Goal: Task Accomplishment & Management: Complete application form

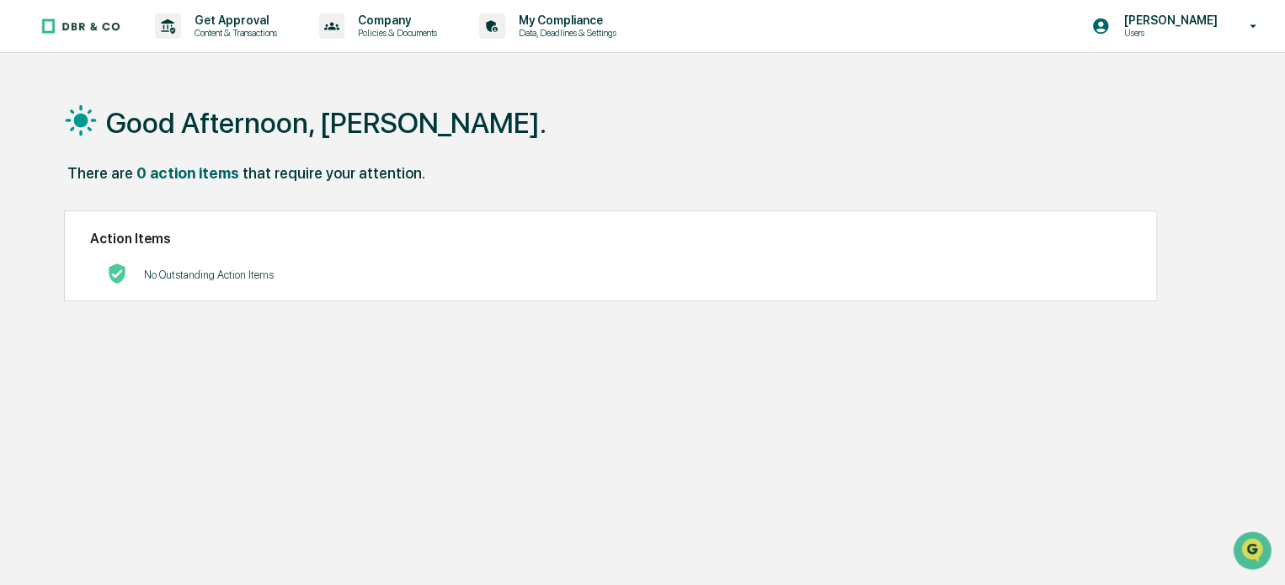
click at [82, 23] on img at bounding box center [80, 26] width 81 height 17
click at [227, 42] on div "Get Approval Content & Transactions" at bounding box center [221, 26] width 147 height 52
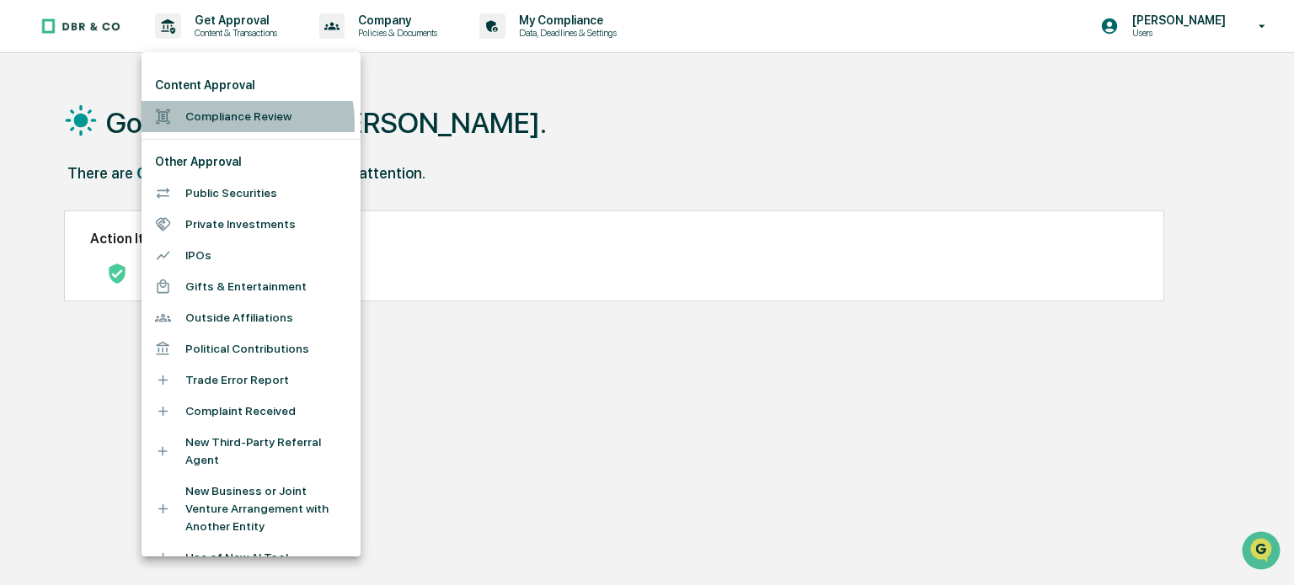
click at [226, 120] on li "Compliance Review" at bounding box center [251, 116] width 219 height 31
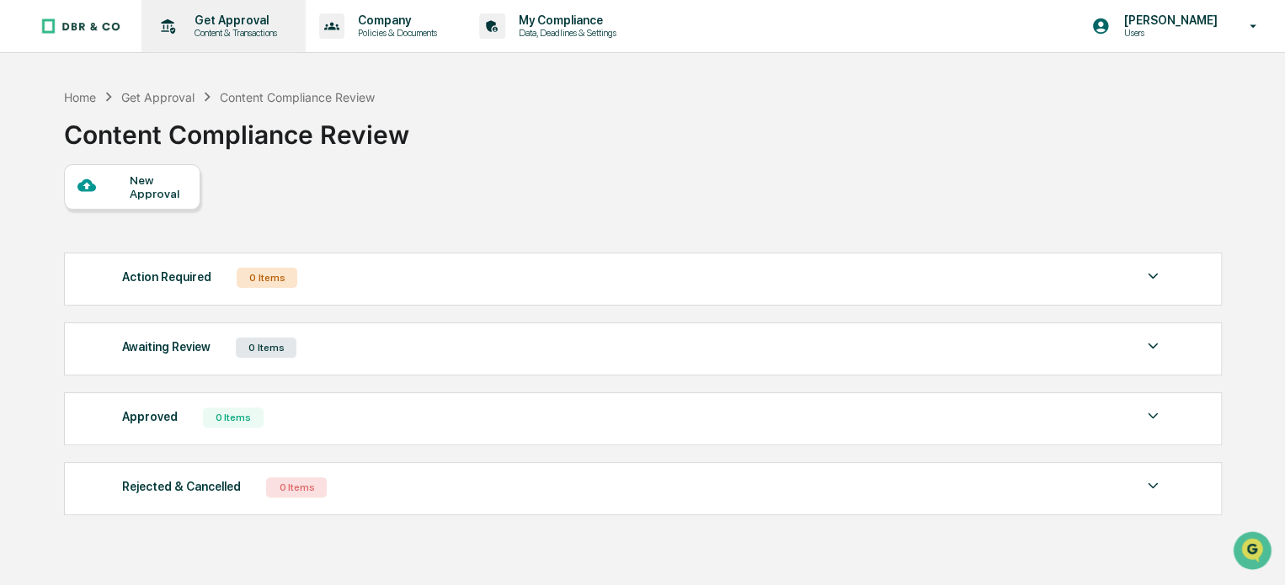
click at [214, 8] on div "Get Approval Content & Transactions" at bounding box center [221, 26] width 147 height 52
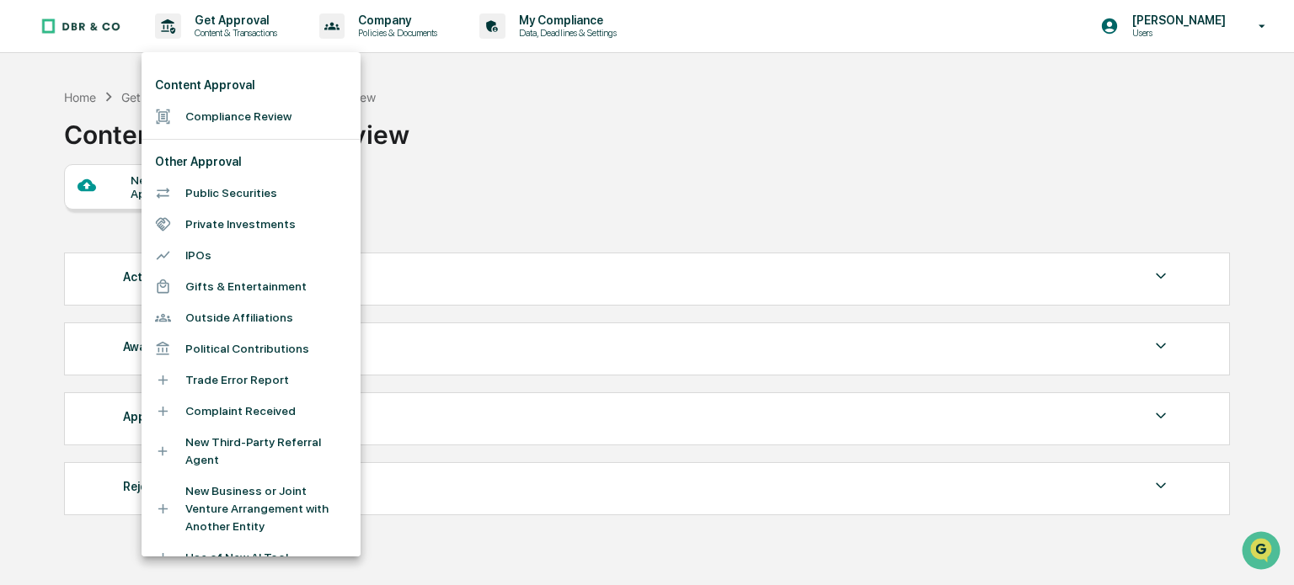
click at [475, 91] on div at bounding box center [647, 292] width 1294 height 585
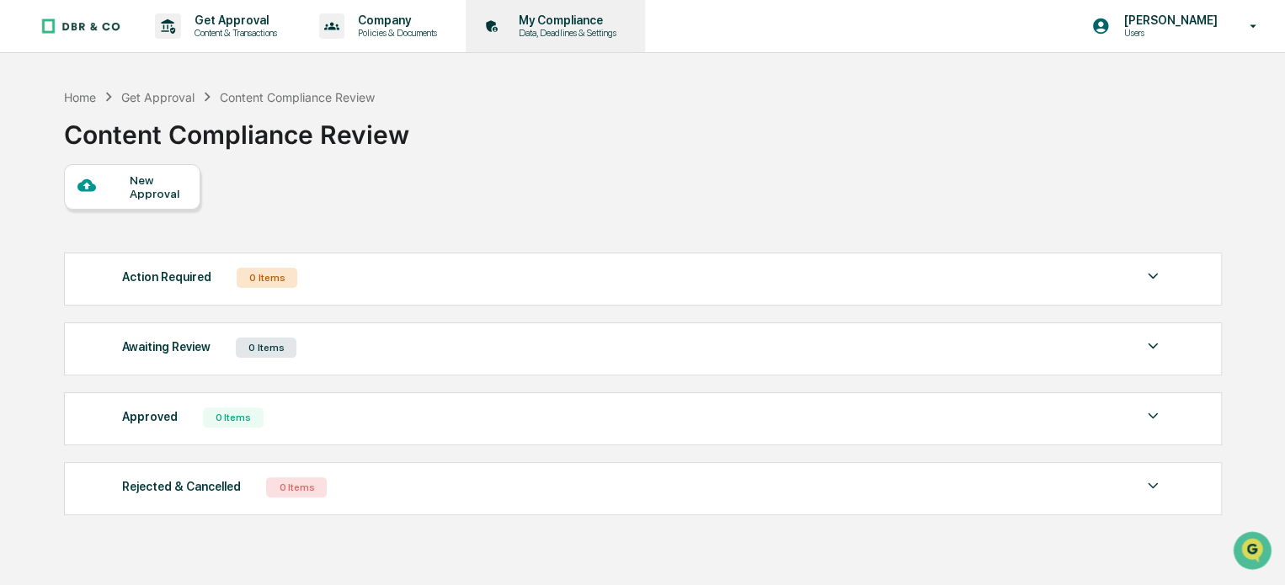
click at [556, 19] on p "My Compliance" at bounding box center [565, 19] width 120 height 13
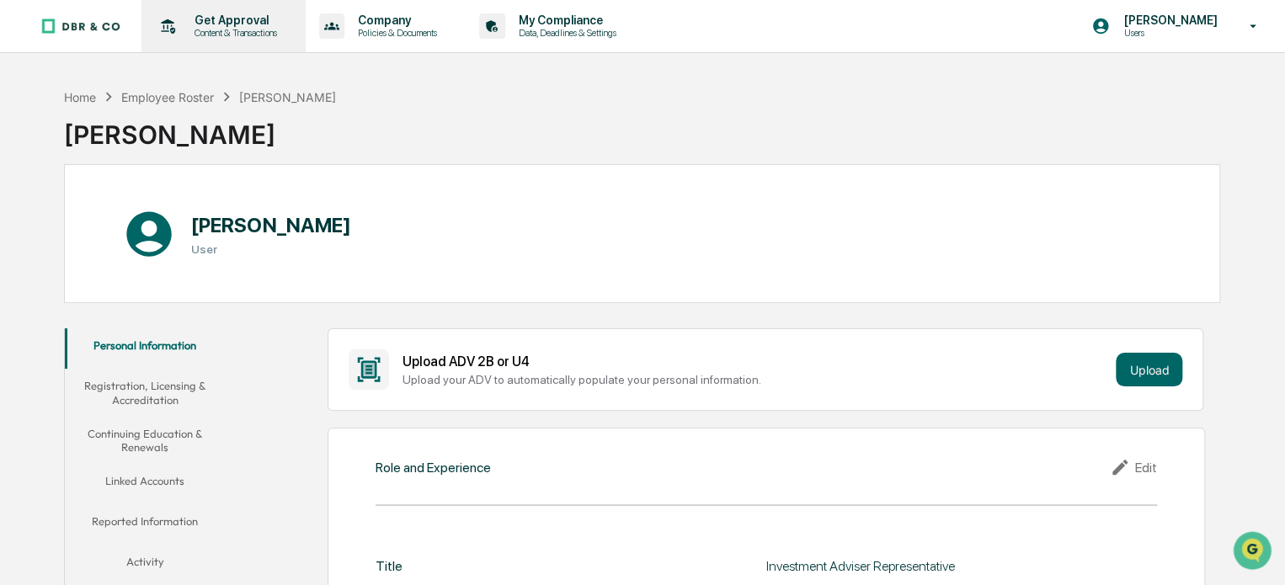
click at [232, 40] on div "Get Approval Content & Transactions" at bounding box center [221, 26] width 147 height 52
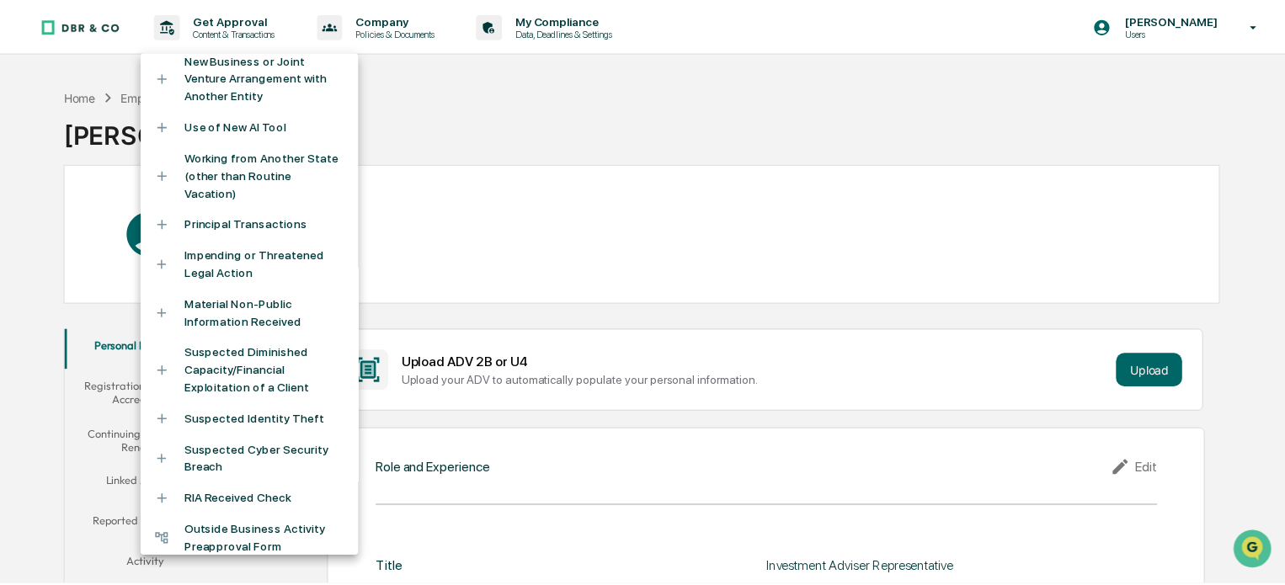
scroll to position [458, 0]
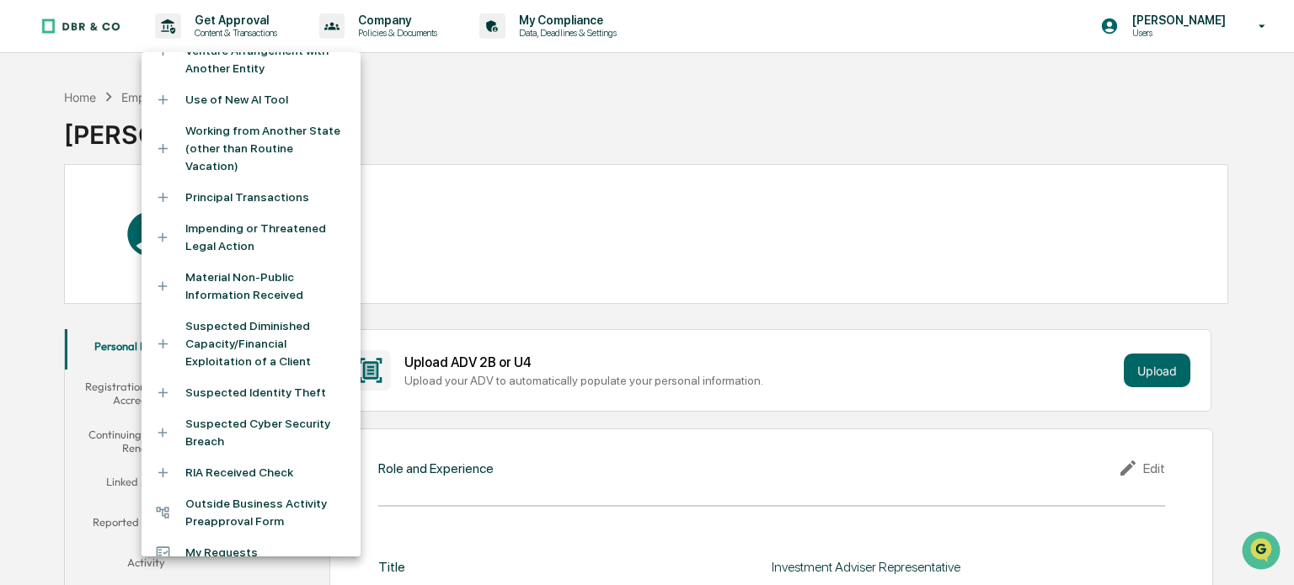
click at [207, 494] on li "Outside Business Activity Preapproval Form" at bounding box center [251, 513] width 219 height 49
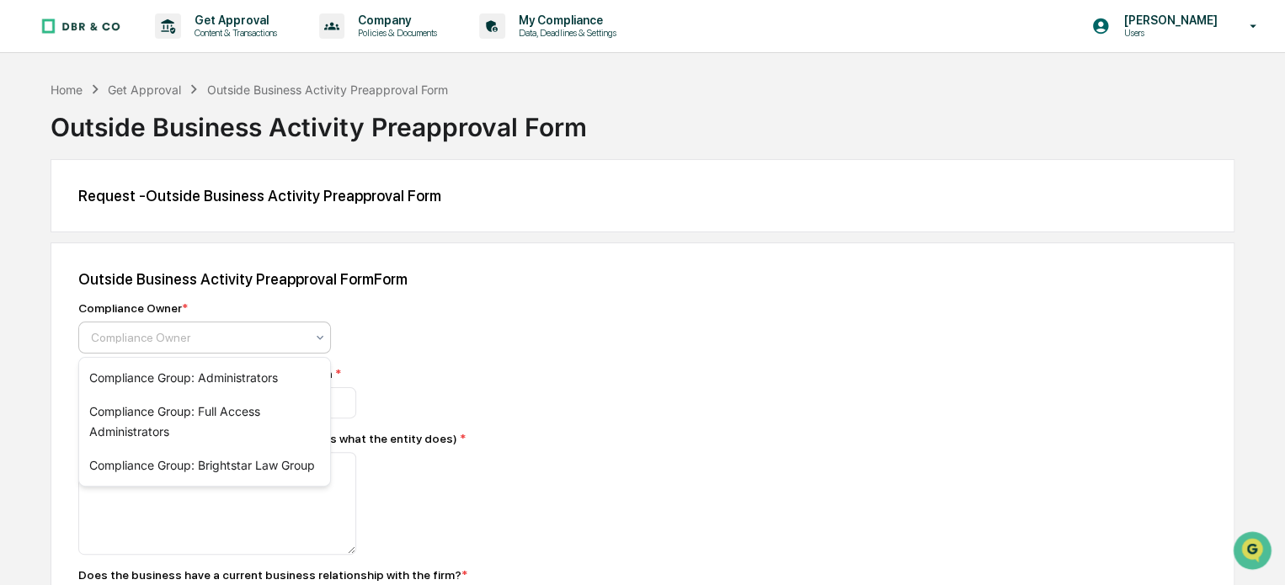
click at [245, 336] on div at bounding box center [198, 337] width 214 height 17
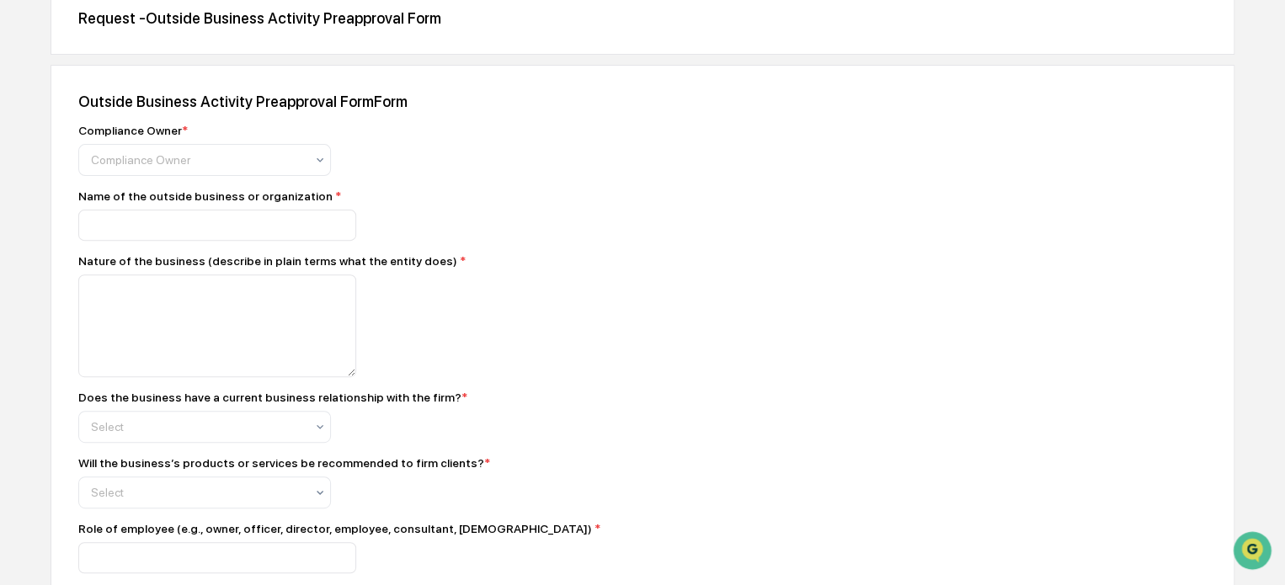
scroll to position [179, 0]
click at [286, 228] on input at bounding box center [217, 224] width 278 height 31
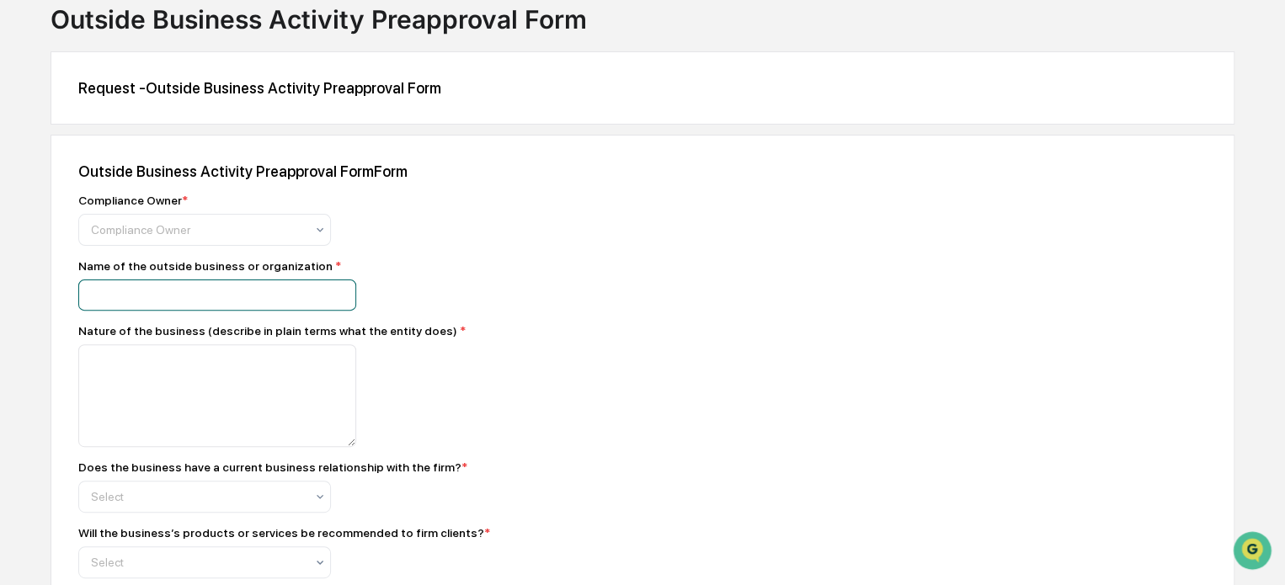
scroll to position [0, 0]
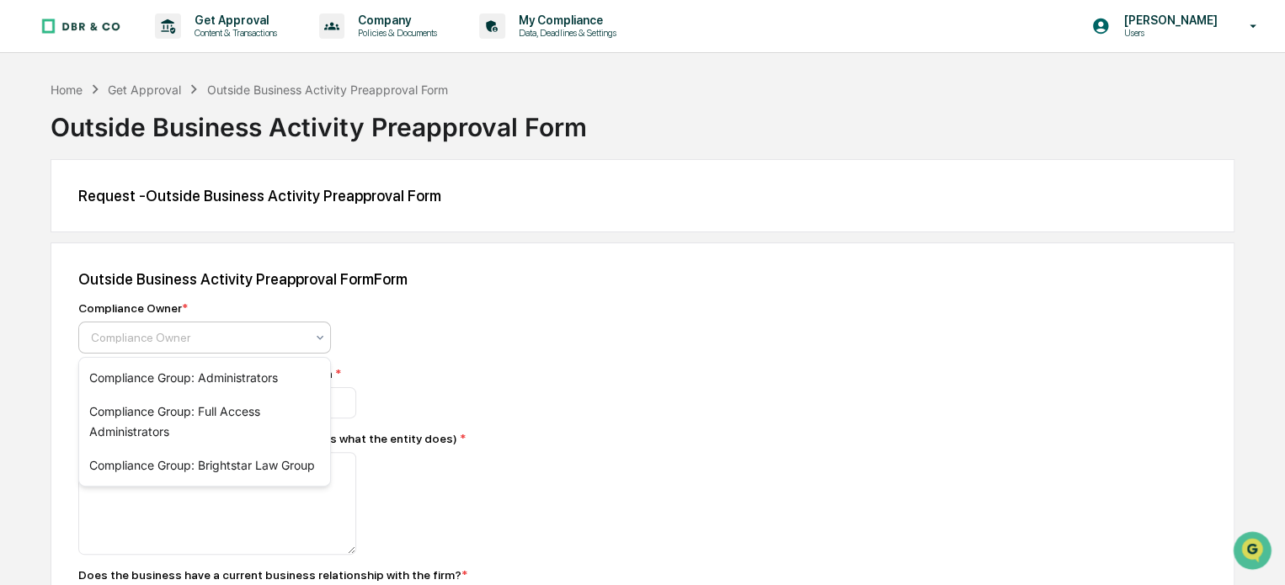
click at [312, 340] on div "Compliance Owner" at bounding box center [198, 338] width 231 height 24
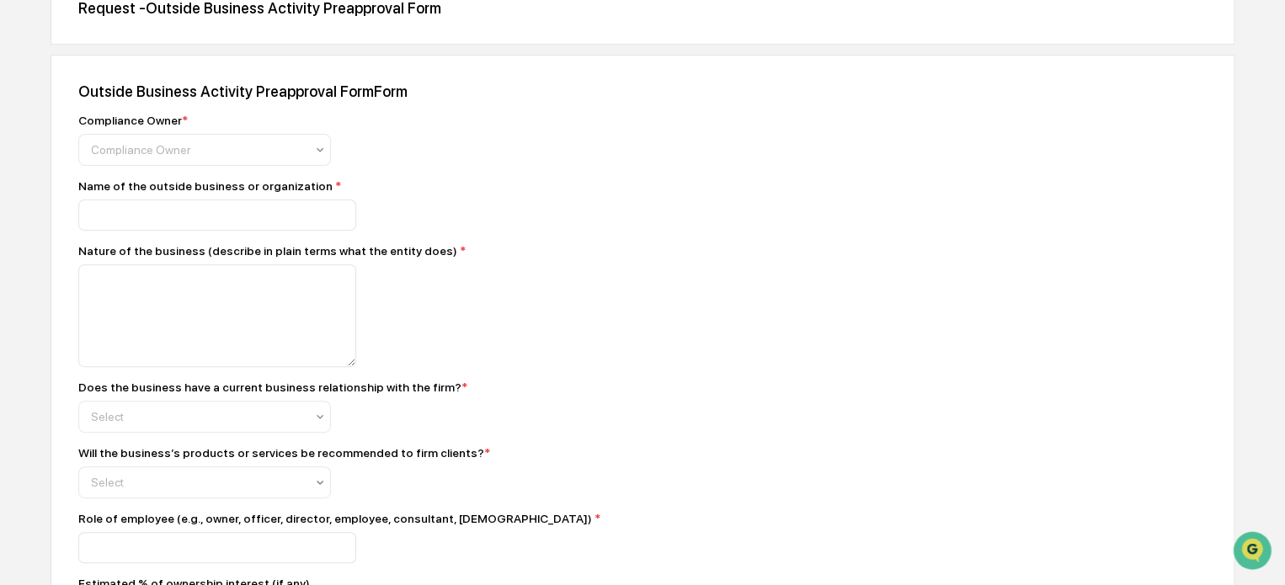
scroll to position [186, 0]
click at [296, 144] on div at bounding box center [198, 151] width 214 height 17
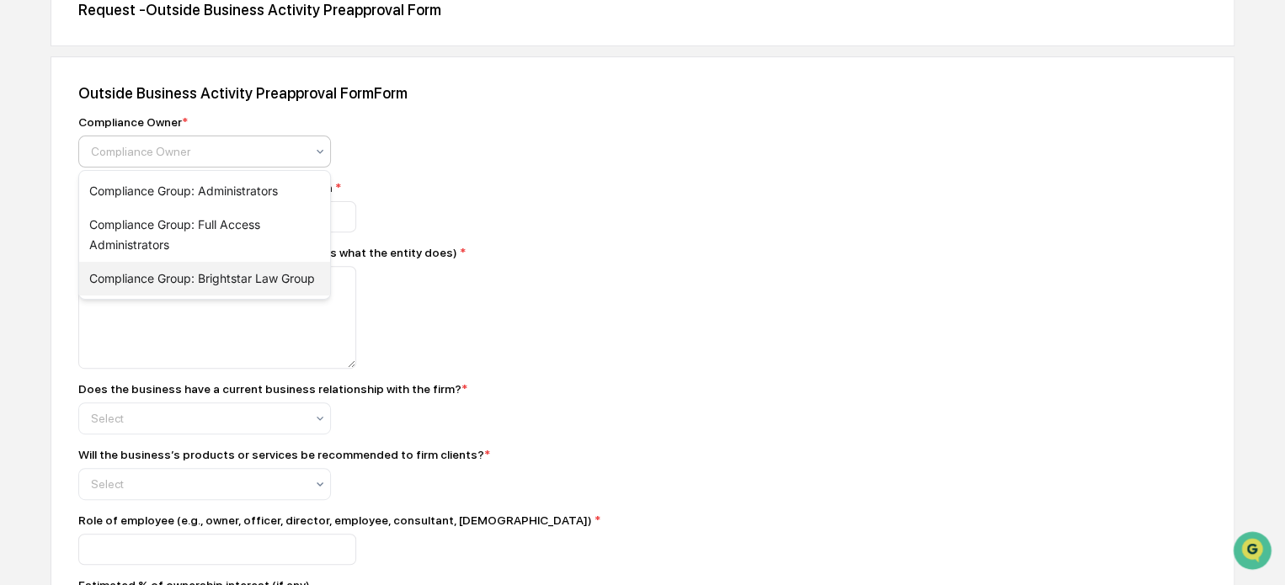
click at [195, 275] on div "Compliance Group: Brightstar Law Group" at bounding box center [204, 279] width 251 height 34
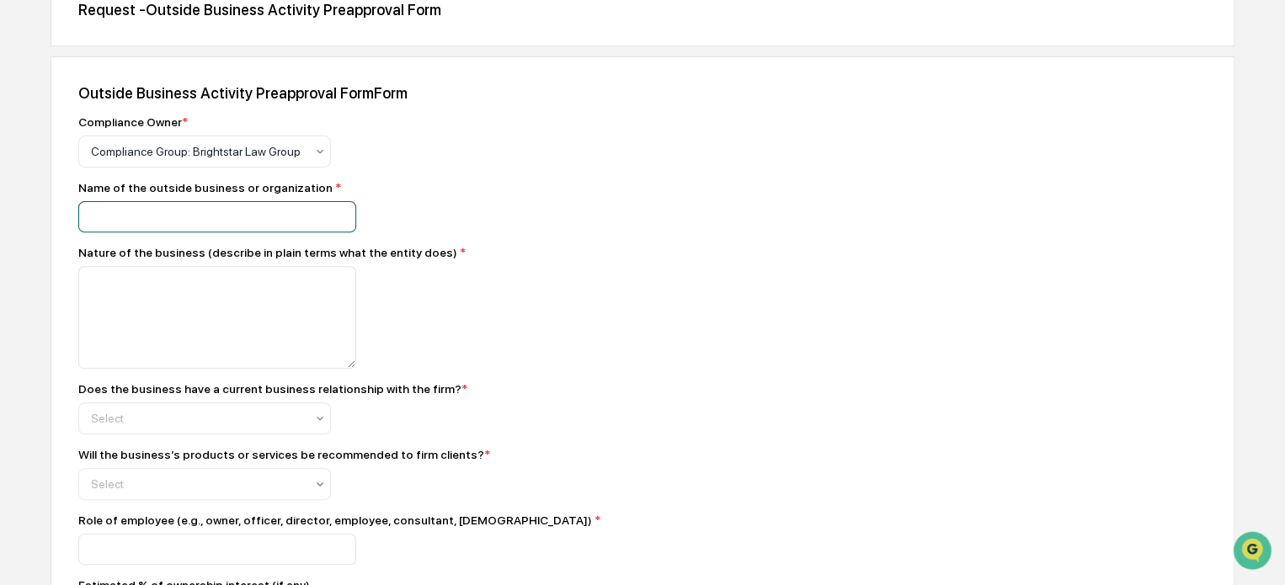
click at [246, 218] on input at bounding box center [217, 216] width 278 height 31
type input "**********"
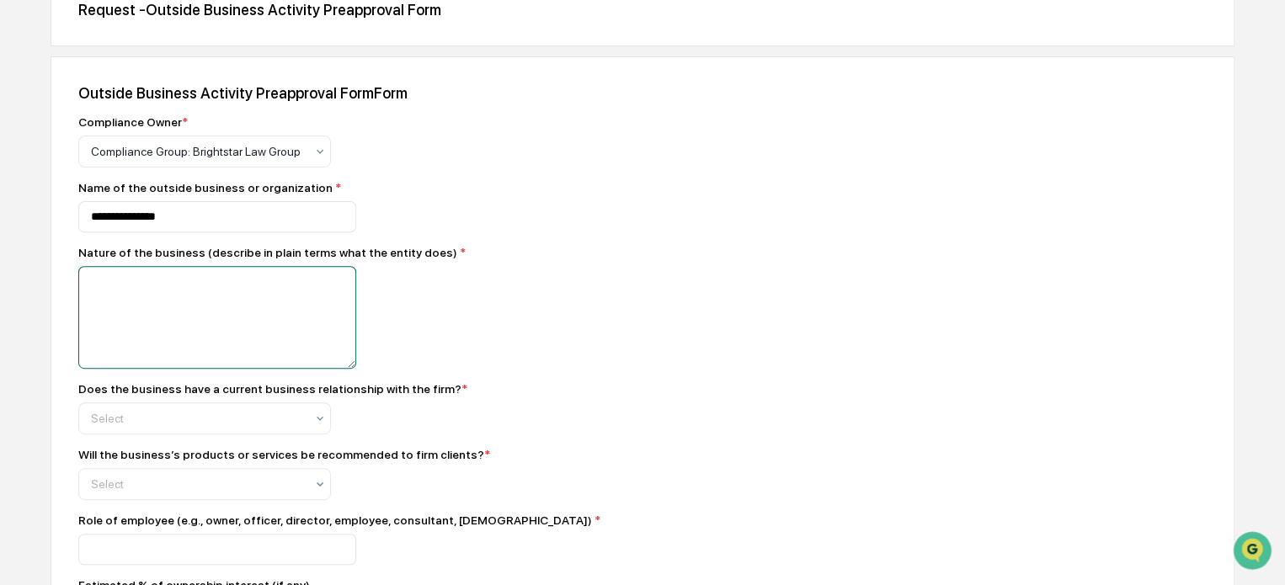
click at [236, 302] on textarea at bounding box center [217, 317] width 278 height 103
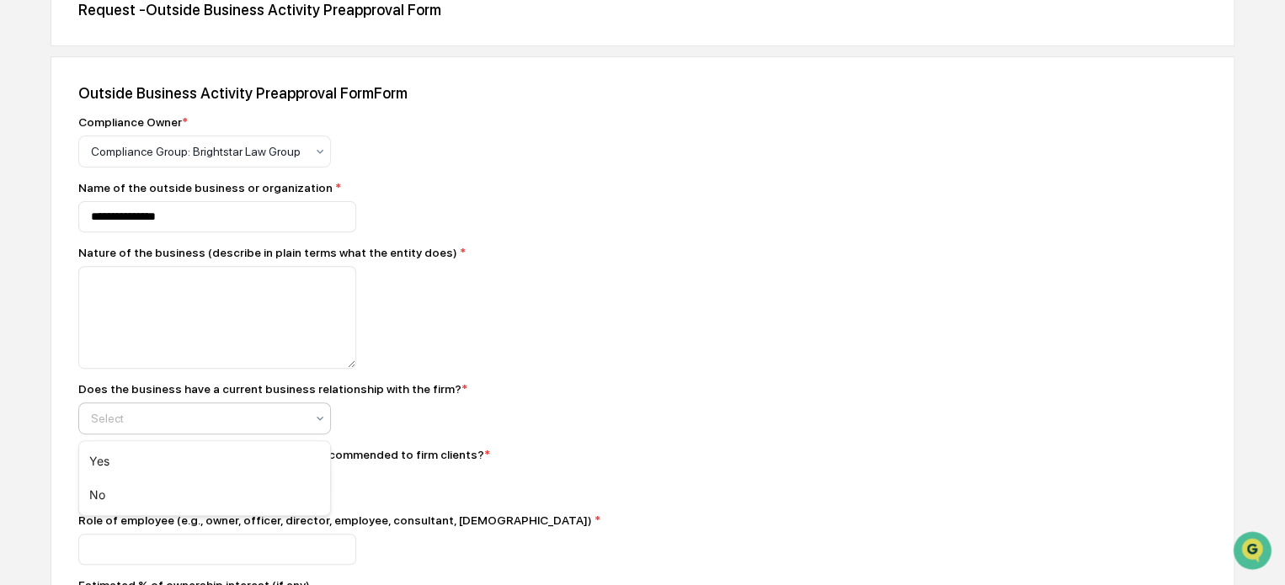
click at [235, 425] on div at bounding box center [198, 418] width 214 height 17
click at [201, 498] on div "No" at bounding box center [204, 495] width 251 height 34
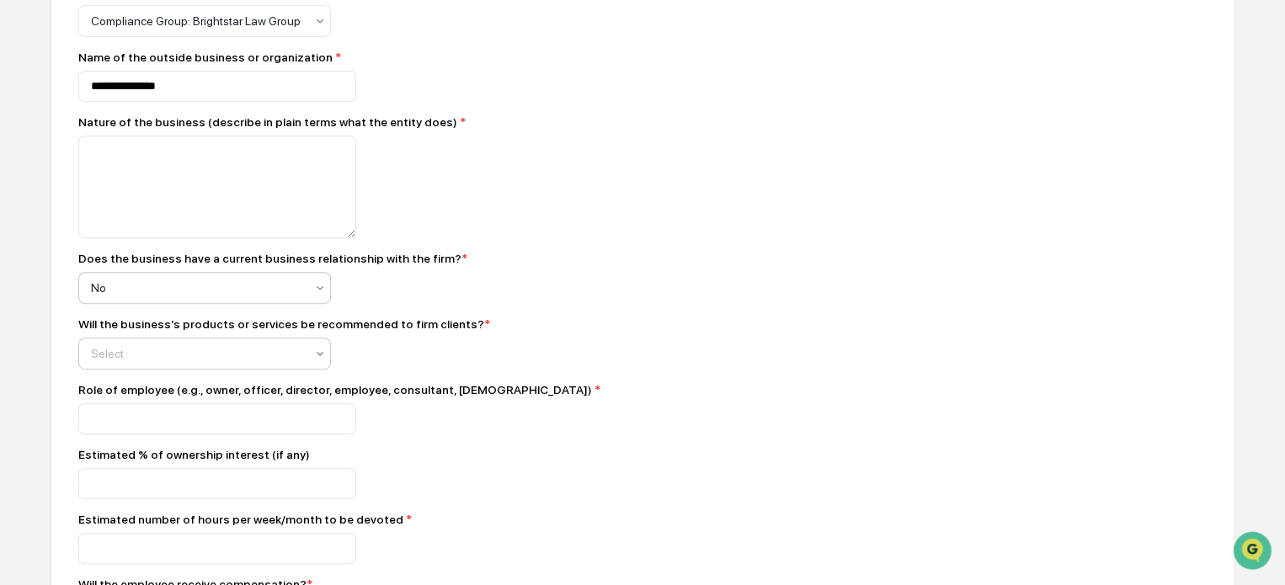
scroll to position [317, 0]
click at [250, 365] on div "Select" at bounding box center [198, 354] width 231 height 24
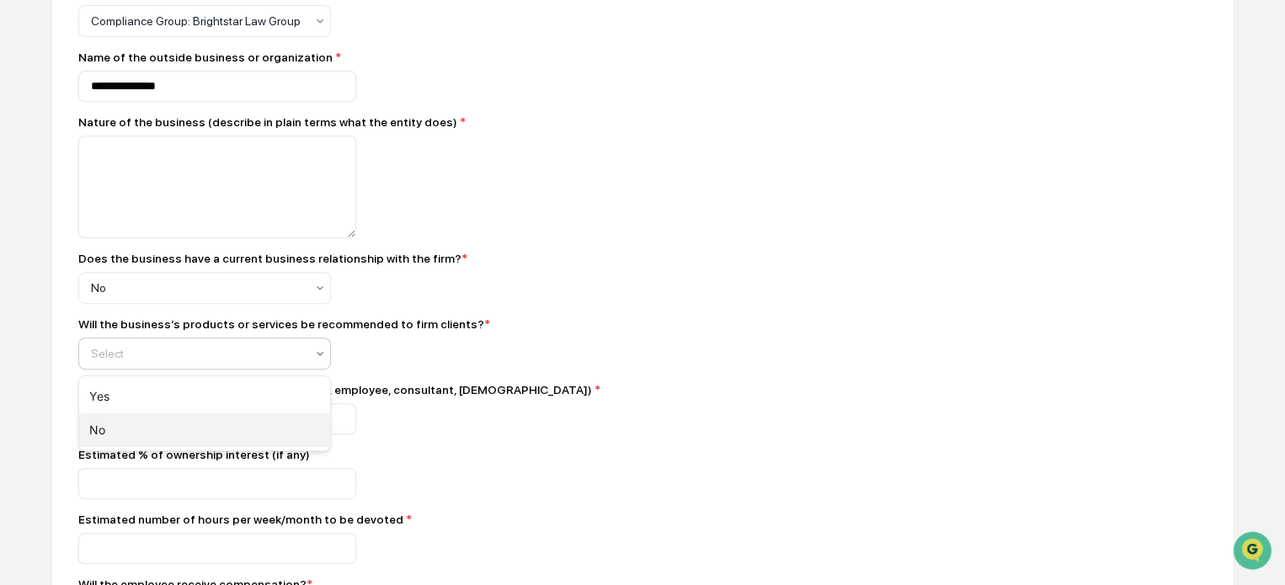
click at [219, 430] on div "No" at bounding box center [204, 431] width 251 height 34
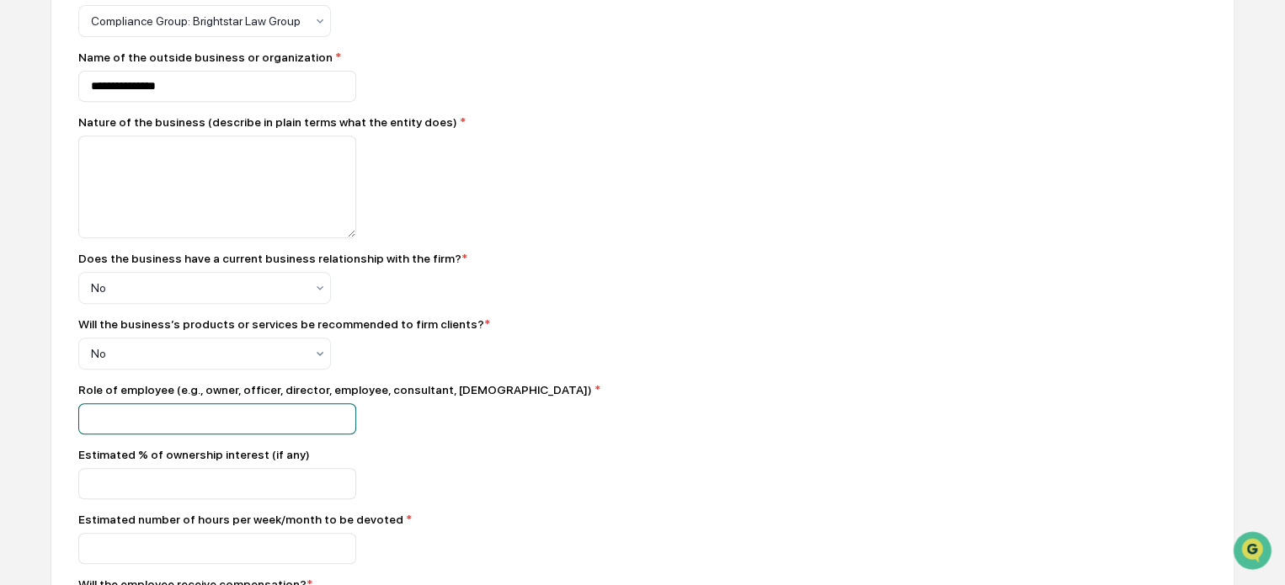
click at [218, 419] on input at bounding box center [217, 418] width 278 height 31
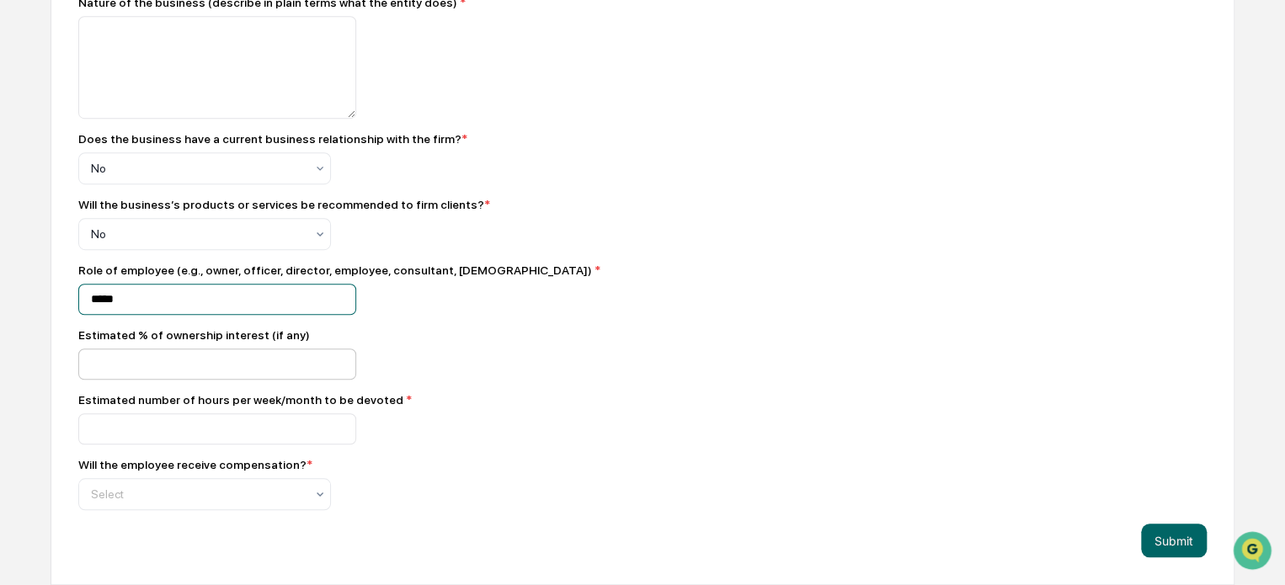
scroll to position [444, 0]
type input "*****"
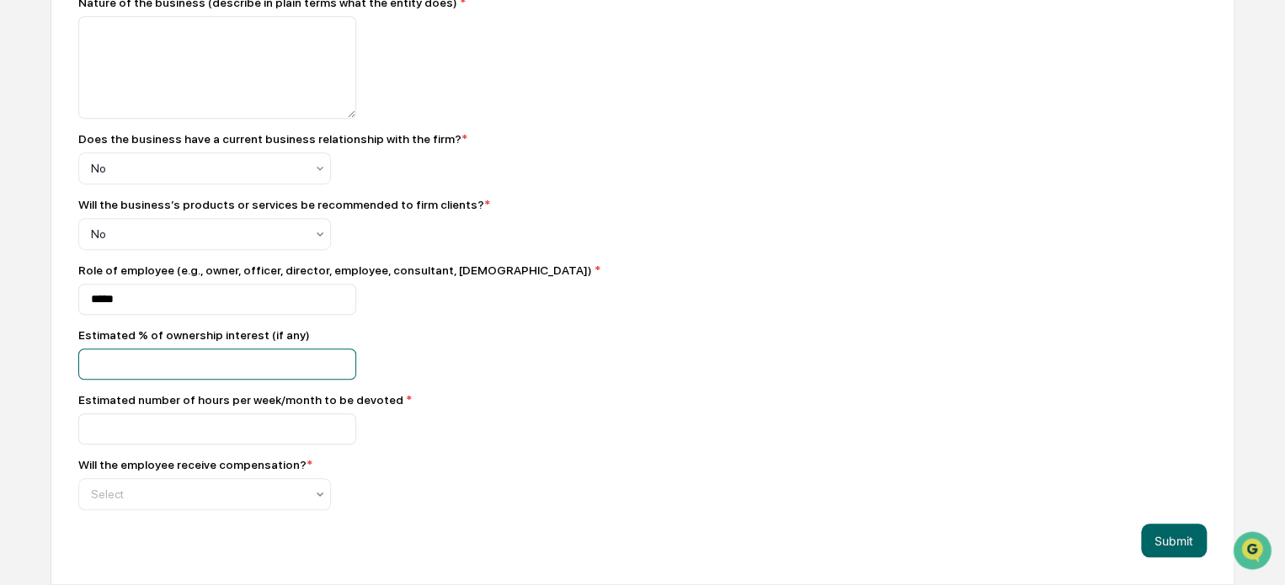
click at [204, 360] on input at bounding box center [217, 364] width 278 height 31
type input "***"
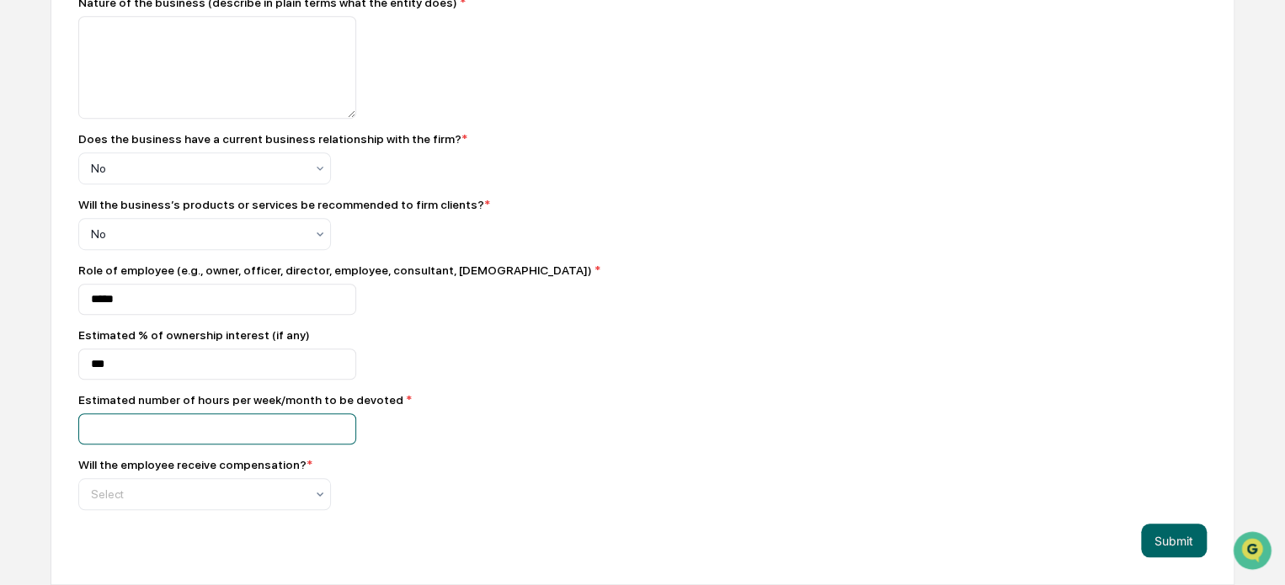
click at [241, 431] on input at bounding box center [217, 429] width 278 height 31
type input "*"
click at [473, 417] on div "*" at bounding box center [373, 429] width 590 height 31
click at [174, 499] on div at bounding box center [198, 494] width 214 height 17
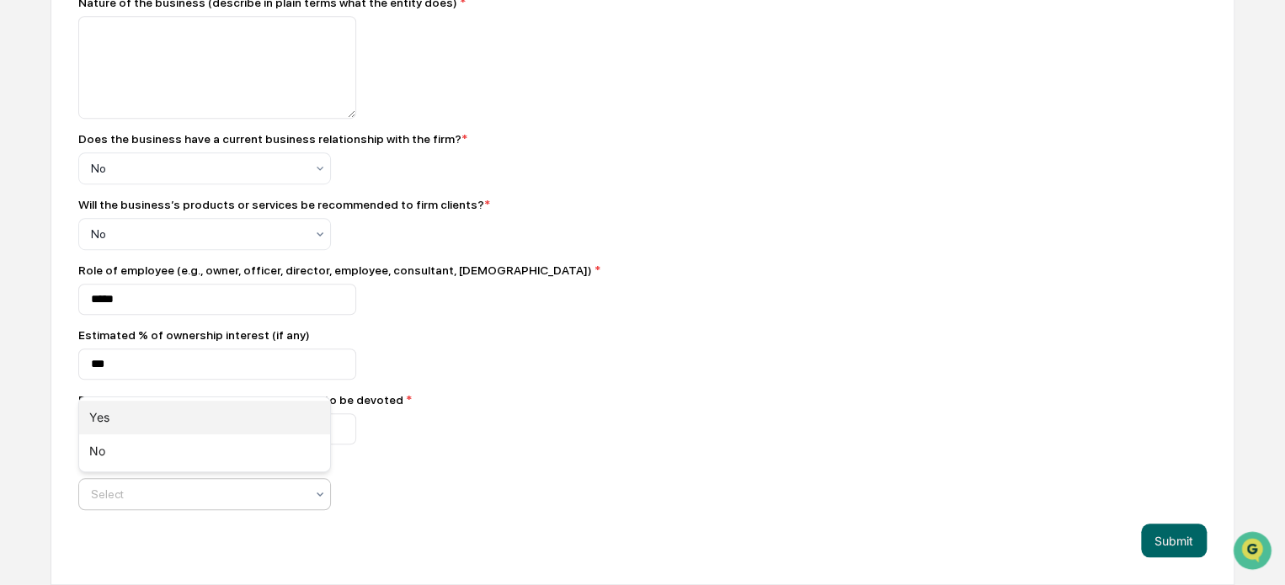
click at [174, 414] on div "Yes" at bounding box center [204, 418] width 251 height 34
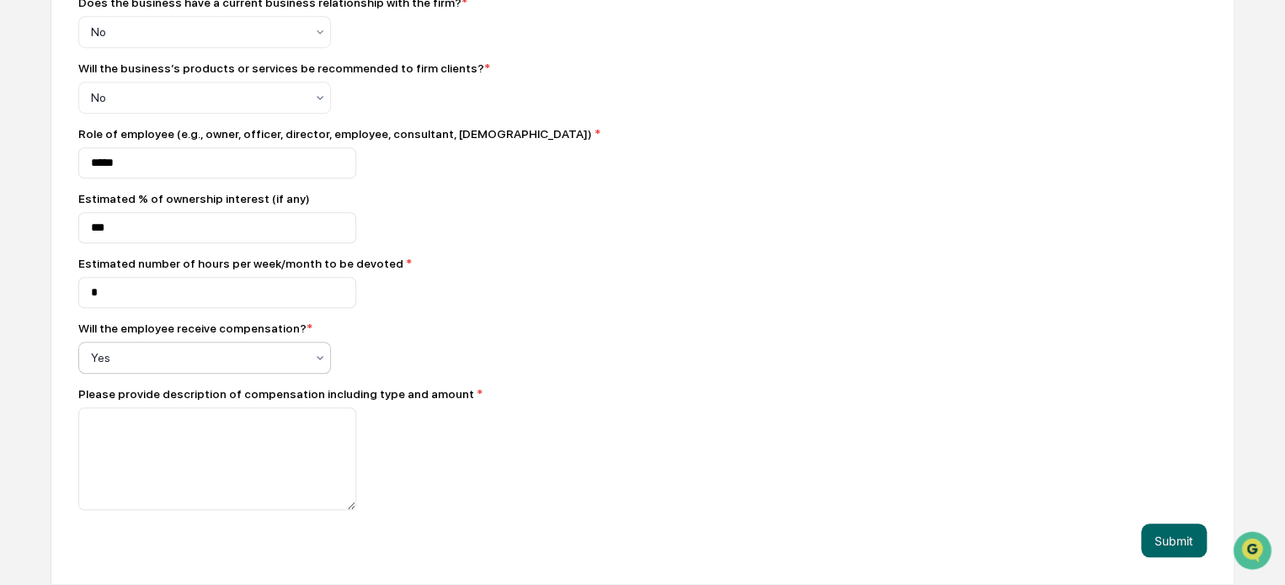
scroll to position [582, 0]
click at [206, 464] on textarea at bounding box center [217, 459] width 278 height 103
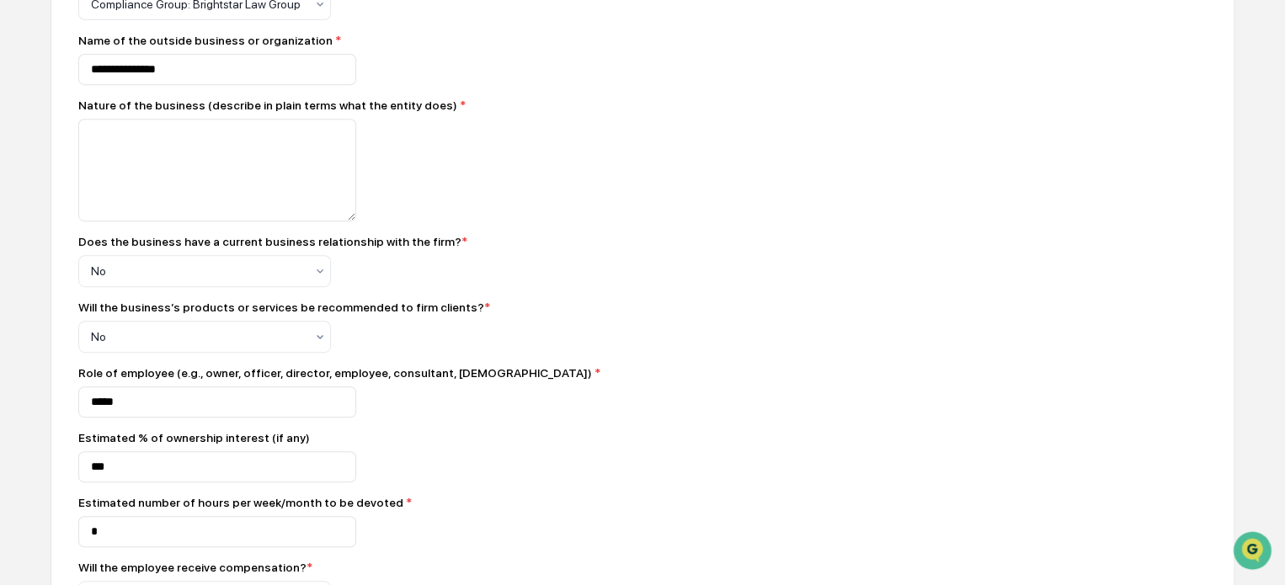
scroll to position [333, 0]
type textarea "**********"
click at [140, 174] on textarea at bounding box center [217, 171] width 278 height 103
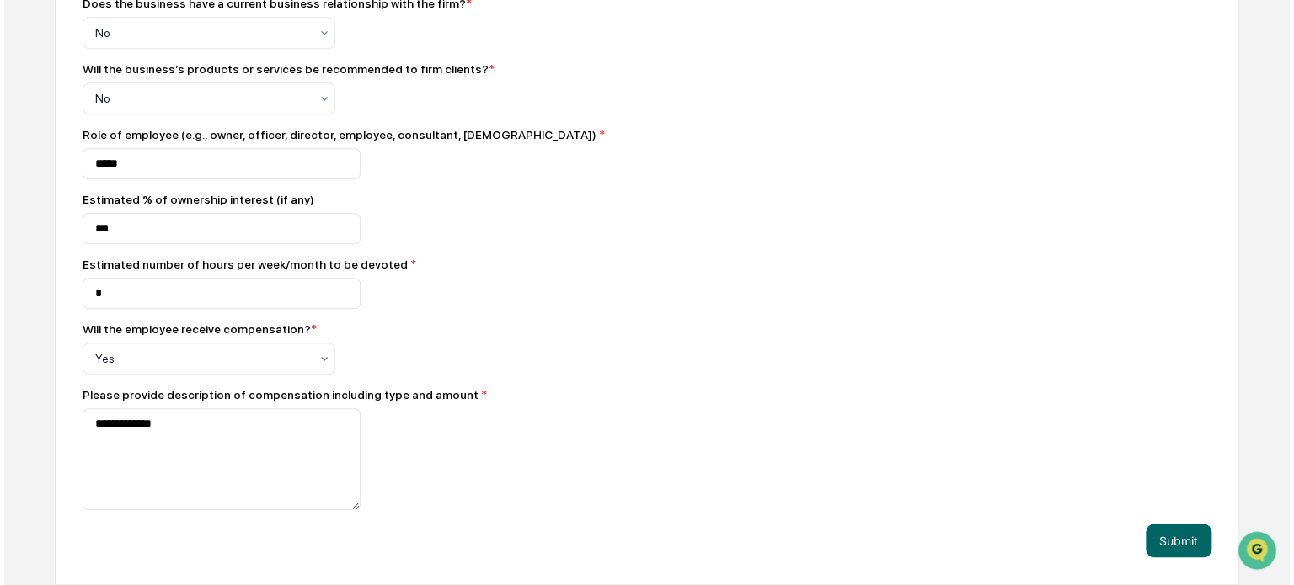
scroll to position [581, 0]
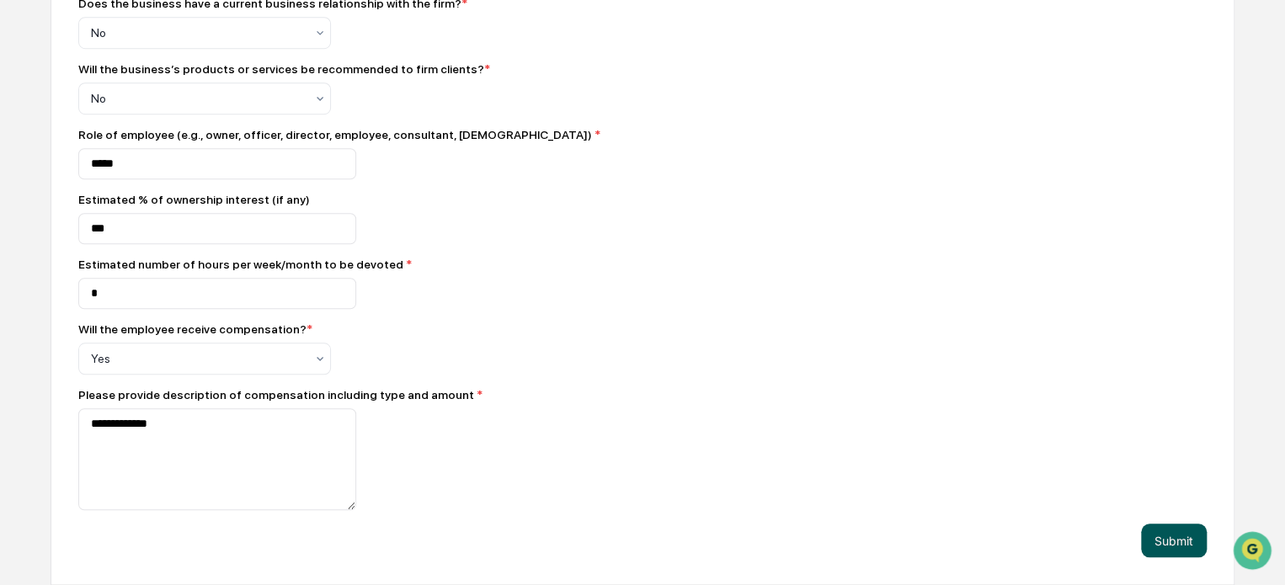
type textarea "**********"
click at [1187, 530] on button "Submit" at bounding box center [1174, 541] width 66 height 34
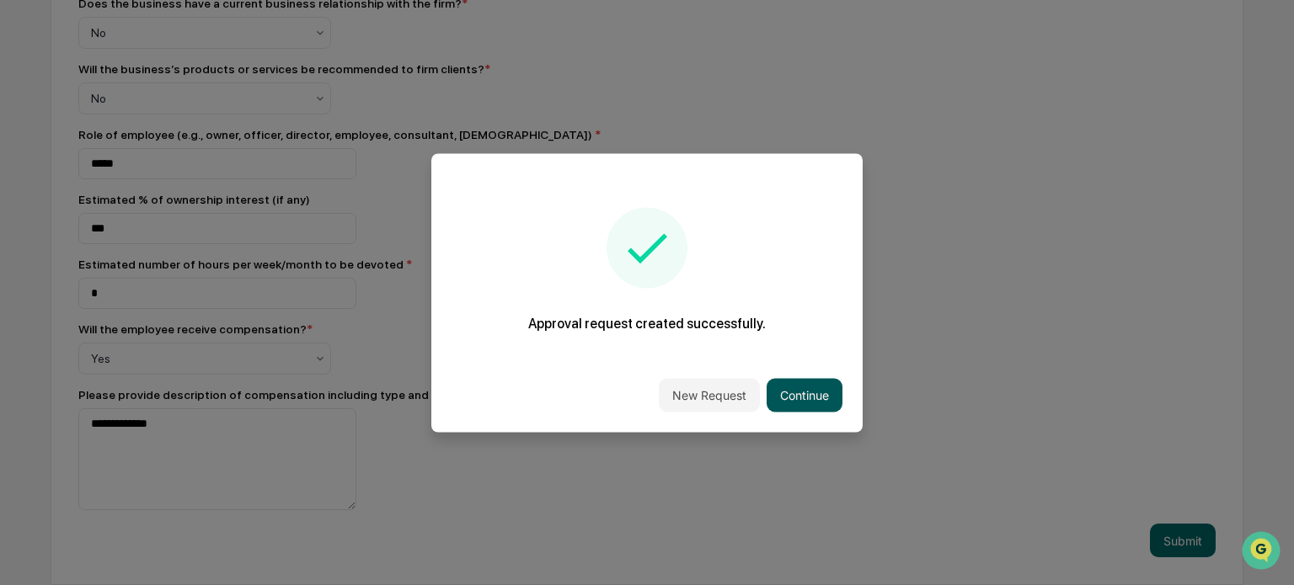
click at [802, 391] on button "Continue" at bounding box center [804, 395] width 76 height 34
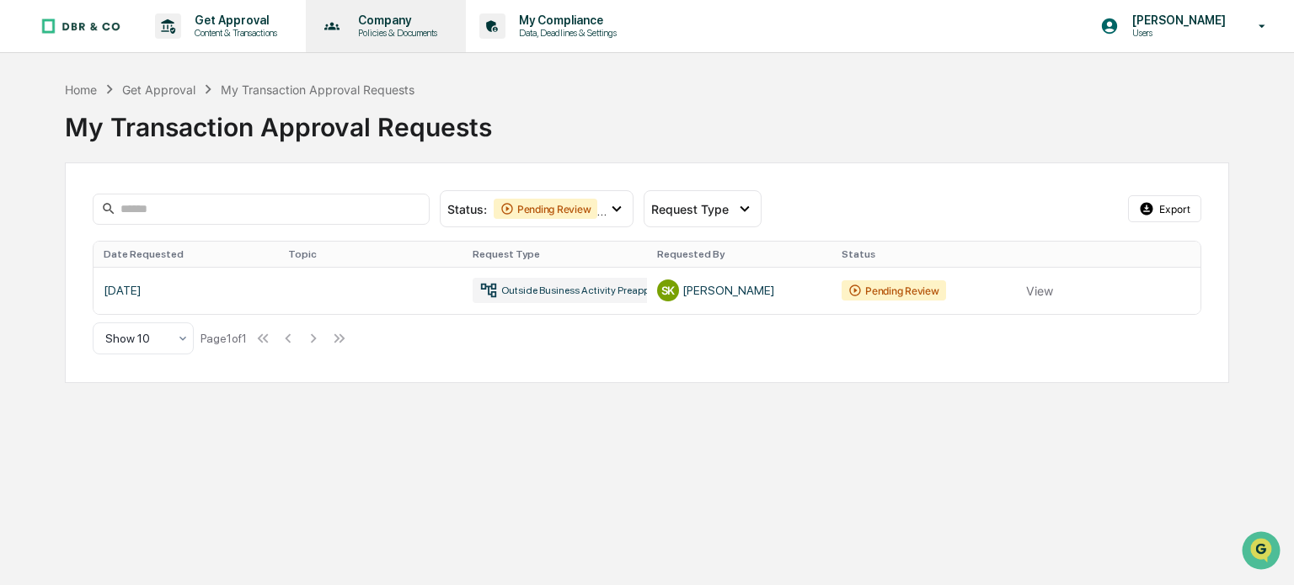
click at [374, 26] on p "Company" at bounding box center [394, 19] width 101 height 13
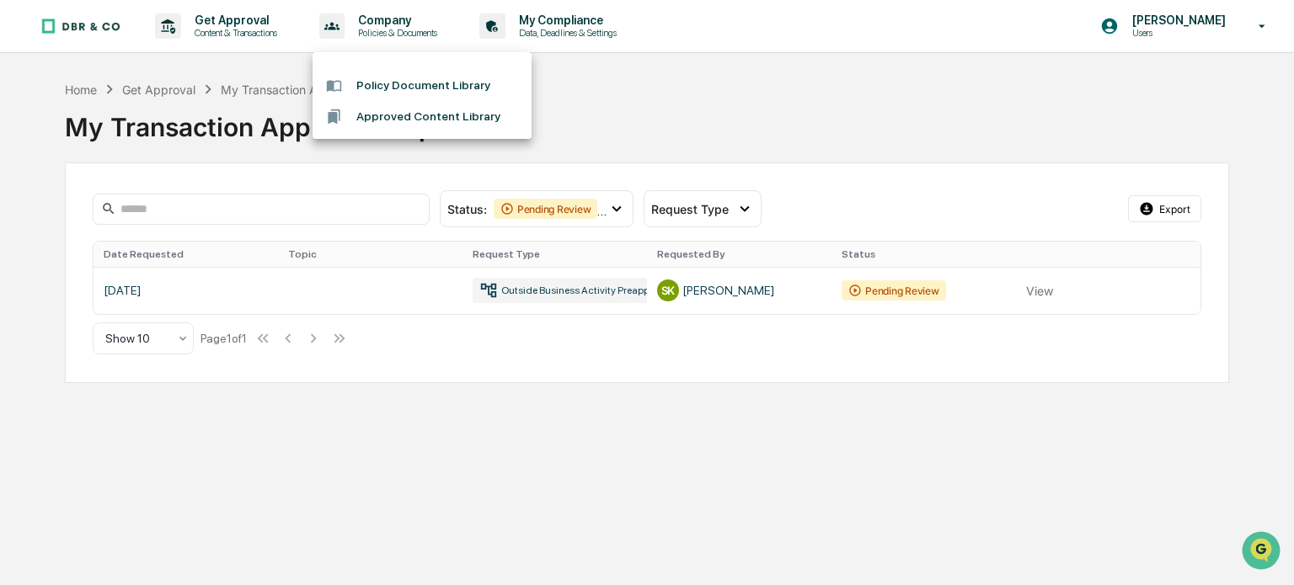
click at [542, 31] on div at bounding box center [647, 292] width 1294 height 585
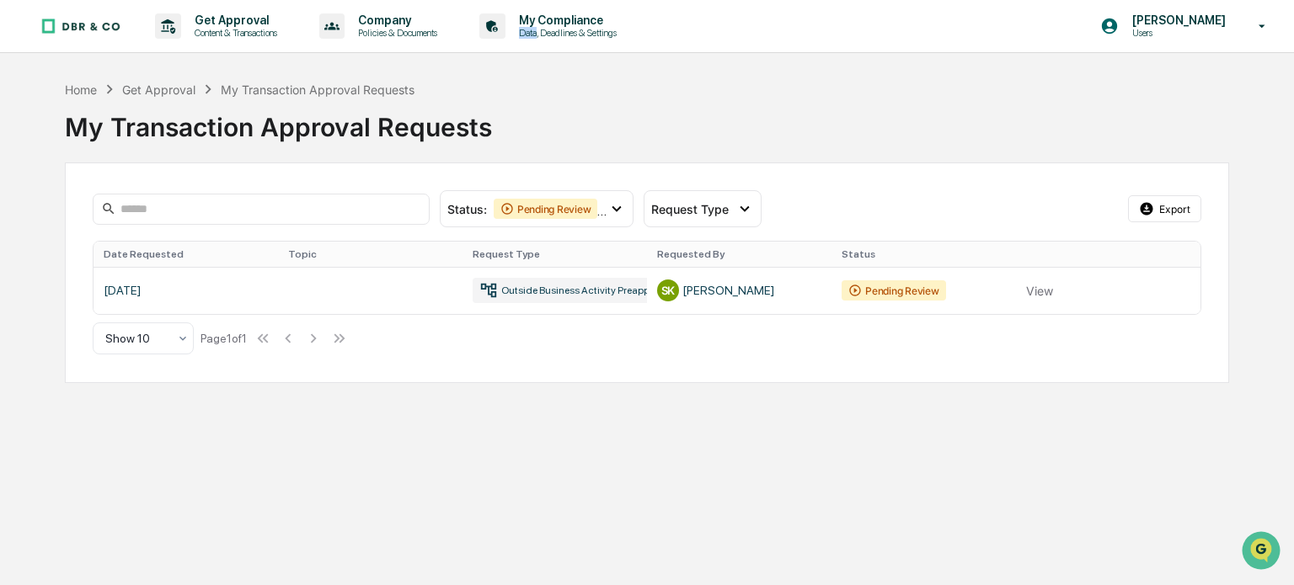
click at [542, 31] on p "Data, Deadlines & Settings" at bounding box center [565, 33] width 120 height 12
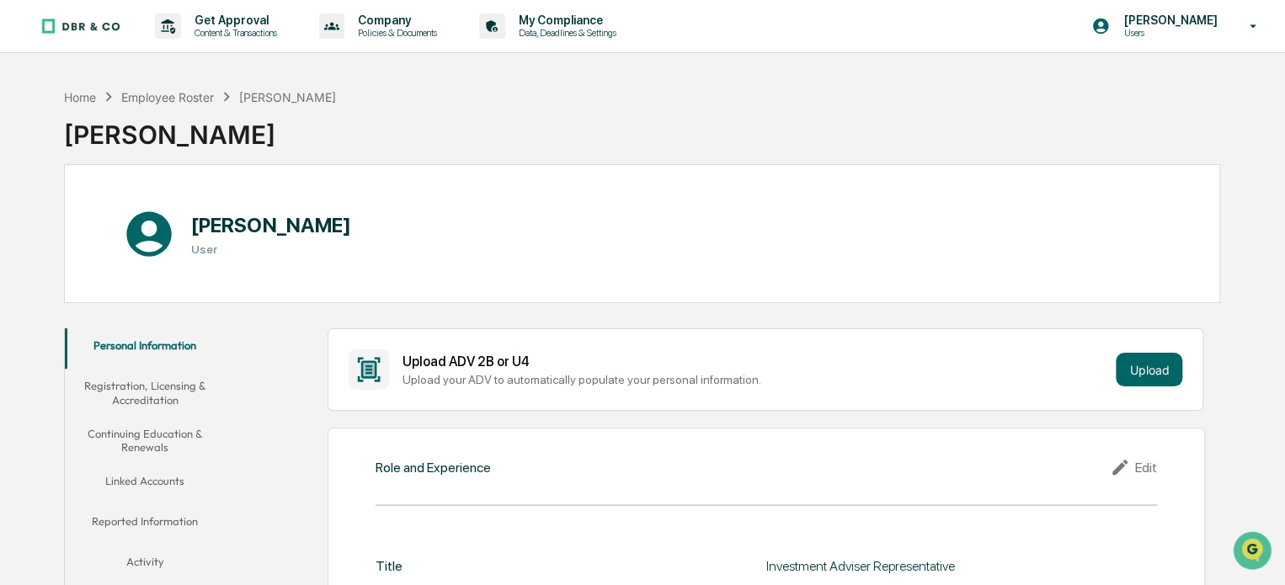
click at [142, 437] on button "Continuing Education & Renewals" at bounding box center [145, 441] width 161 height 48
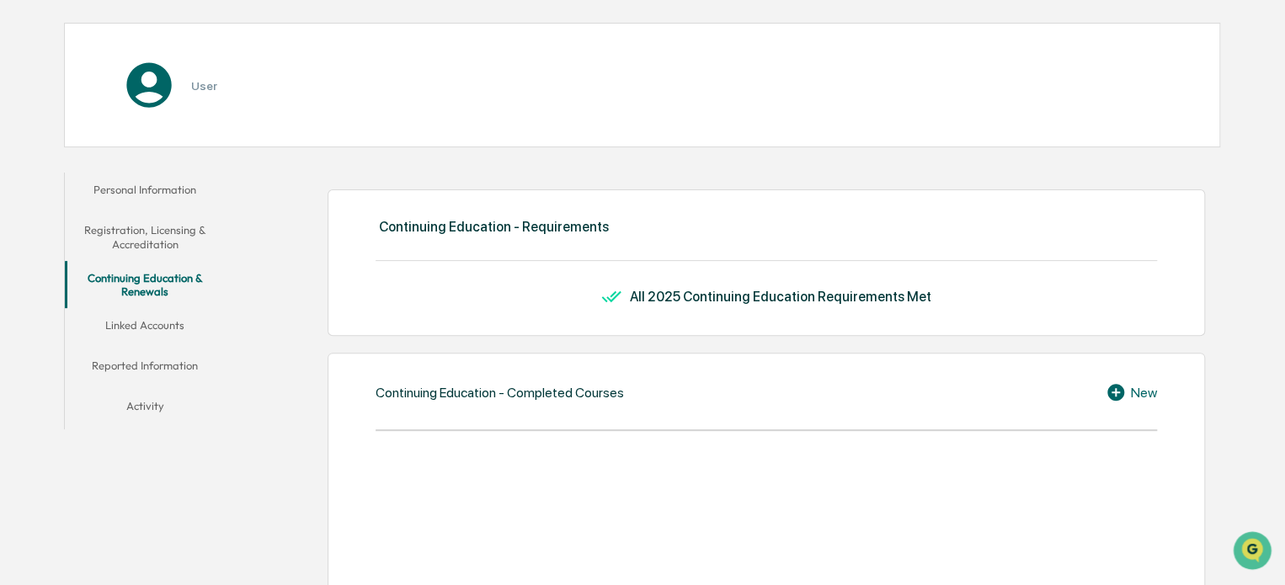
scroll to position [144, 0]
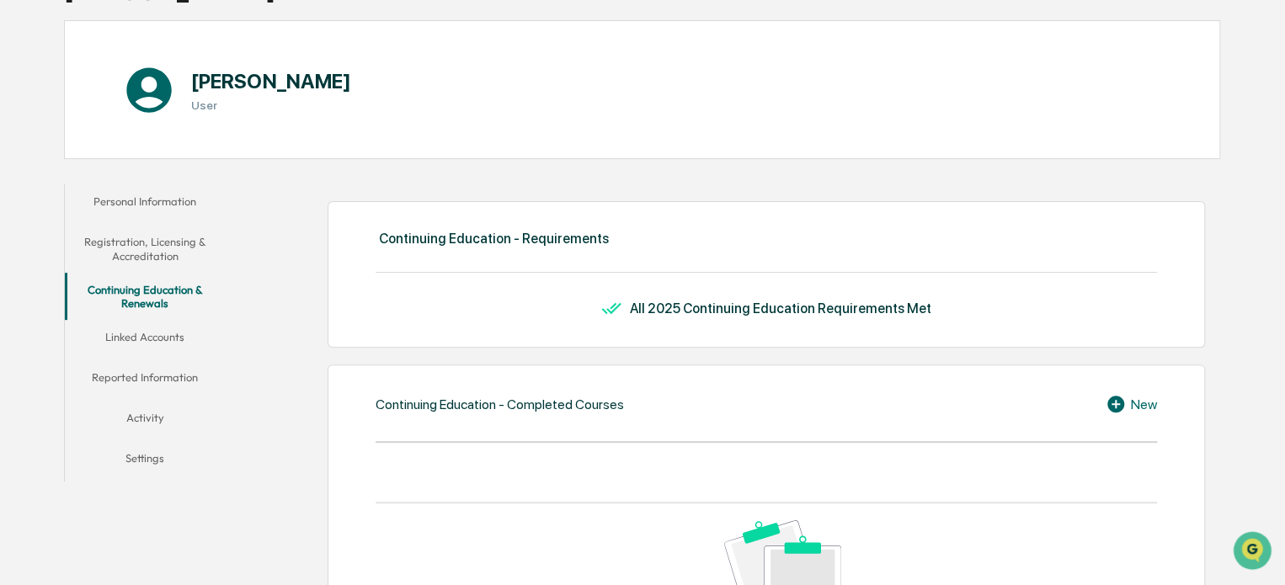
click at [133, 271] on button "Registration, Licensing & Accreditation" at bounding box center [145, 249] width 161 height 48
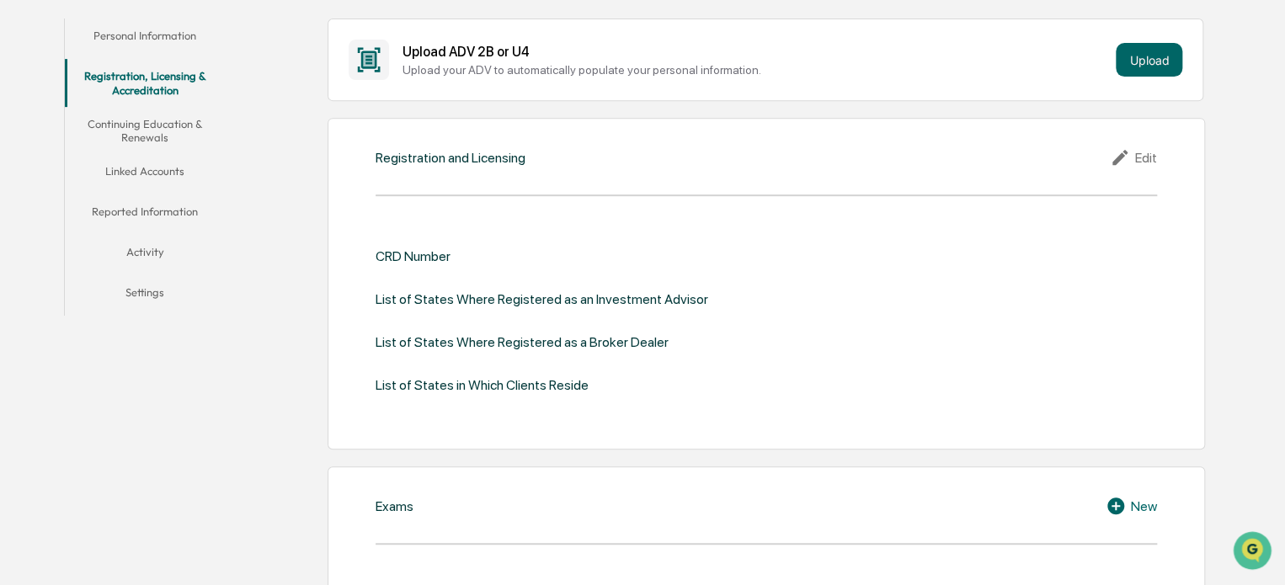
scroll to position [316, 0]
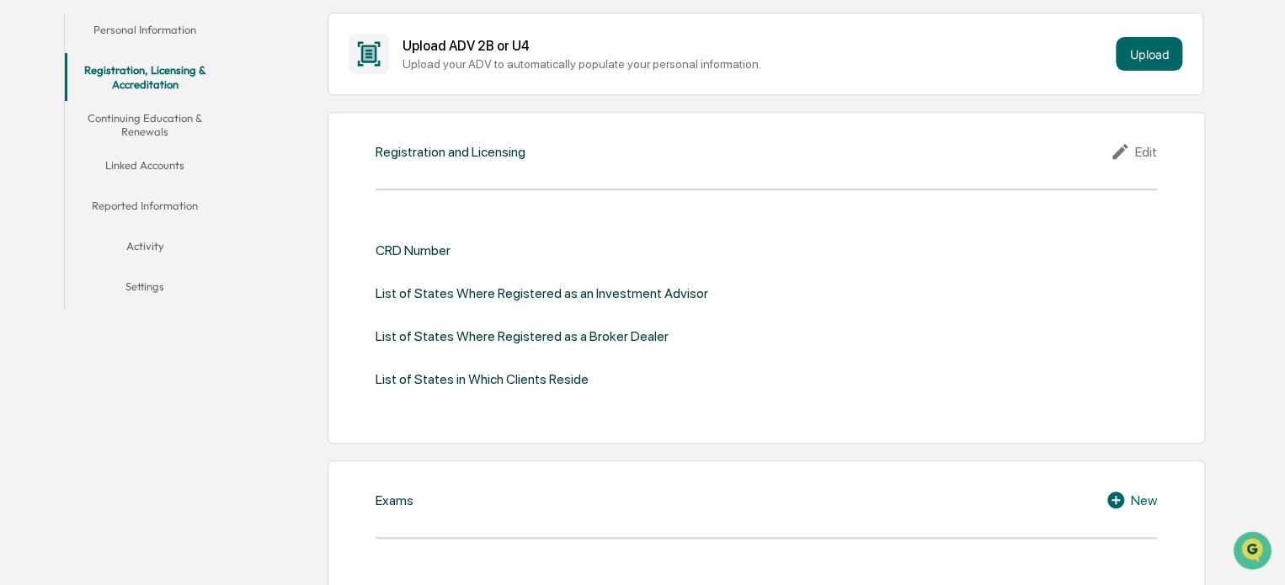
click at [1114, 154] on icon at bounding box center [1120, 151] width 15 height 15
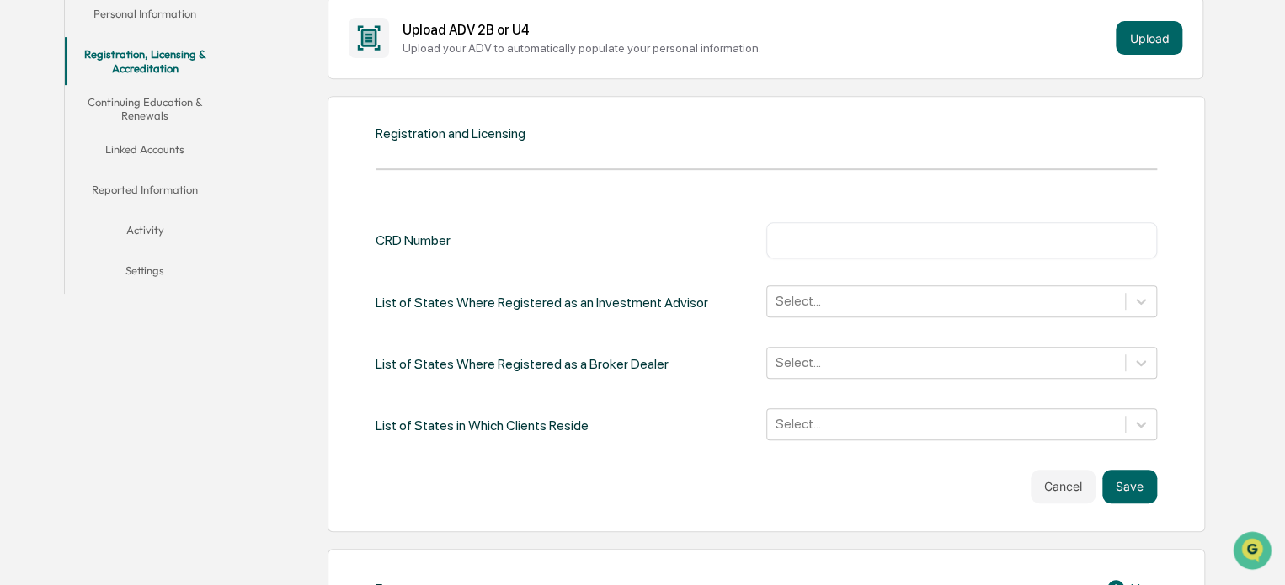
scroll to position [333, 0]
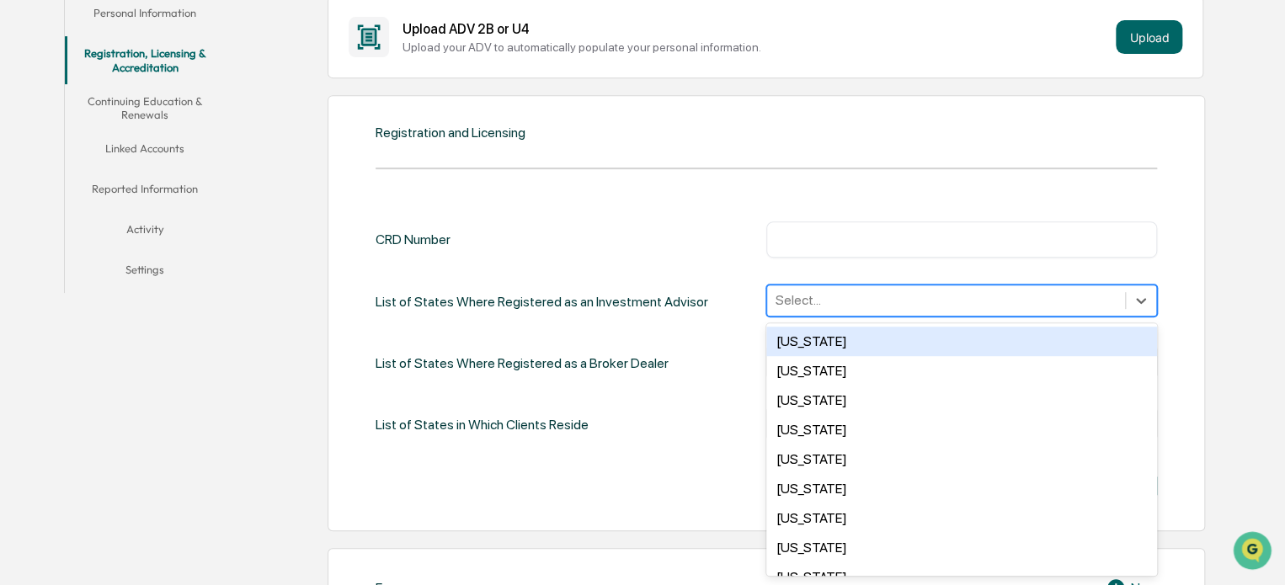
click at [937, 297] on div at bounding box center [946, 300] width 341 height 19
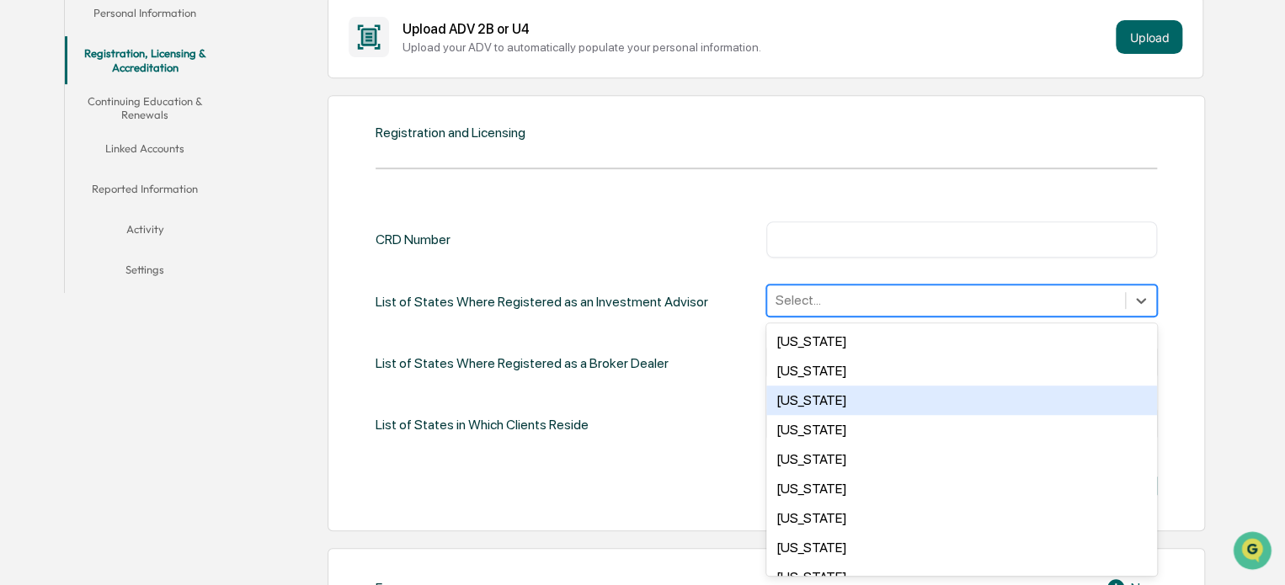
click at [894, 395] on div "[US_STATE]" at bounding box center [961, 400] width 391 height 29
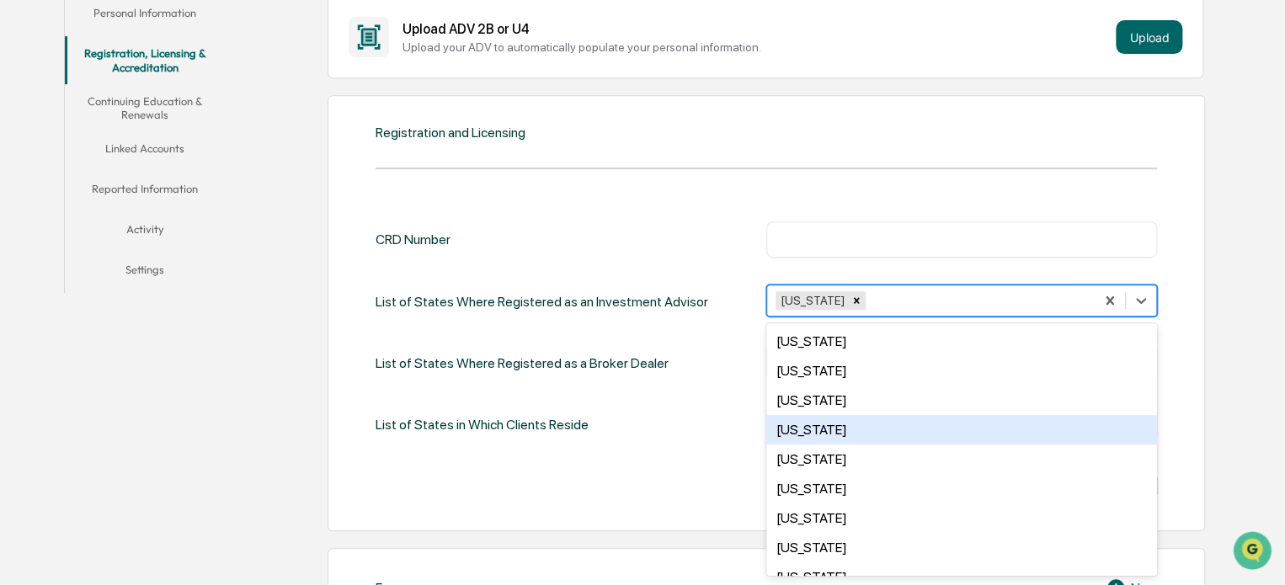
click at [876, 424] on div "[US_STATE]" at bounding box center [961, 429] width 391 height 29
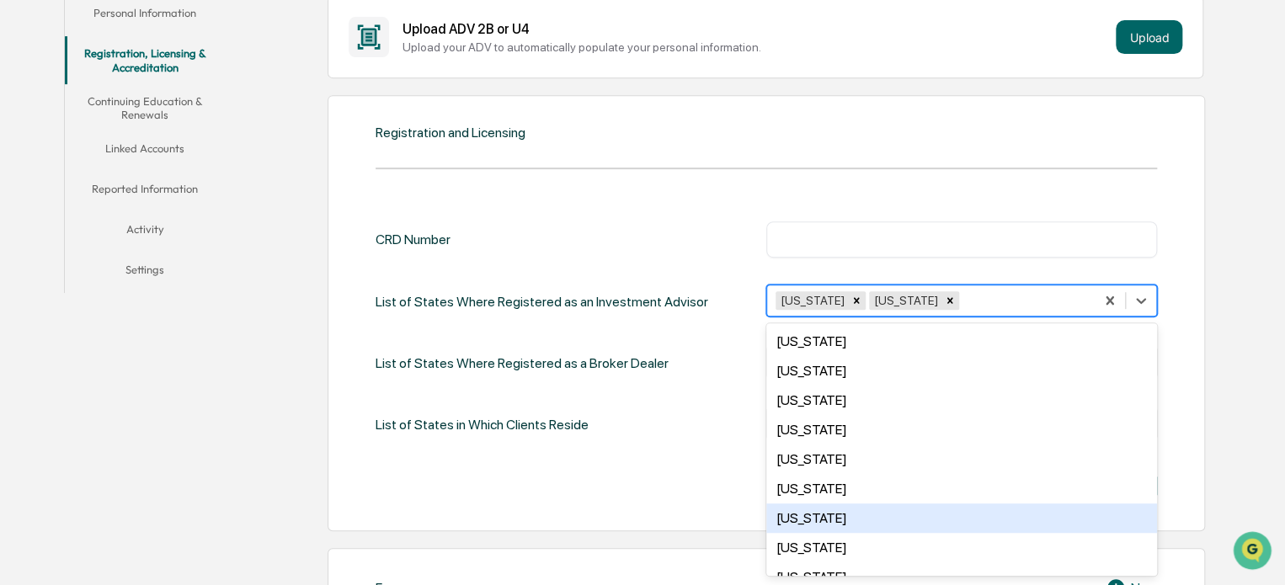
click at [867, 510] on div "[US_STATE]" at bounding box center [961, 518] width 391 height 29
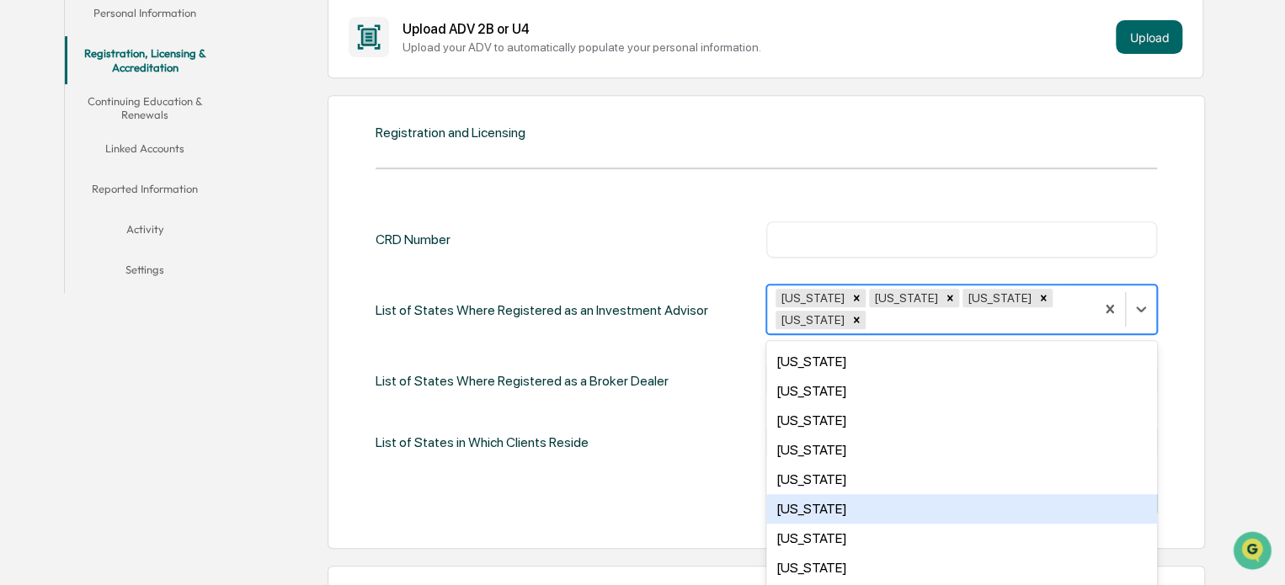
scroll to position [293, 0]
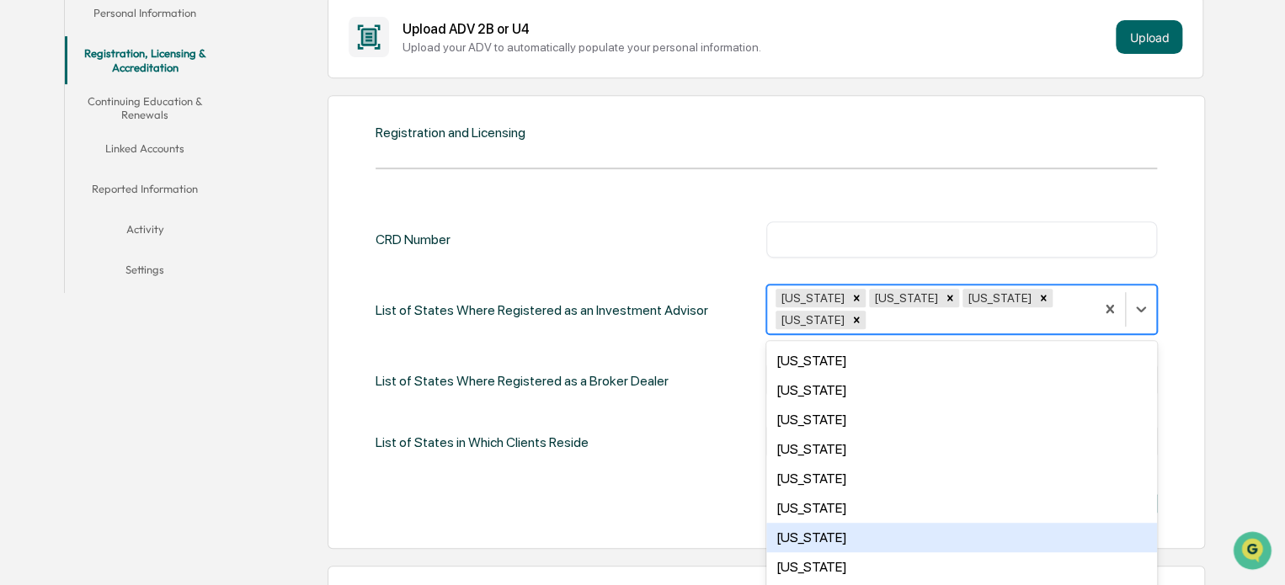
click at [867, 523] on div "[US_STATE]" at bounding box center [961, 537] width 391 height 29
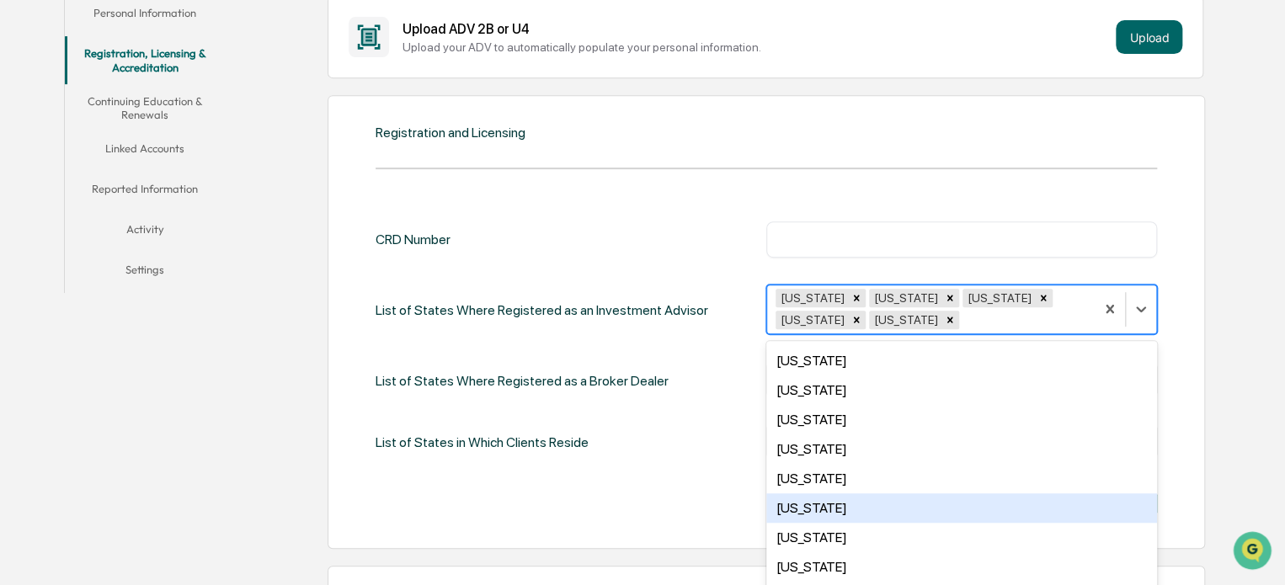
scroll to position [323, 0]
click at [867, 510] on div "[US_STATE]" at bounding box center [961, 507] width 391 height 29
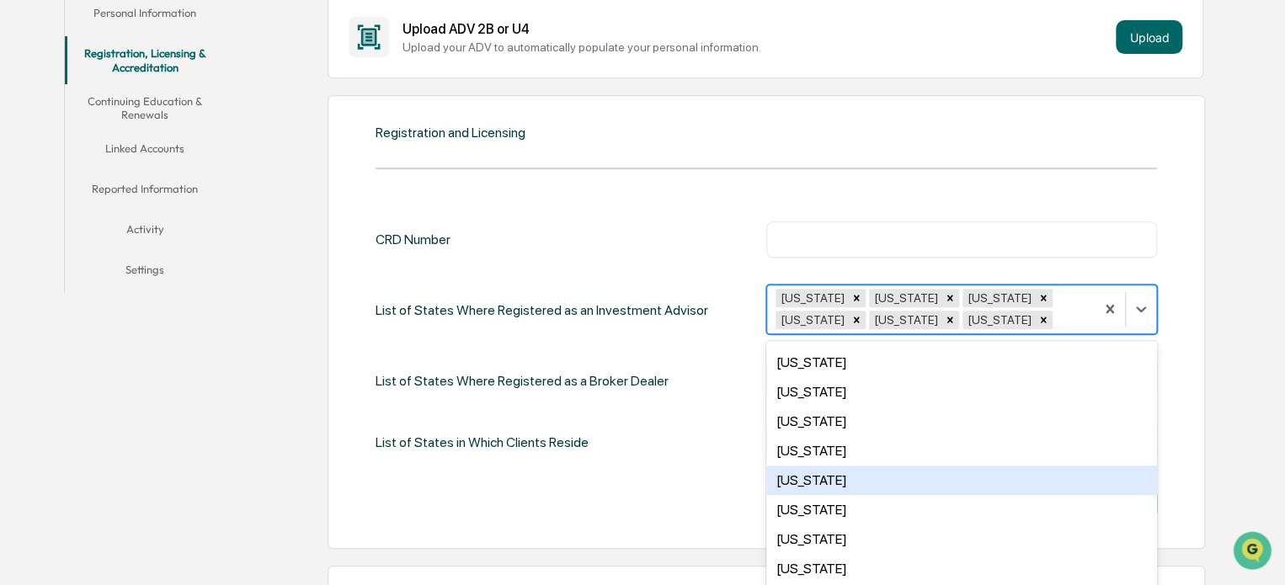
scroll to position [623, 0]
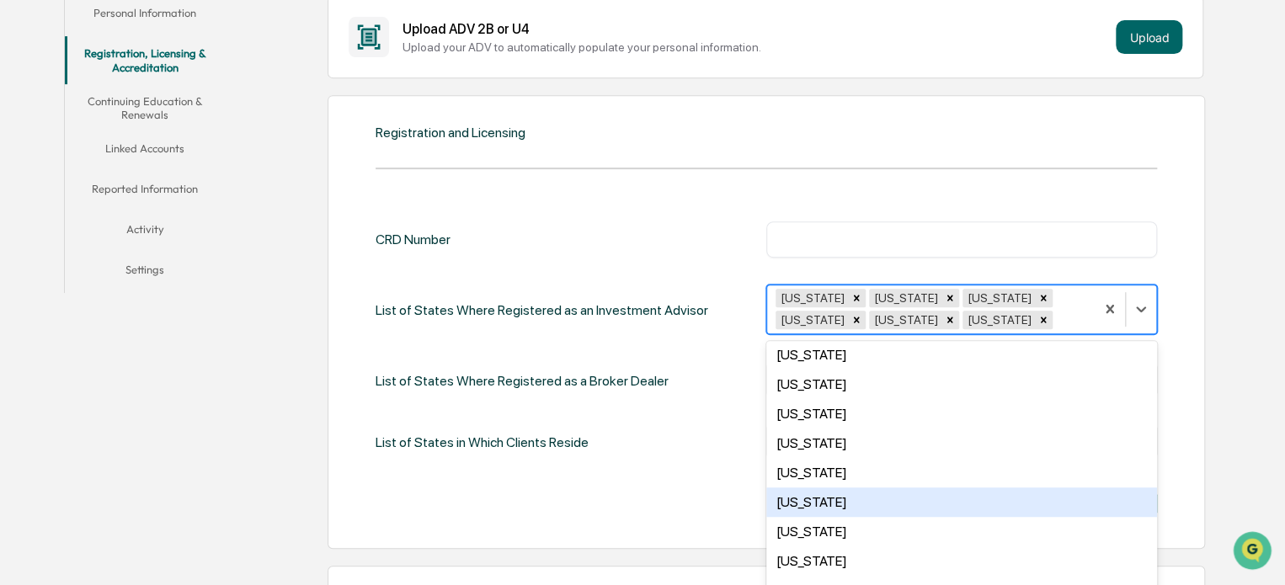
click at [867, 510] on div "[US_STATE]" at bounding box center [961, 502] width 391 height 29
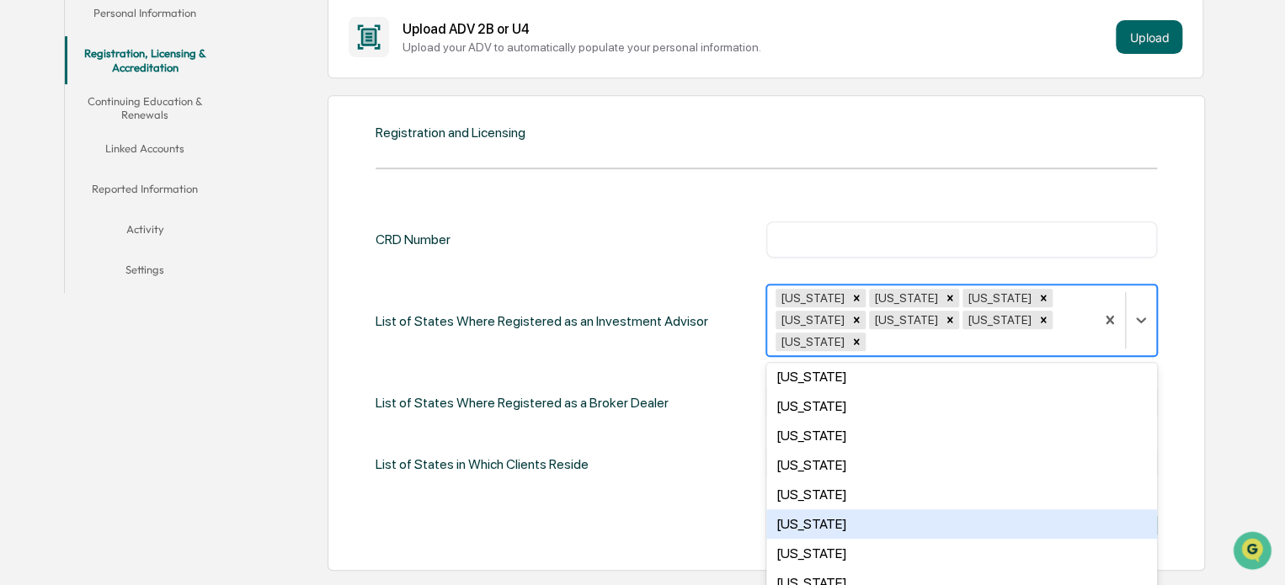
scroll to position [645, 0]
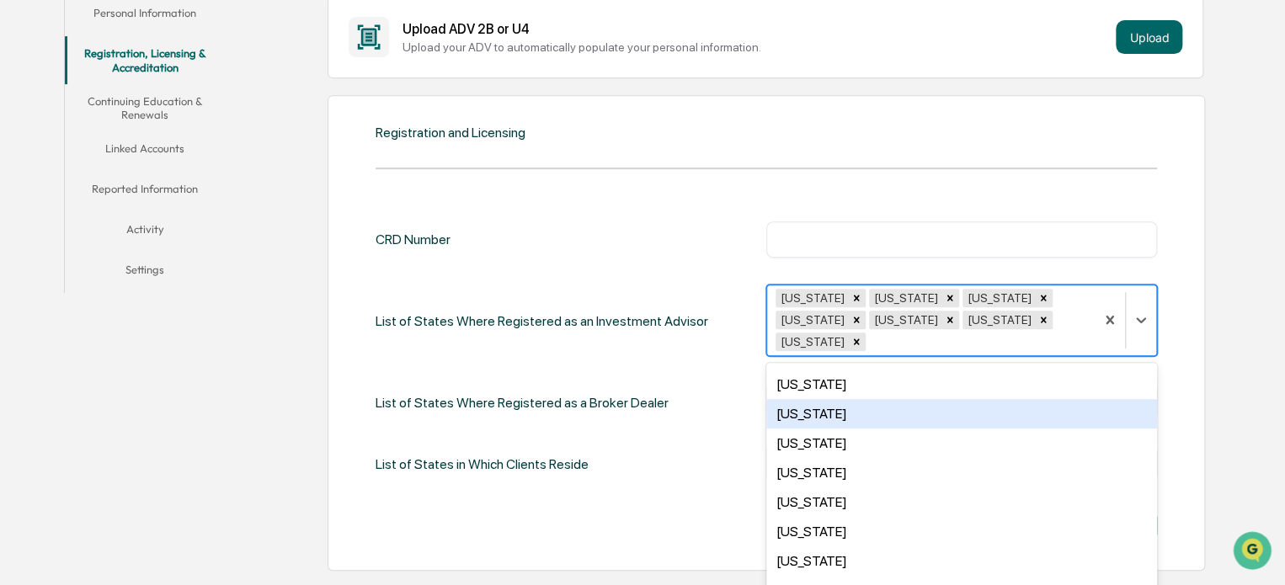
click at [848, 399] on div "[US_STATE]" at bounding box center [961, 413] width 391 height 29
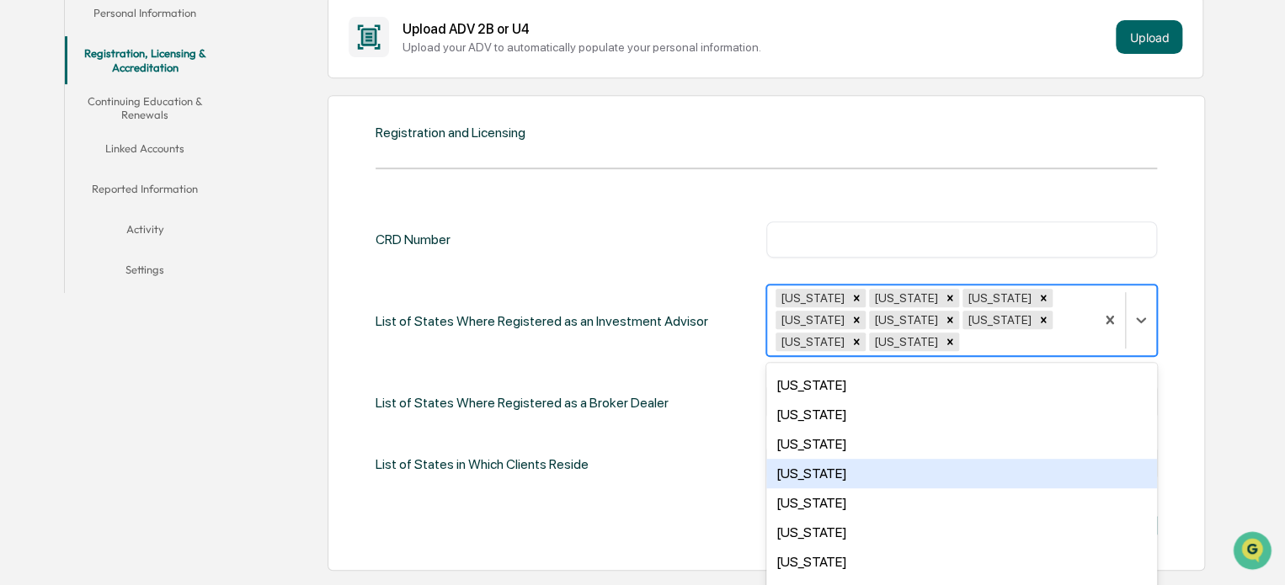
scroll to position [613, 0]
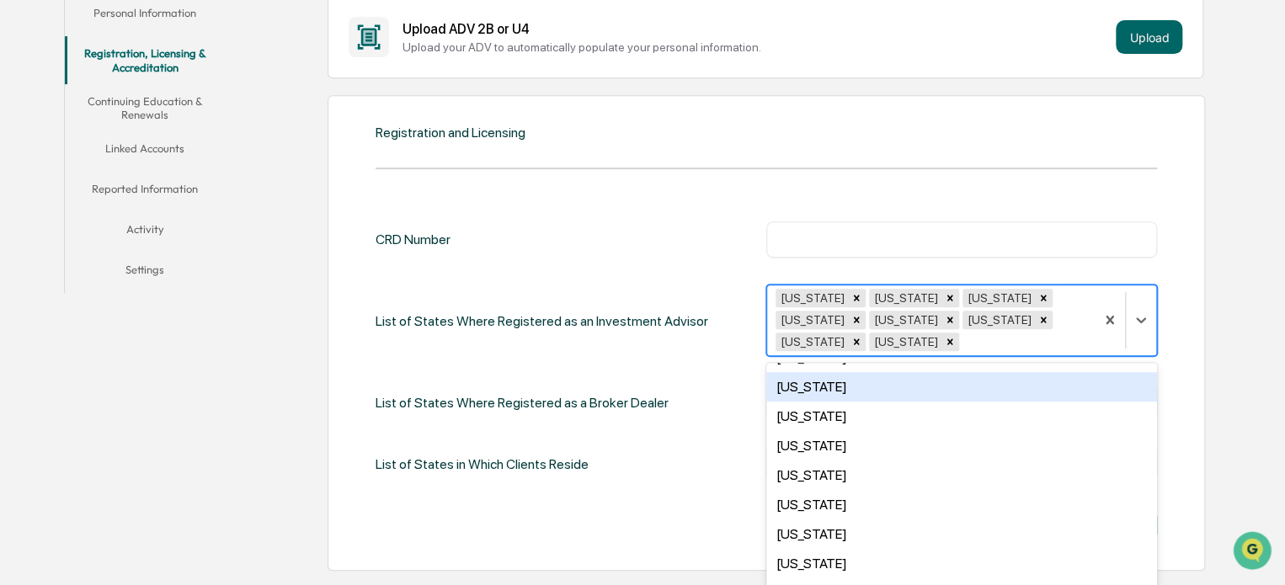
click at [846, 397] on div "[US_STATE]" at bounding box center [961, 386] width 391 height 29
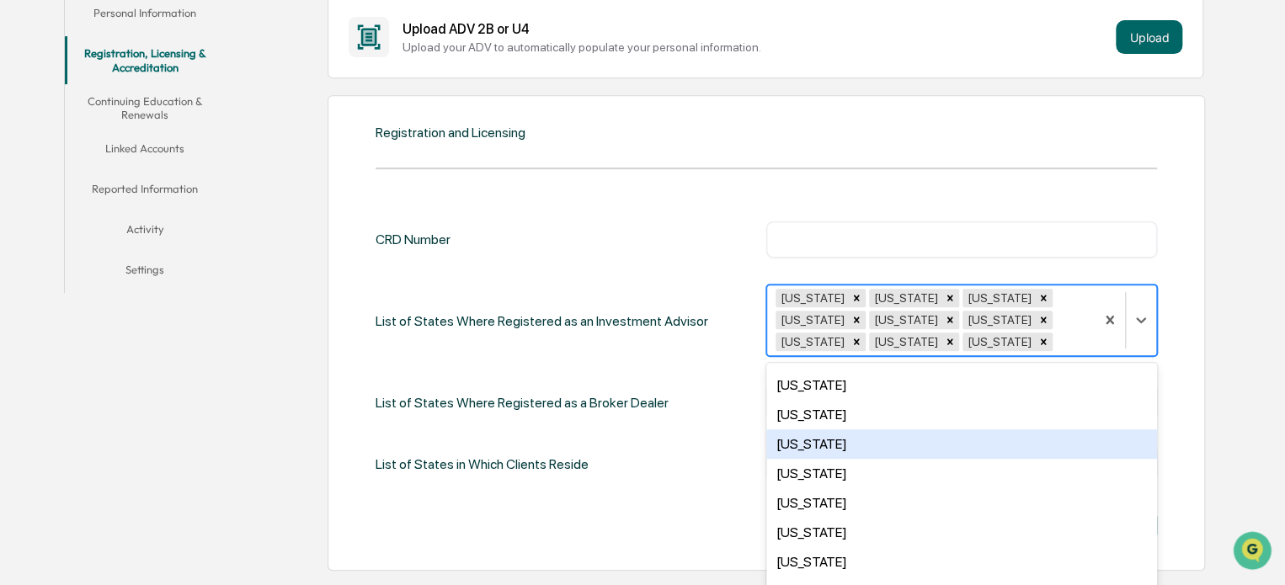
click at [845, 446] on div "[US_STATE]" at bounding box center [961, 444] width 391 height 29
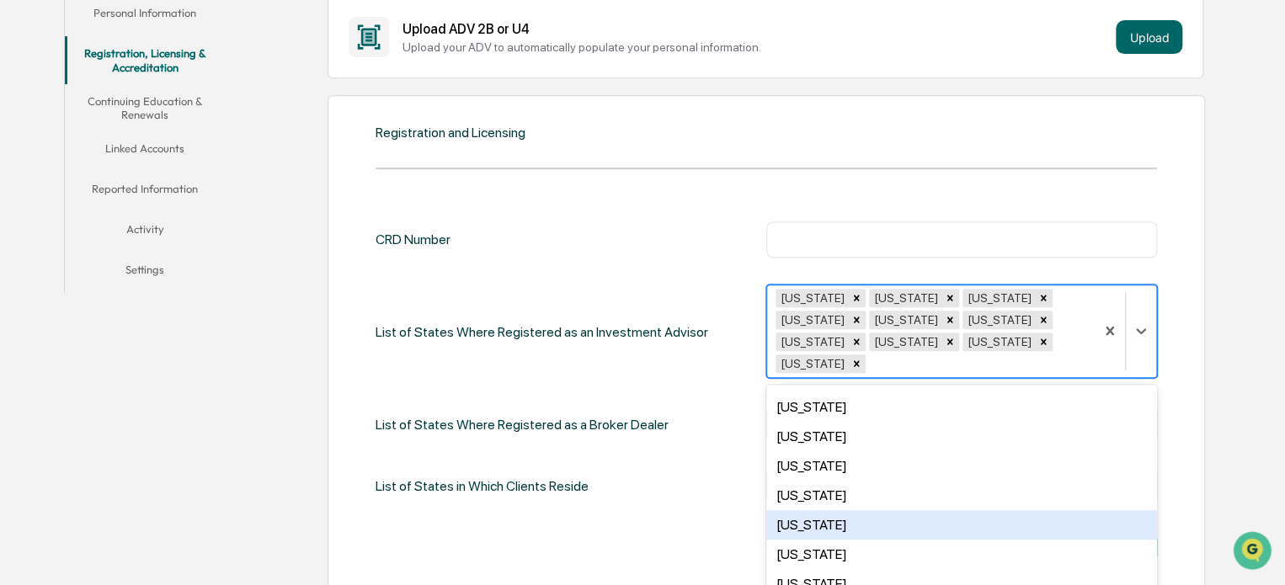
click at [849, 510] on div "[US_STATE]" at bounding box center [961, 524] width 391 height 29
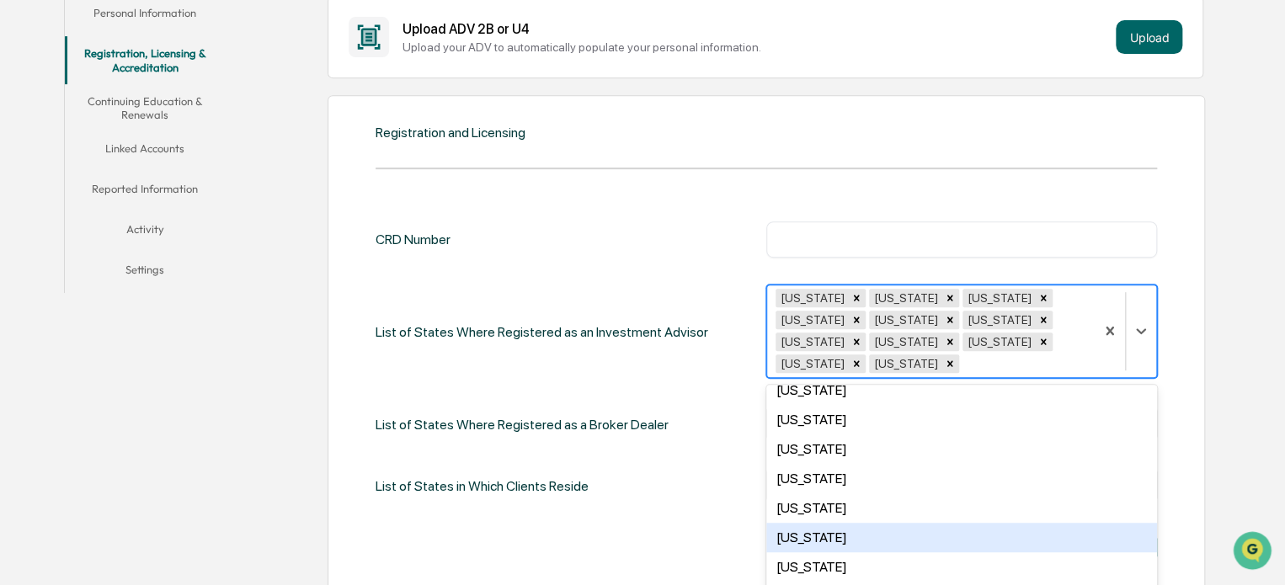
click at [849, 523] on div "[US_STATE]" at bounding box center [961, 537] width 391 height 29
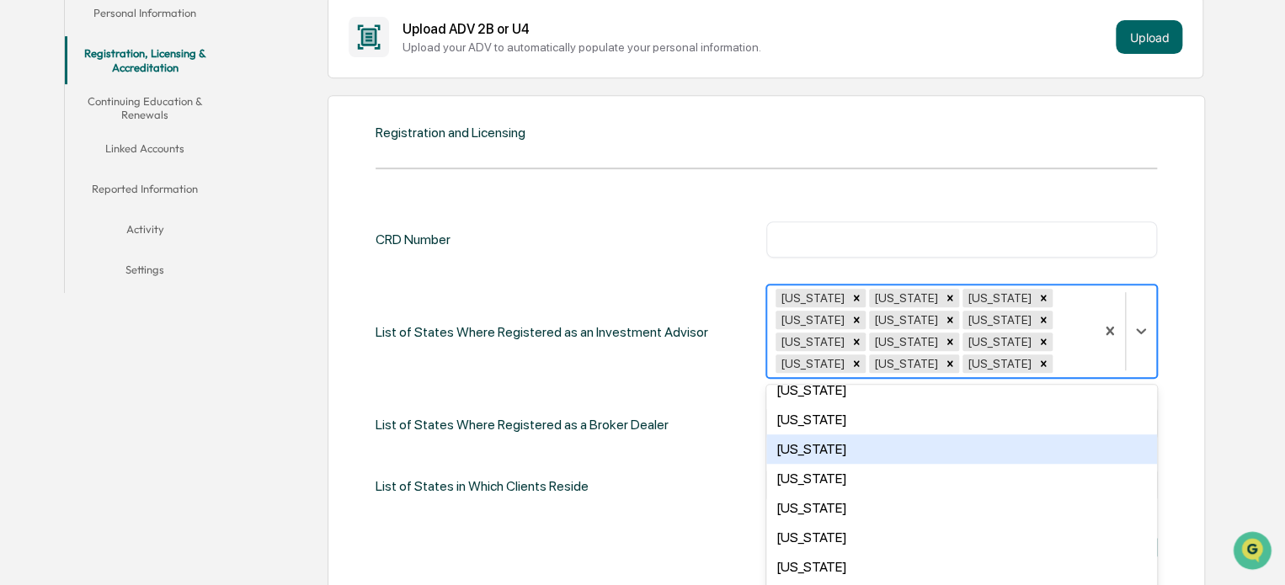
scroll to position [750, 0]
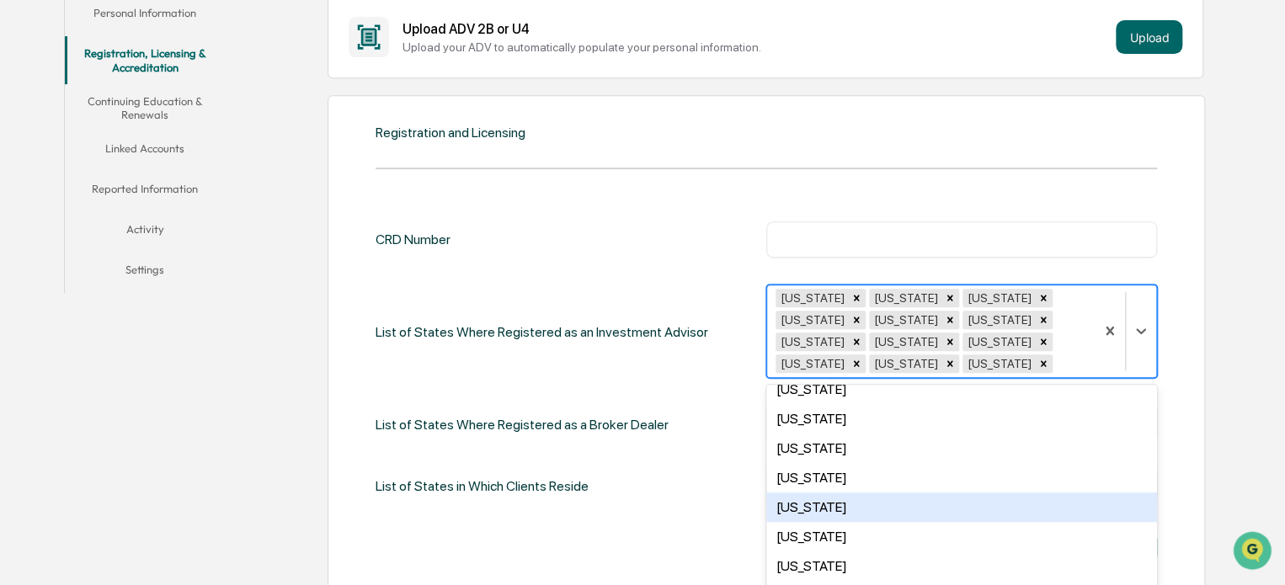
click at [849, 509] on div "[US_STATE]" at bounding box center [961, 507] width 391 height 29
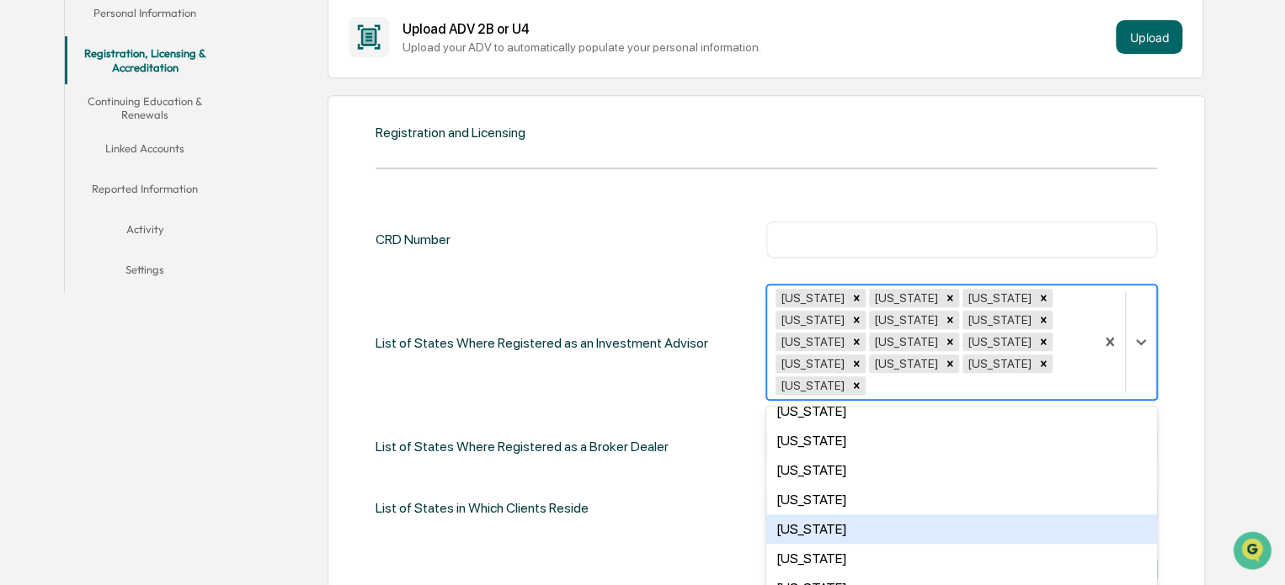
scroll to position [751, 0]
click at [849, 514] on div "[US_STATE]" at bounding box center [961, 528] width 391 height 29
click at [849, 512] on div "[US_STATE]" at bounding box center [961, 526] width 391 height 29
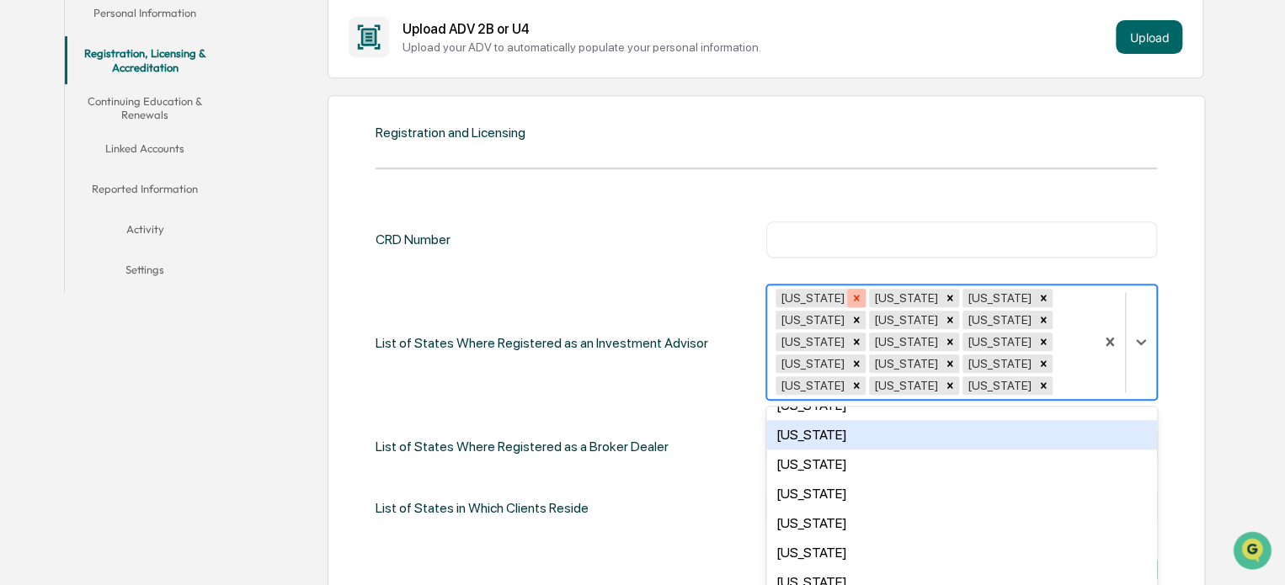
click at [854, 297] on icon "Remove Arizona" at bounding box center [857, 298] width 6 height 6
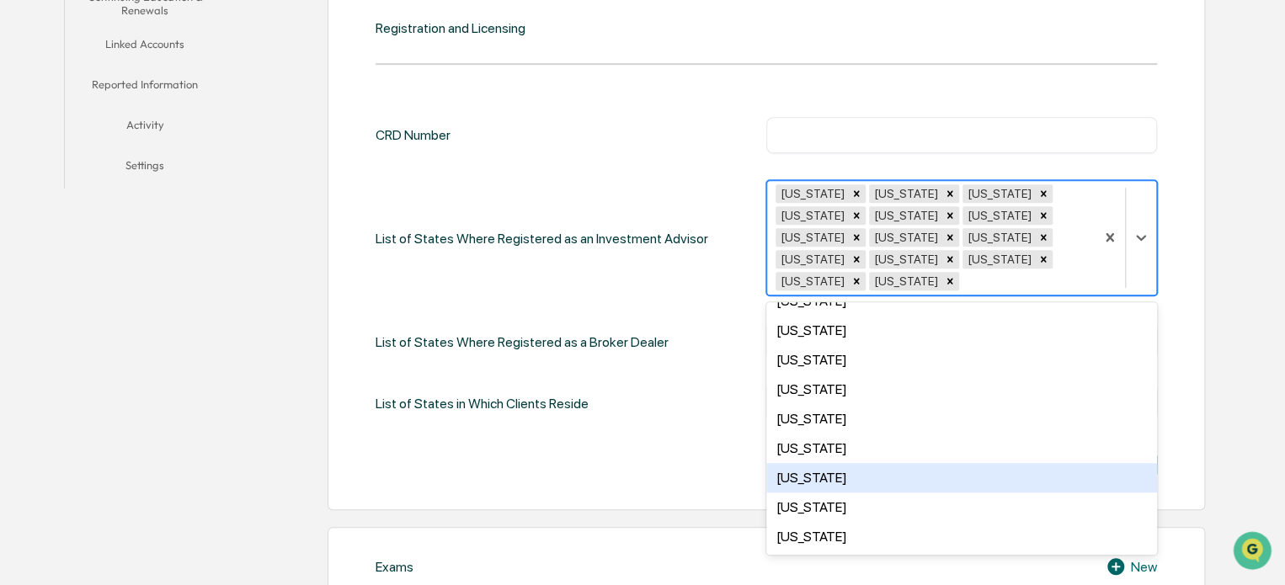
scroll to position [438, 0]
click at [851, 190] on icon "Remove California" at bounding box center [857, 193] width 12 height 12
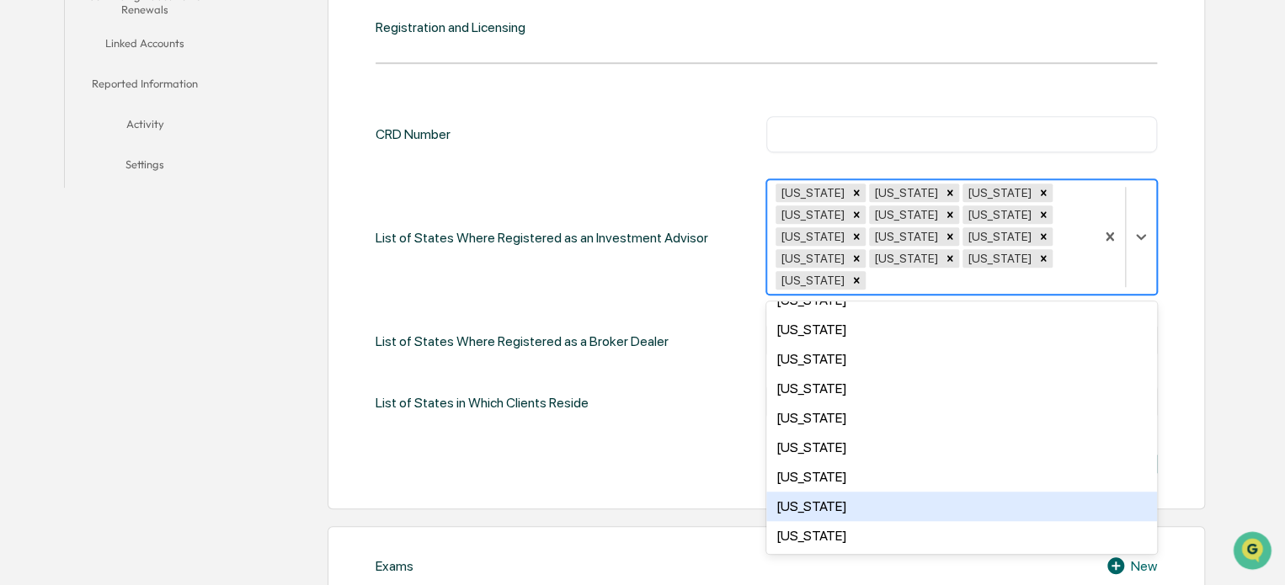
scroll to position [756, 0]
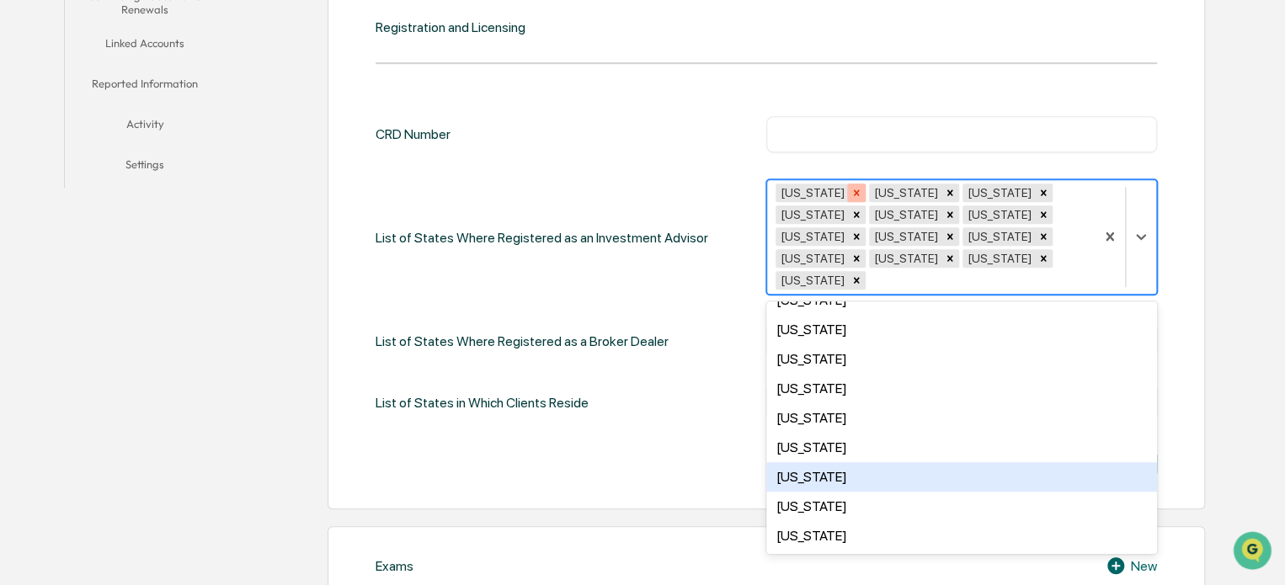
click at [847, 190] on div "Remove Florida" at bounding box center [856, 193] width 19 height 19
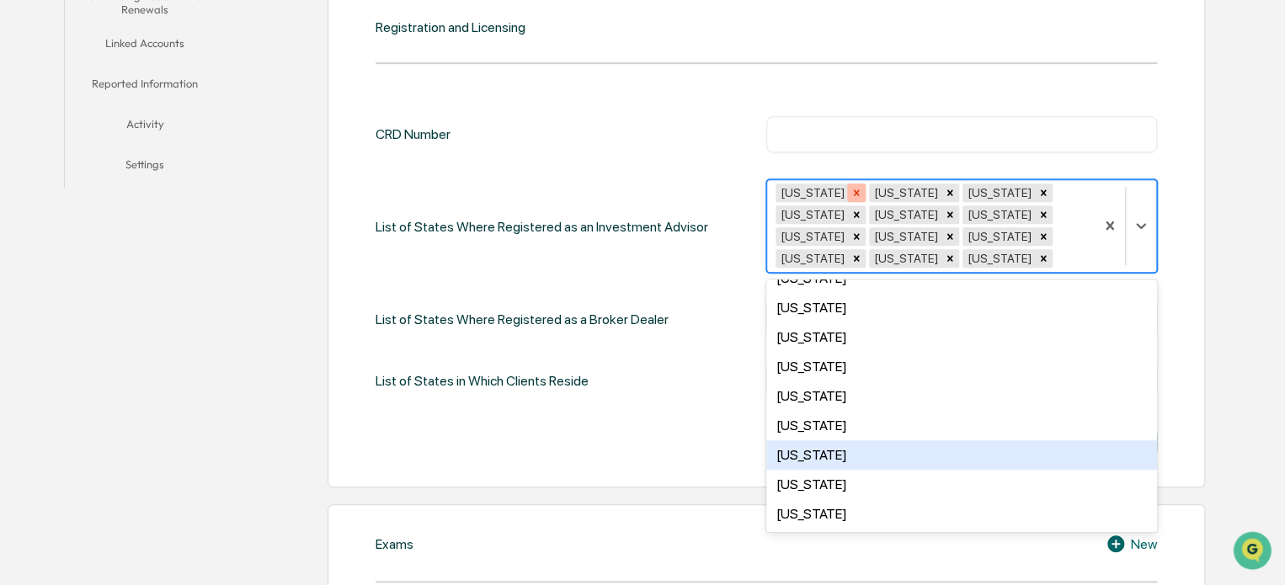
click at [854, 190] on icon "Remove Georgia" at bounding box center [857, 193] width 6 height 6
click at [863, 189] on icon "Remove Massachusetts" at bounding box center [857, 193] width 12 height 12
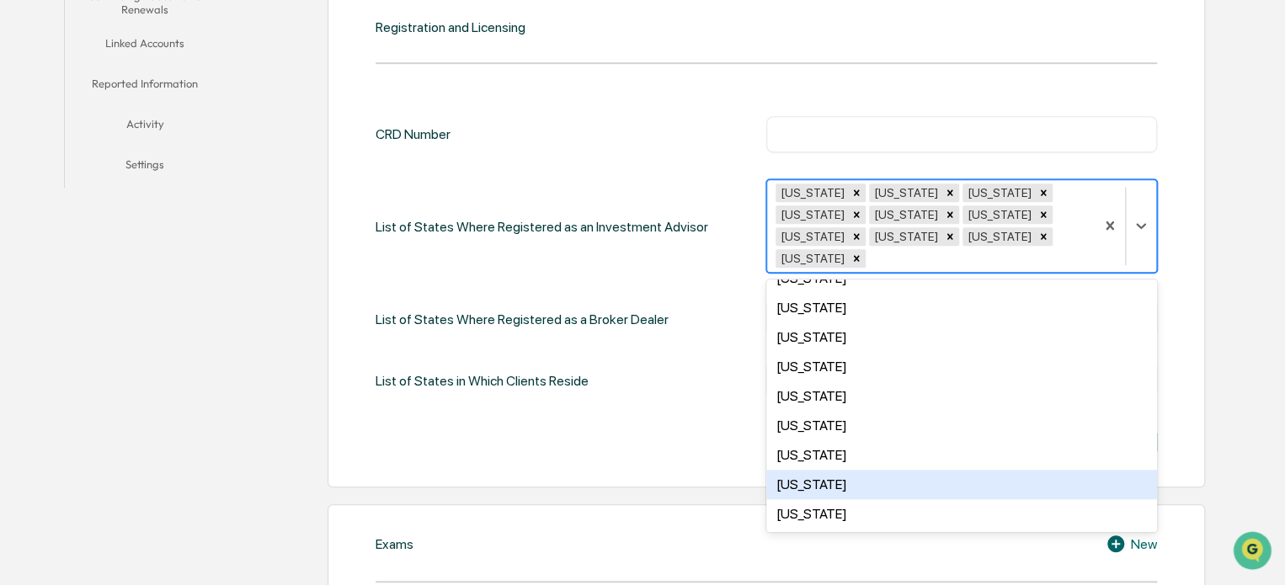
scroll to position [846, 0]
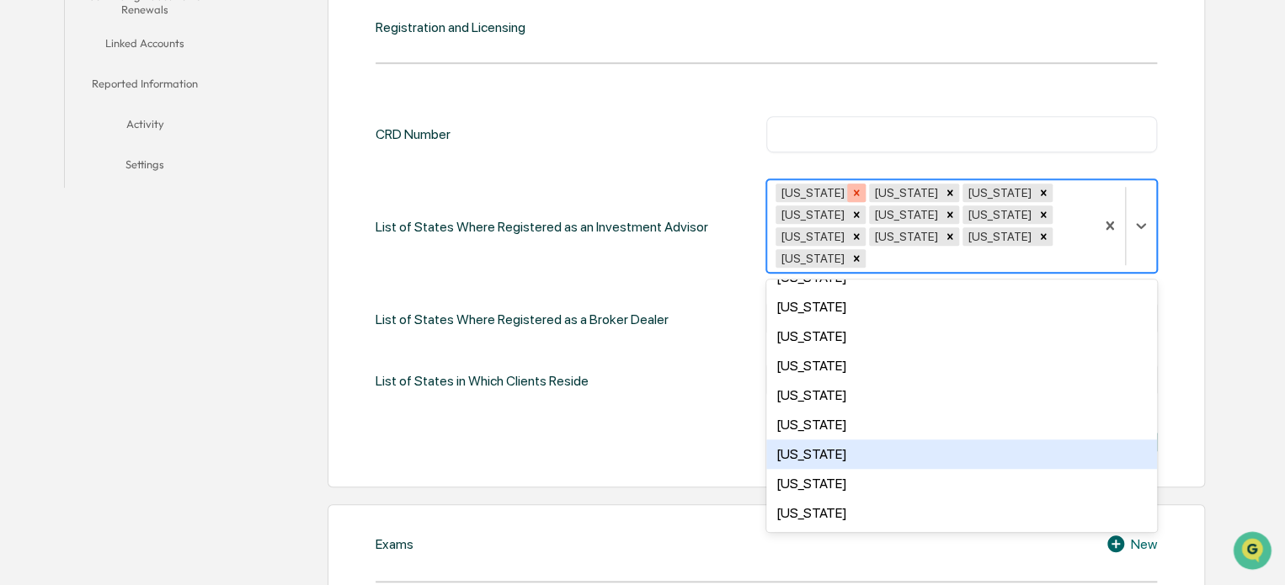
click at [851, 191] on icon "Remove Michigan" at bounding box center [857, 193] width 12 height 12
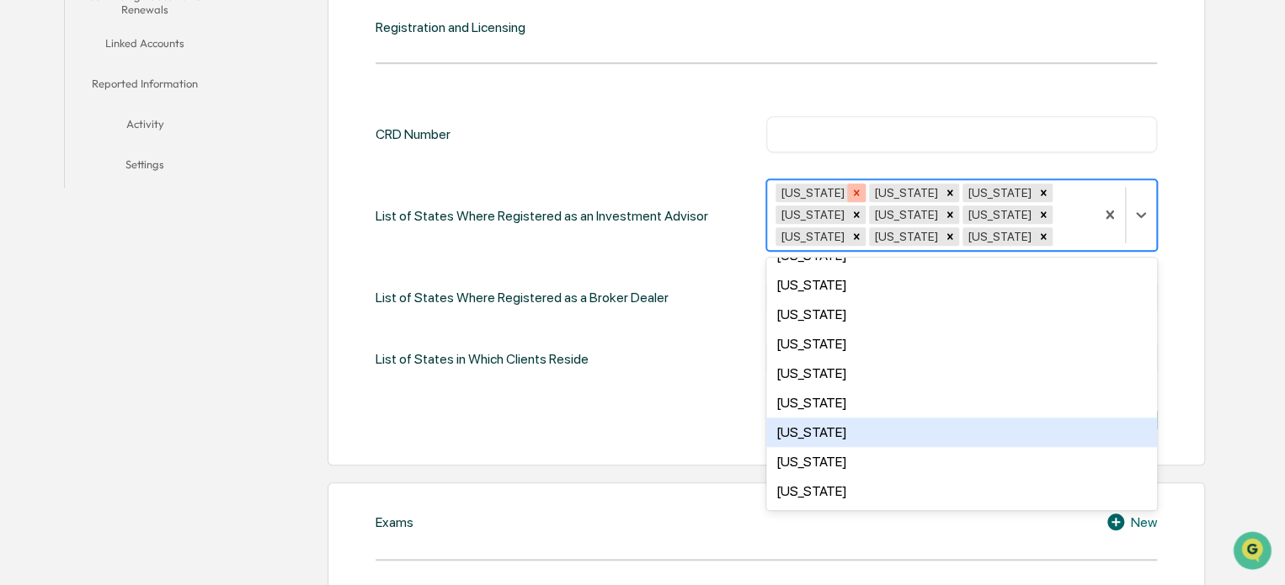
click at [860, 191] on icon "Remove North Carolina" at bounding box center [857, 193] width 6 height 6
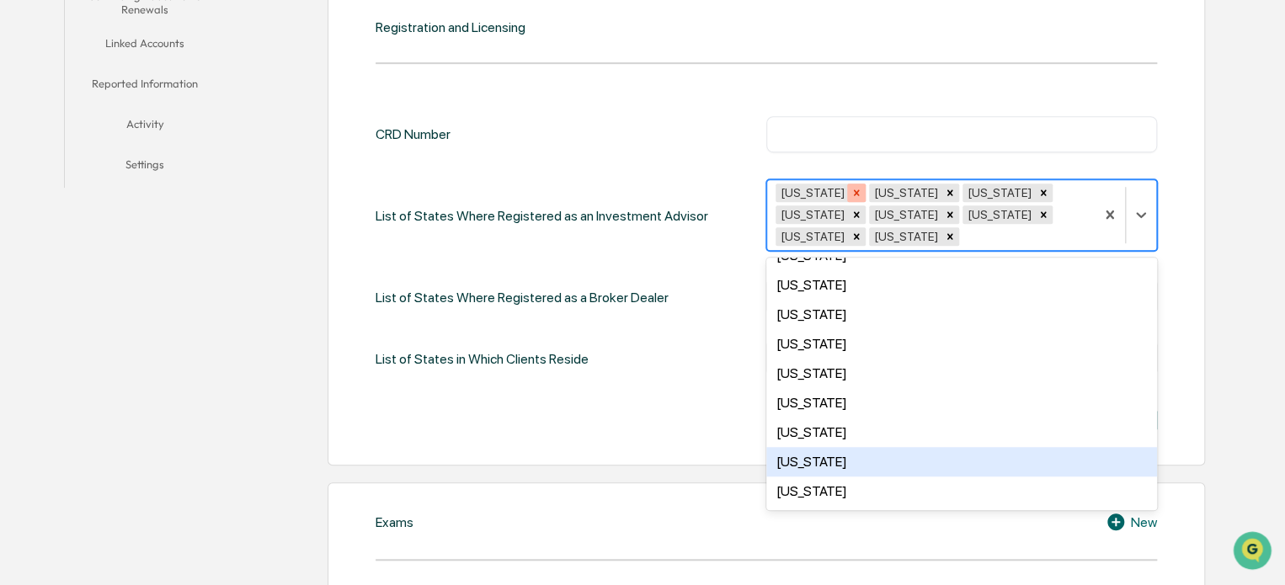
click at [854, 190] on icon "Remove New Jersey" at bounding box center [857, 193] width 6 height 6
click at [854, 190] on icon "Remove Nevada" at bounding box center [857, 193] width 6 height 6
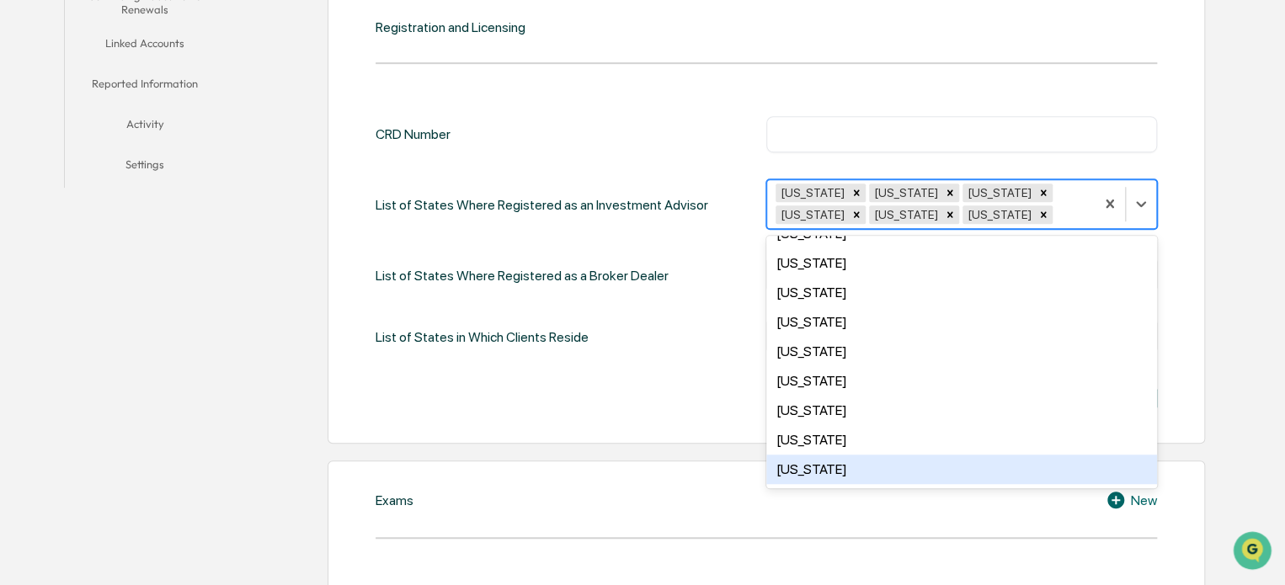
scroll to position [934, 0]
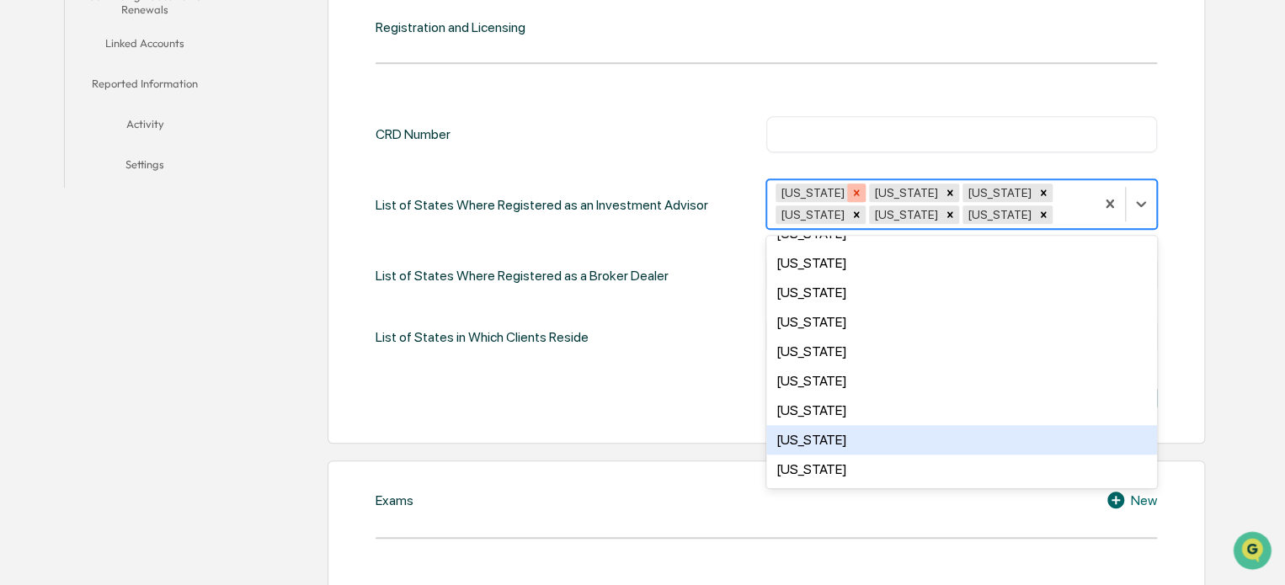
click at [851, 190] on icon "Remove Ohio" at bounding box center [857, 193] width 12 height 12
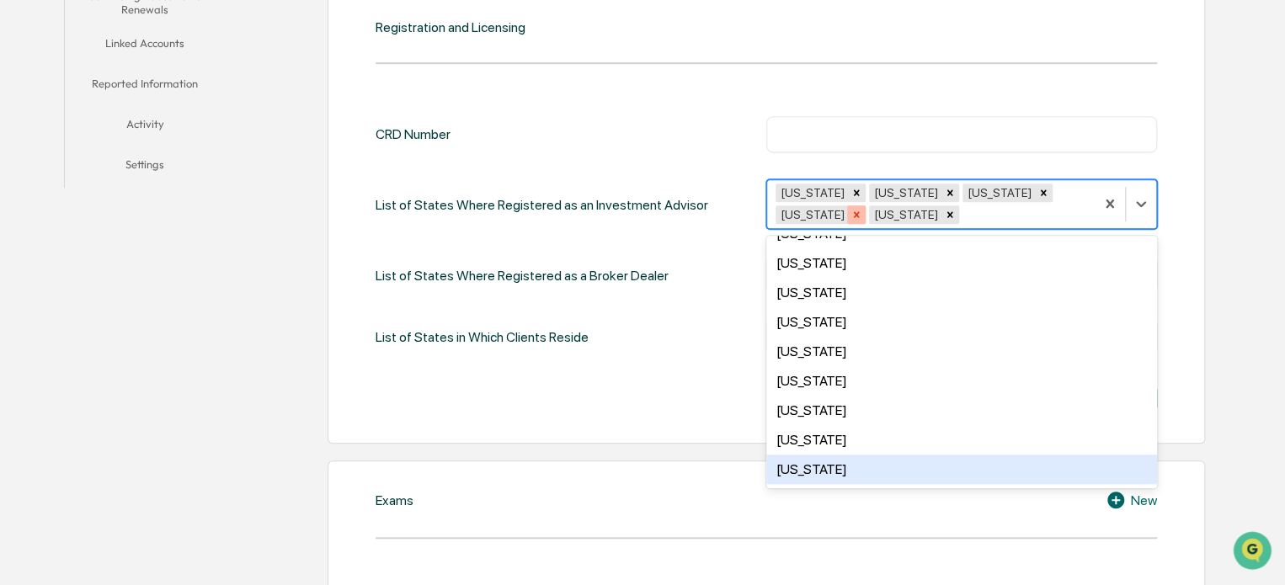
click at [851, 216] on icon "Remove Texas" at bounding box center [857, 215] width 12 height 12
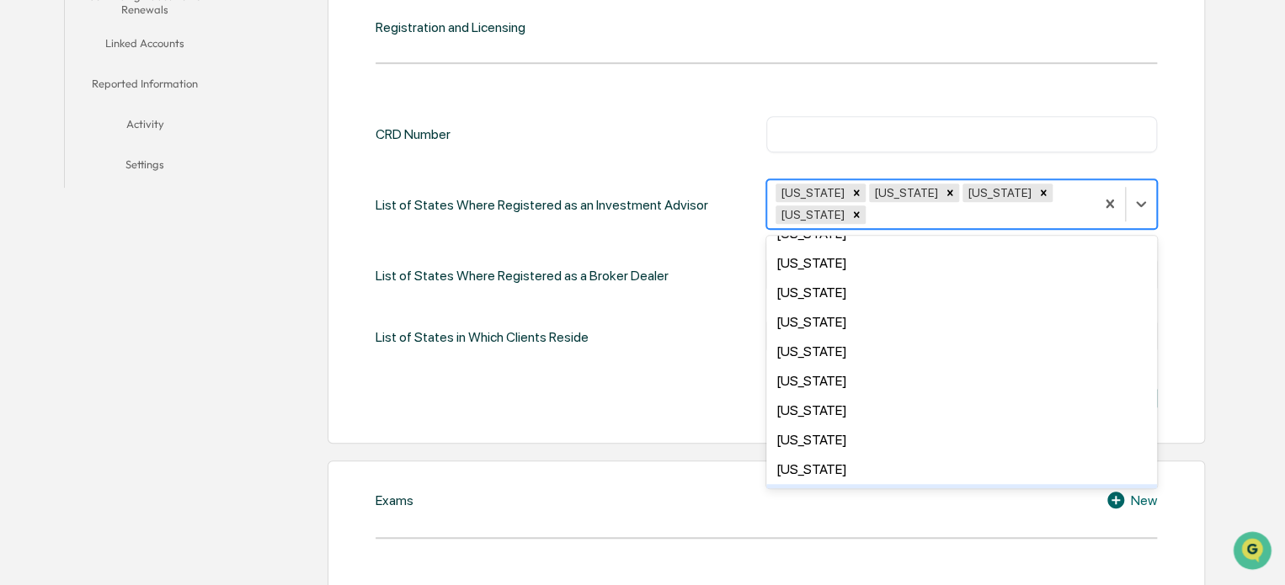
click at [851, 212] on icon "Remove Virginia" at bounding box center [857, 215] width 12 height 12
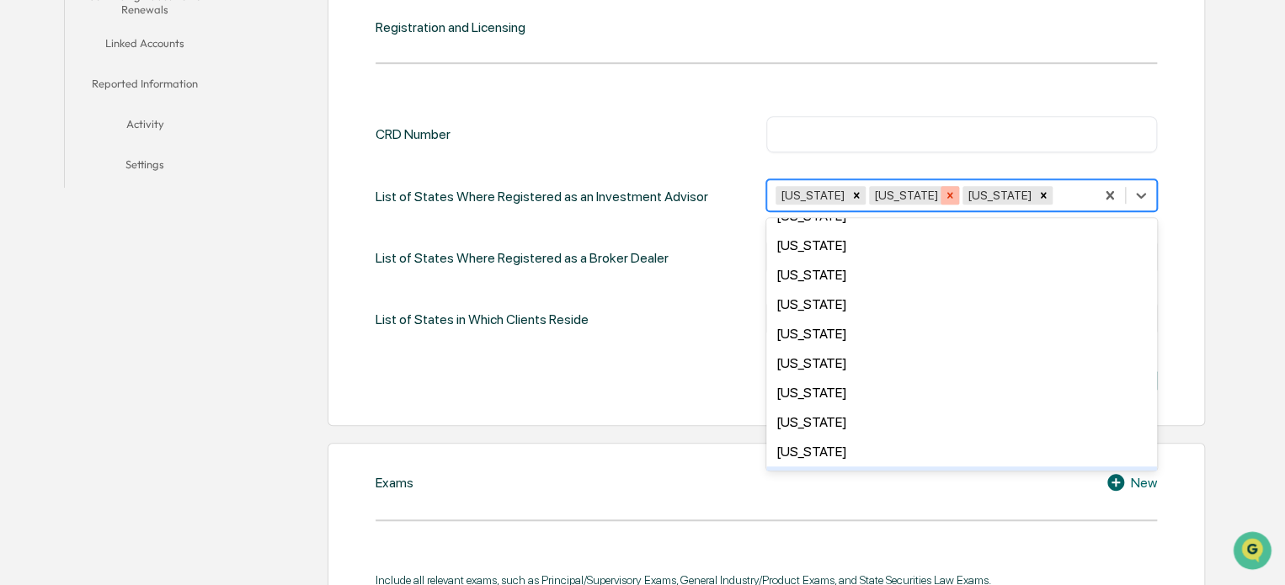
click at [956, 190] on icon "Remove South Carolina" at bounding box center [950, 196] width 12 height 12
click at [944, 191] on icon "Remove Tennessee" at bounding box center [950, 196] width 12 height 12
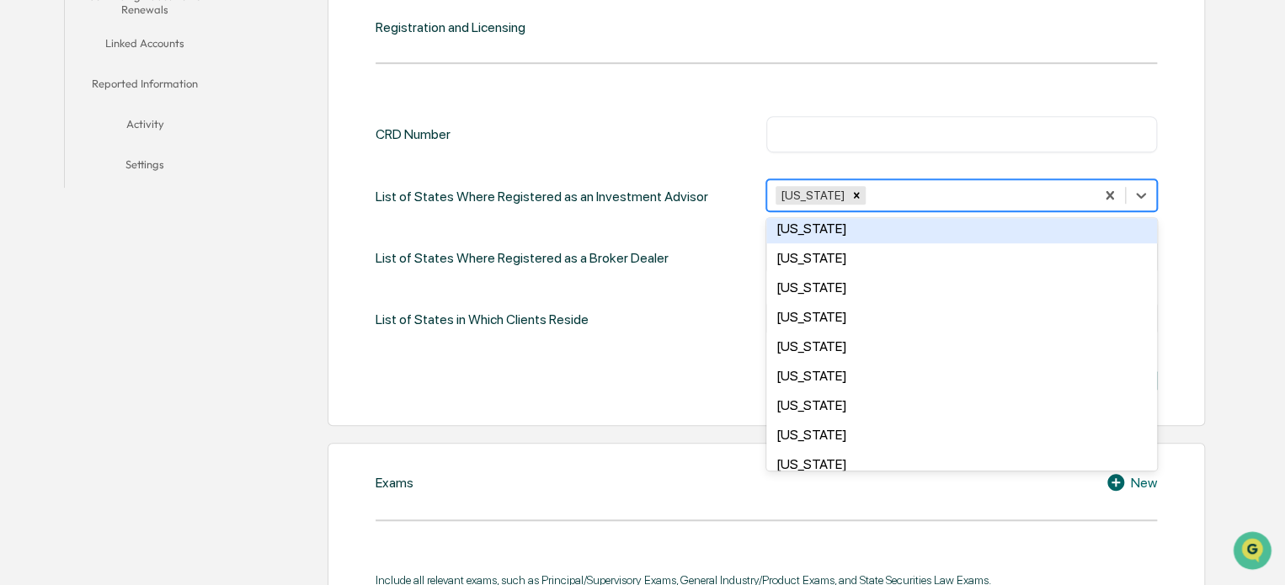
scroll to position [1041, 0]
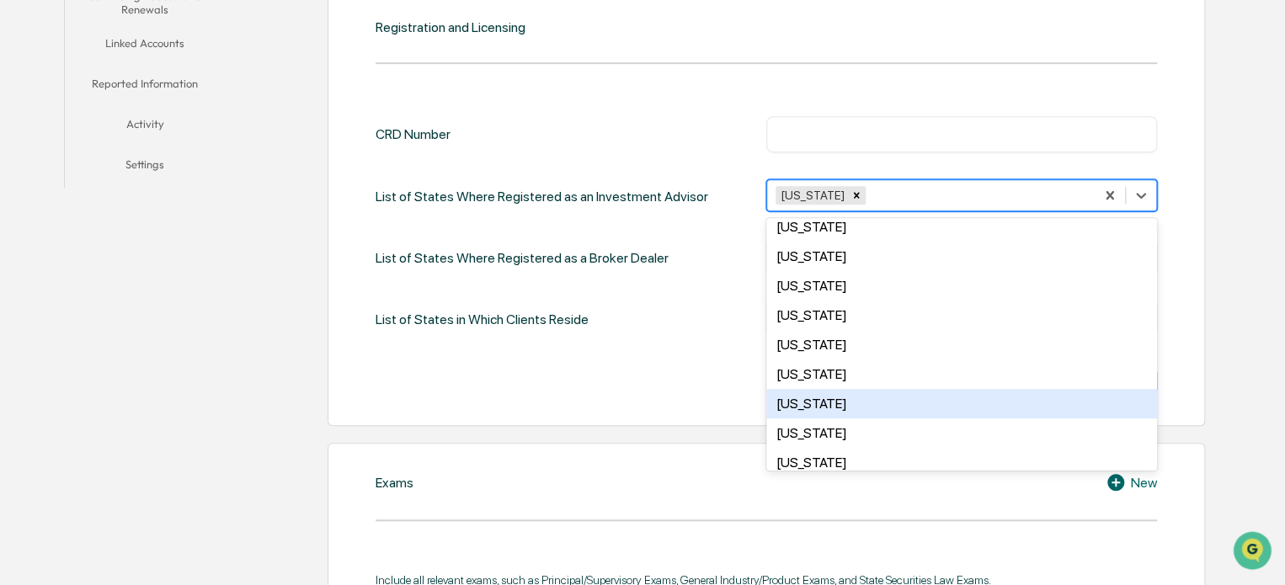
click at [903, 408] on div "[US_STATE]" at bounding box center [961, 403] width 391 height 29
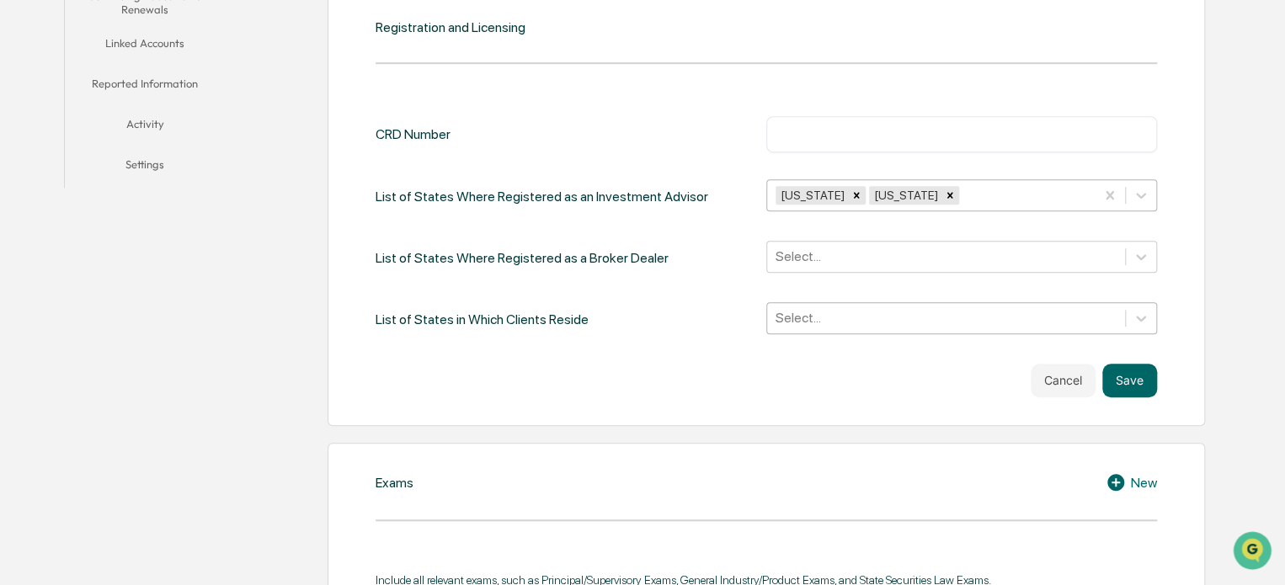
scroll to position [451, 0]
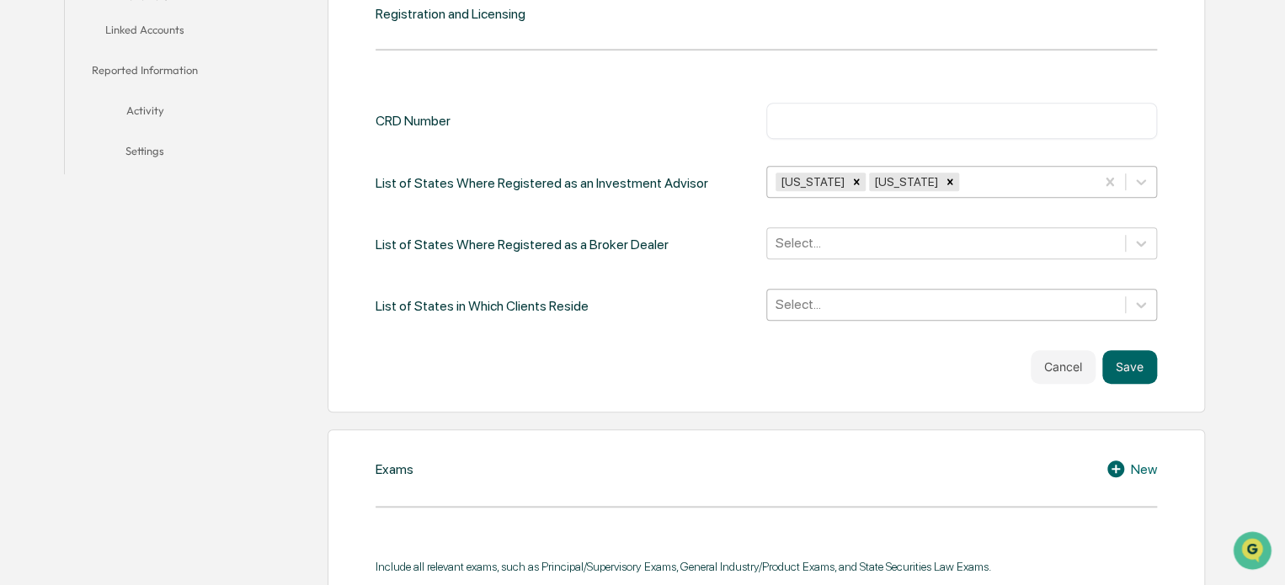
click at [863, 315] on div "Select..." at bounding box center [946, 304] width 358 height 26
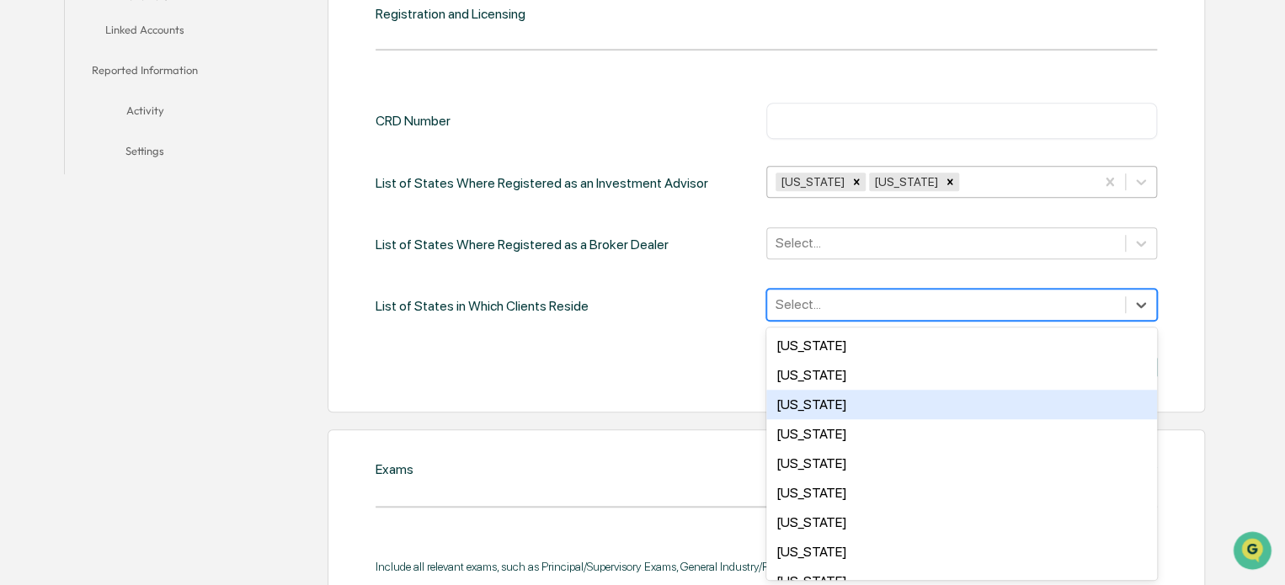
click at [843, 404] on div "[US_STATE]" at bounding box center [961, 404] width 391 height 29
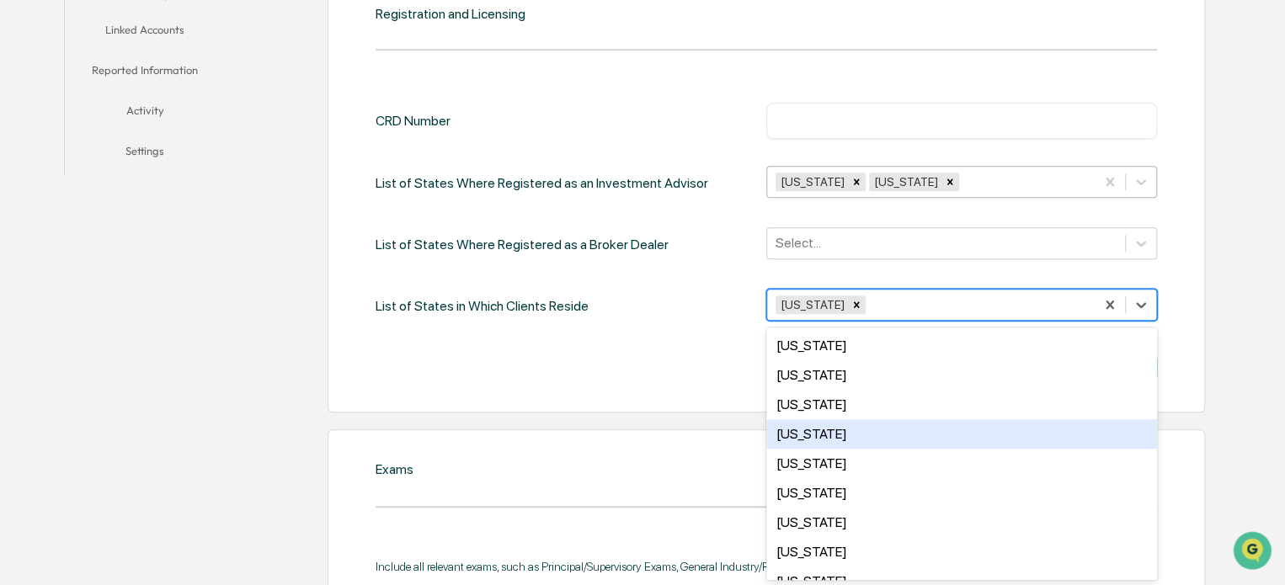
click at [841, 435] on div "[US_STATE]" at bounding box center [961, 433] width 391 height 29
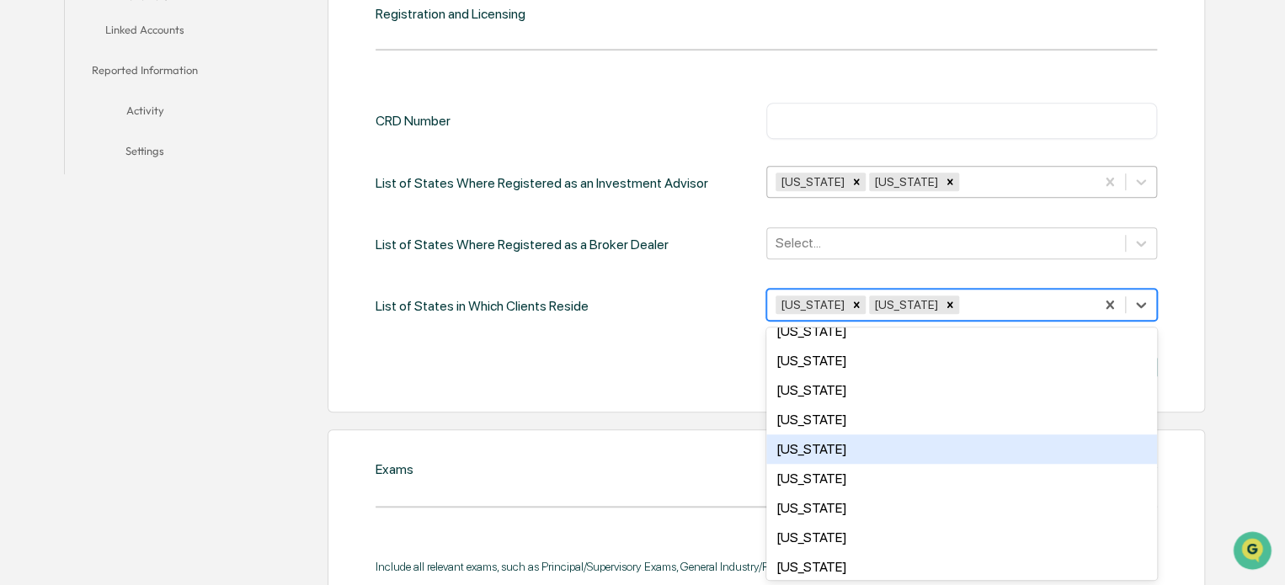
scroll to position [46, 0]
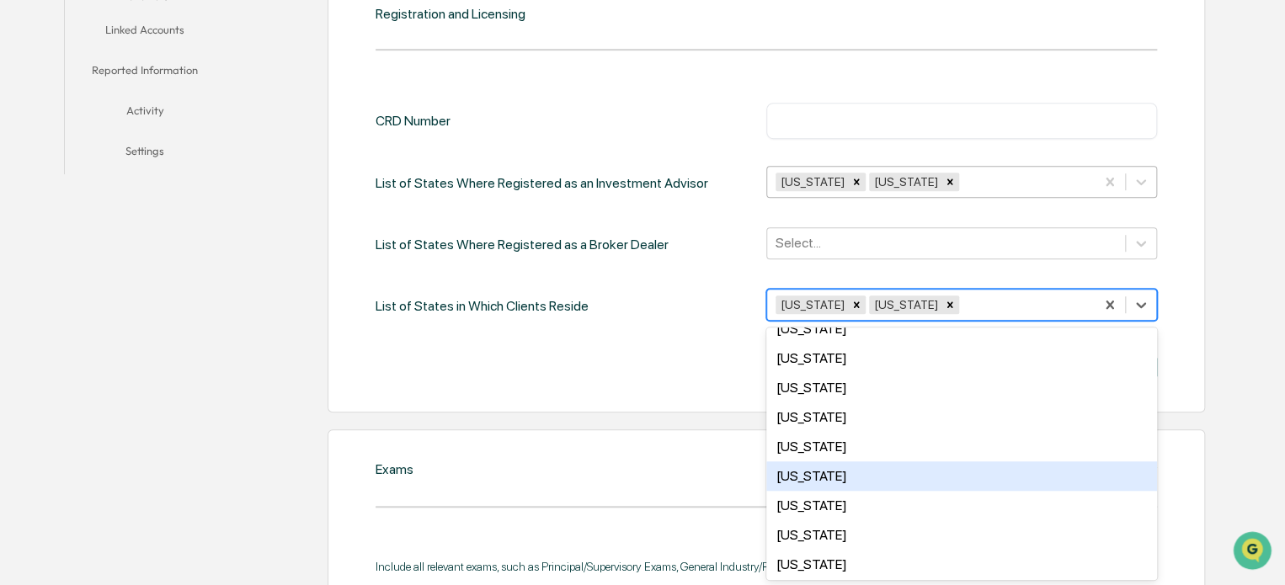
click at [839, 474] on div "[US_STATE]" at bounding box center [961, 476] width 391 height 29
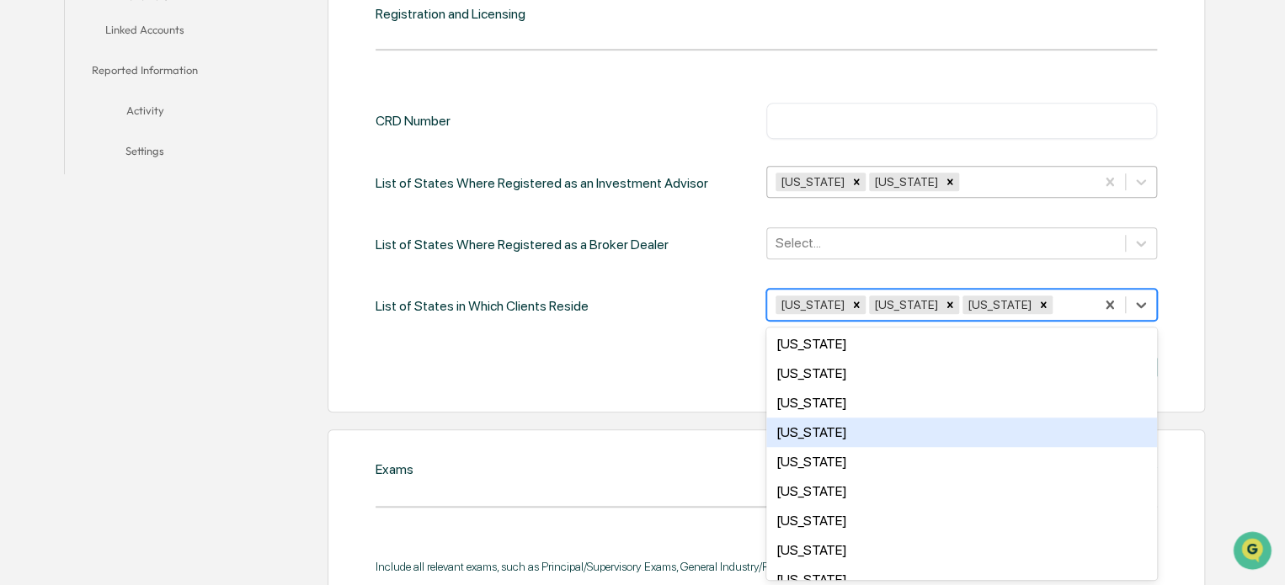
scroll to position [83, 0]
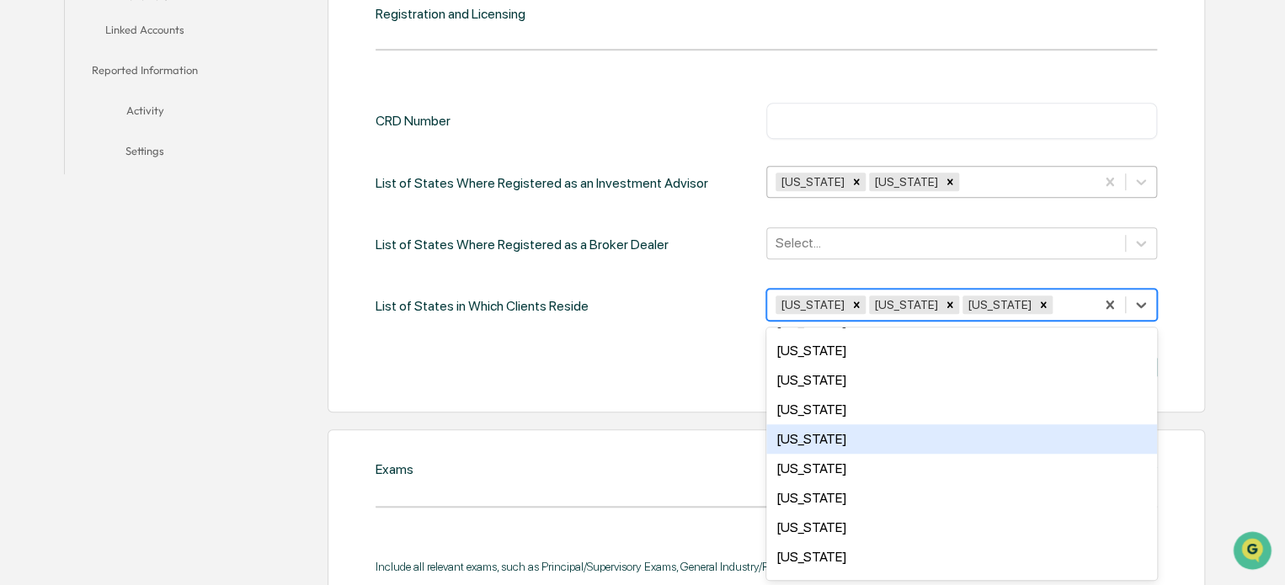
click at [868, 430] on div "[US_STATE]" at bounding box center [961, 439] width 391 height 29
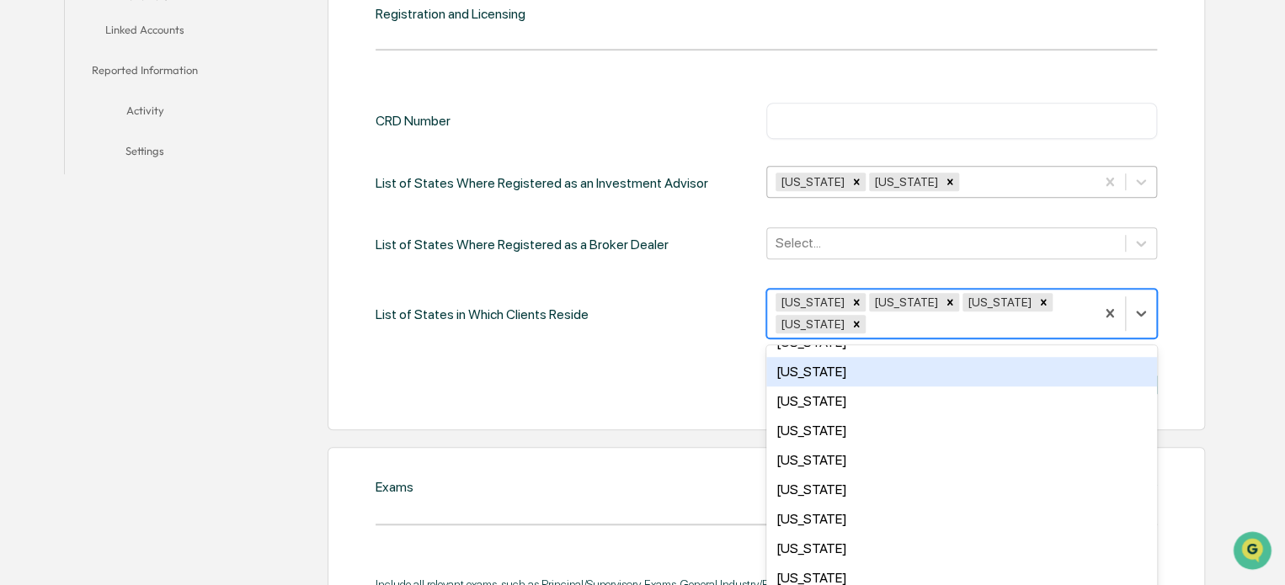
scroll to position [294, 0]
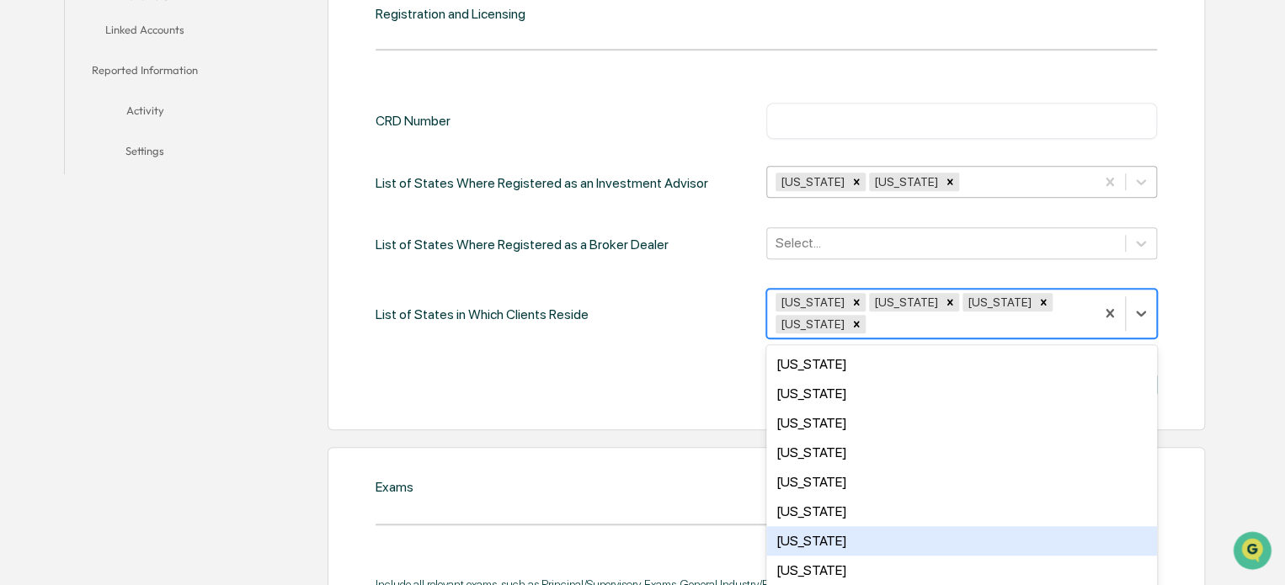
click at [866, 532] on div "[US_STATE]" at bounding box center [961, 540] width 391 height 29
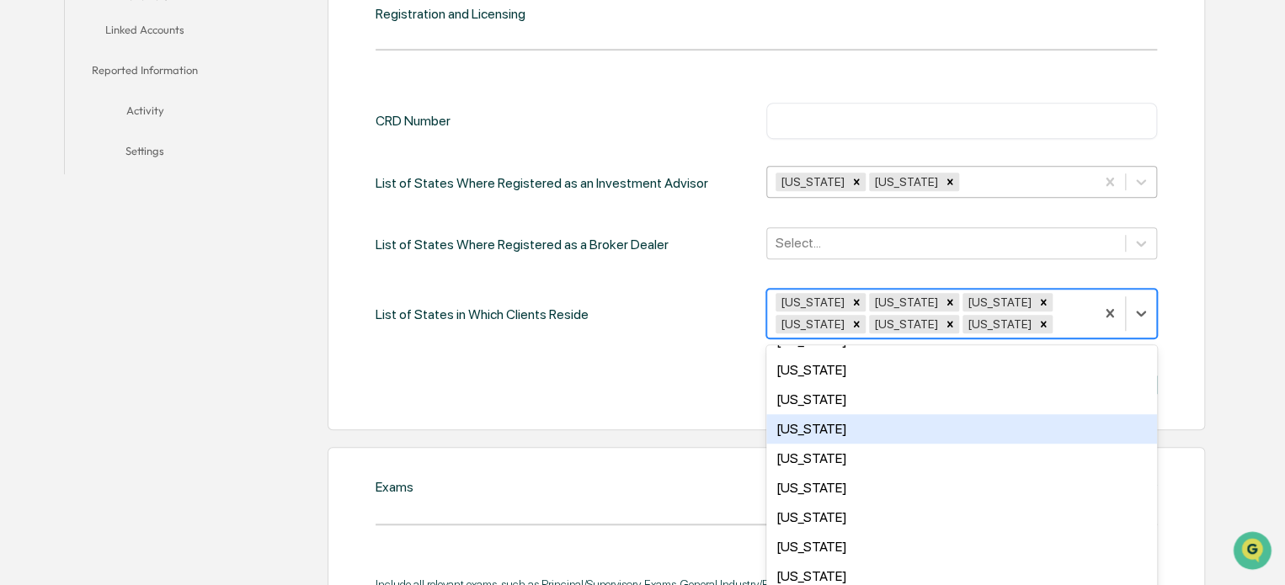
scroll to position [494, 0]
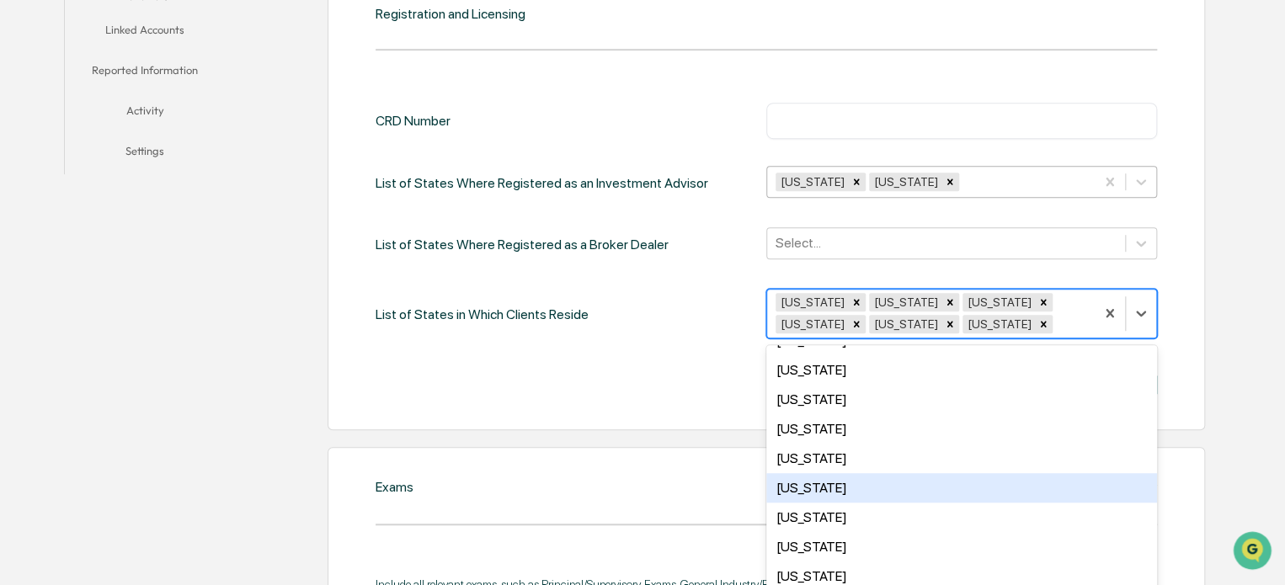
click at [871, 495] on div "[US_STATE]" at bounding box center [961, 487] width 391 height 29
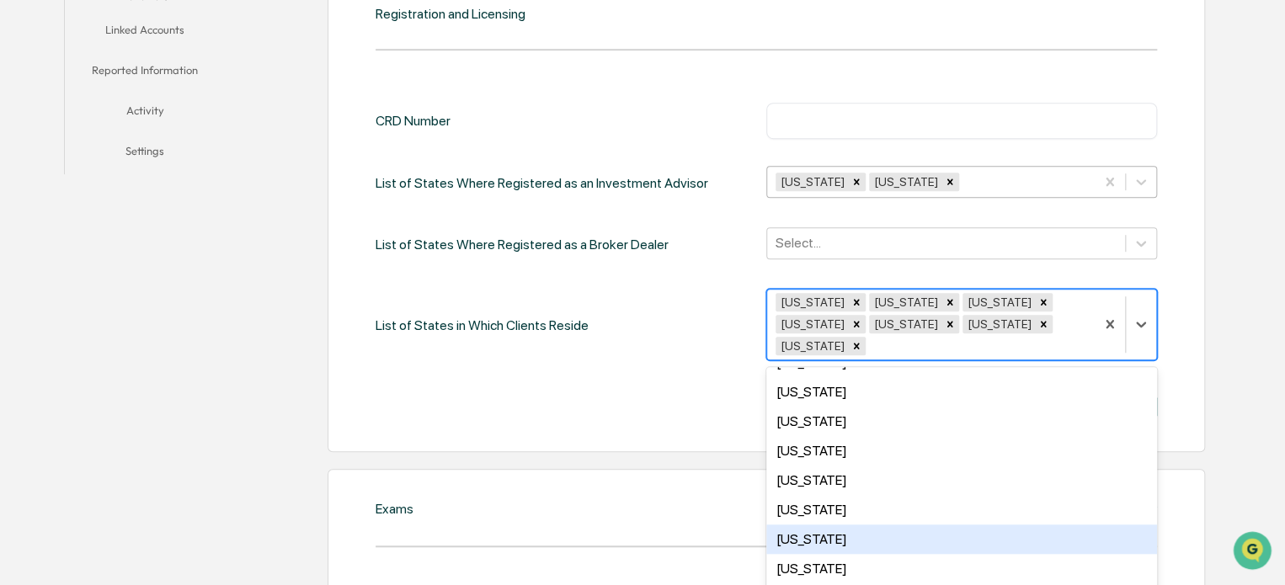
click at [871, 525] on div "[US_STATE]" at bounding box center [961, 539] width 391 height 29
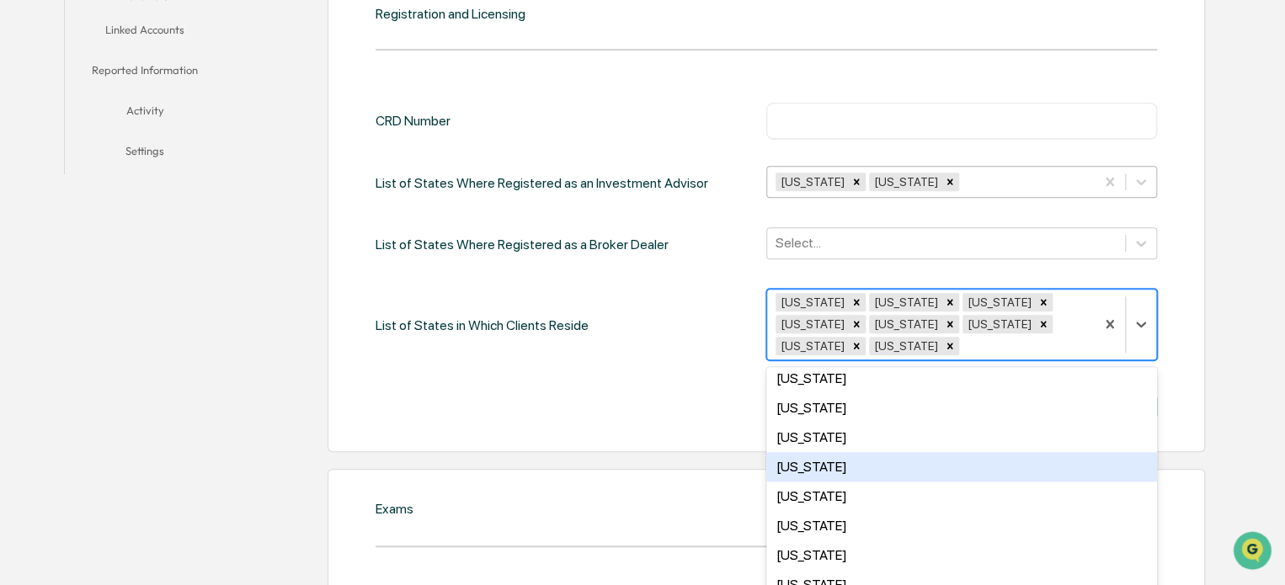
scroll to position [566, 0]
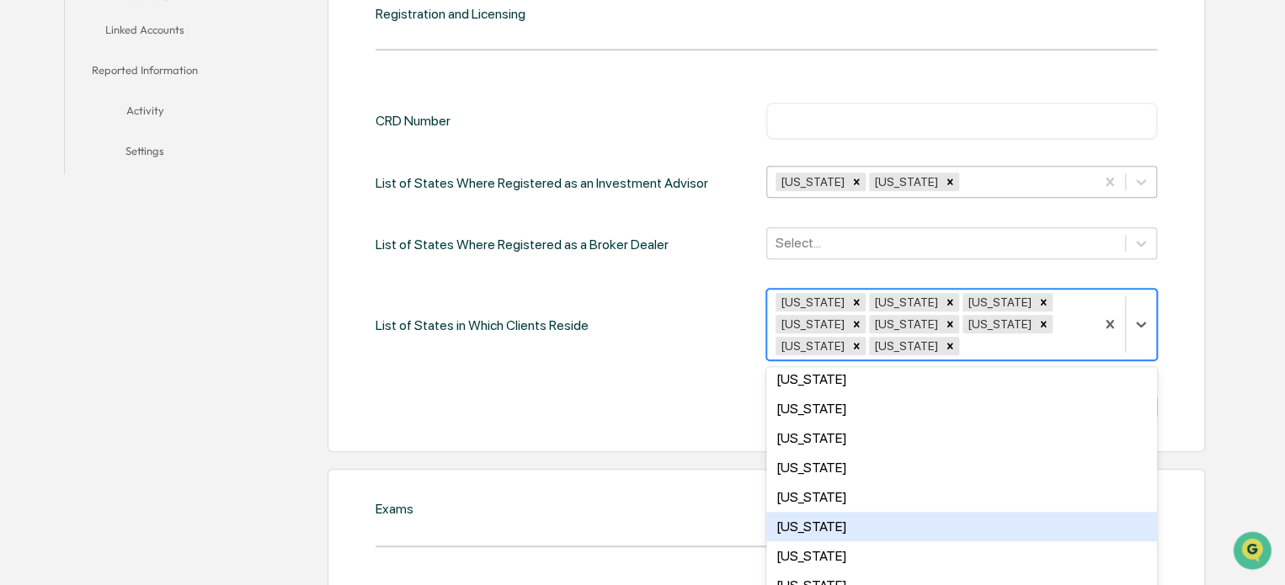
click at [866, 529] on div "[US_STATE]" at bounding box center [961, 526] width 391 height 29
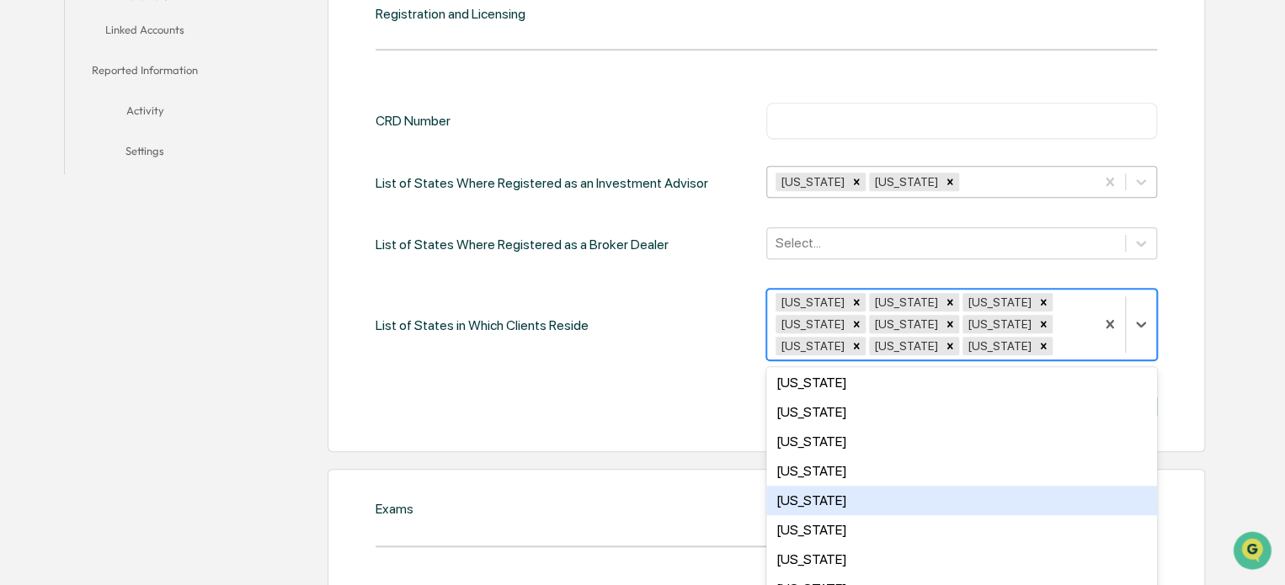
scroll to position [593, 0]
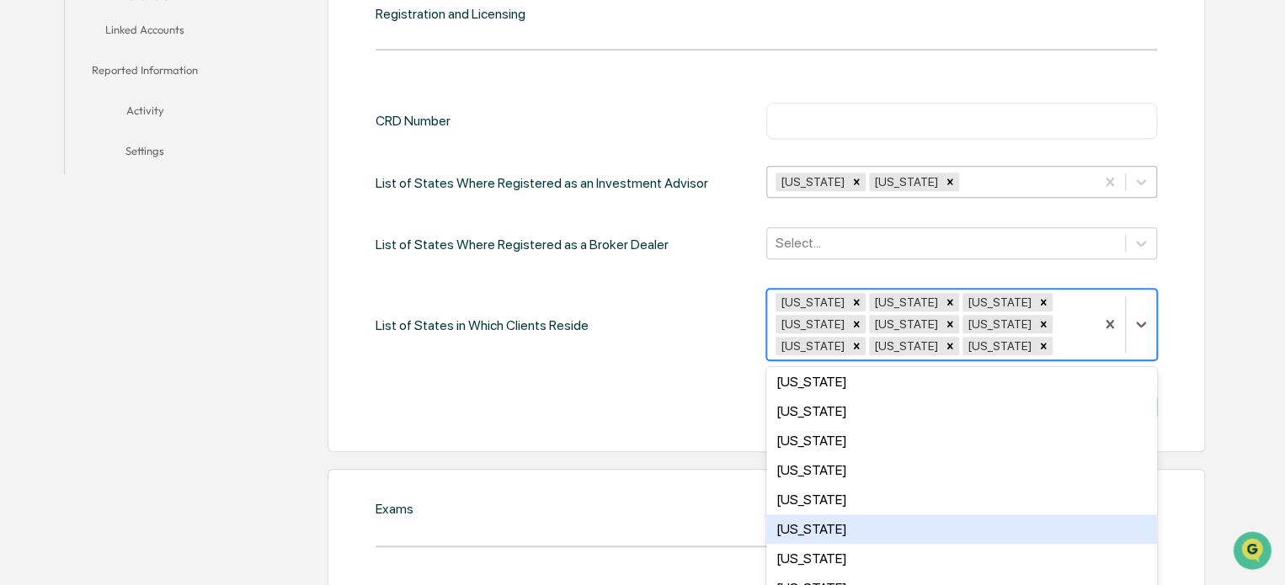
click at [866, 528] on div "[US_STATE]" at bounding box center [961, 529] width 391 height 29
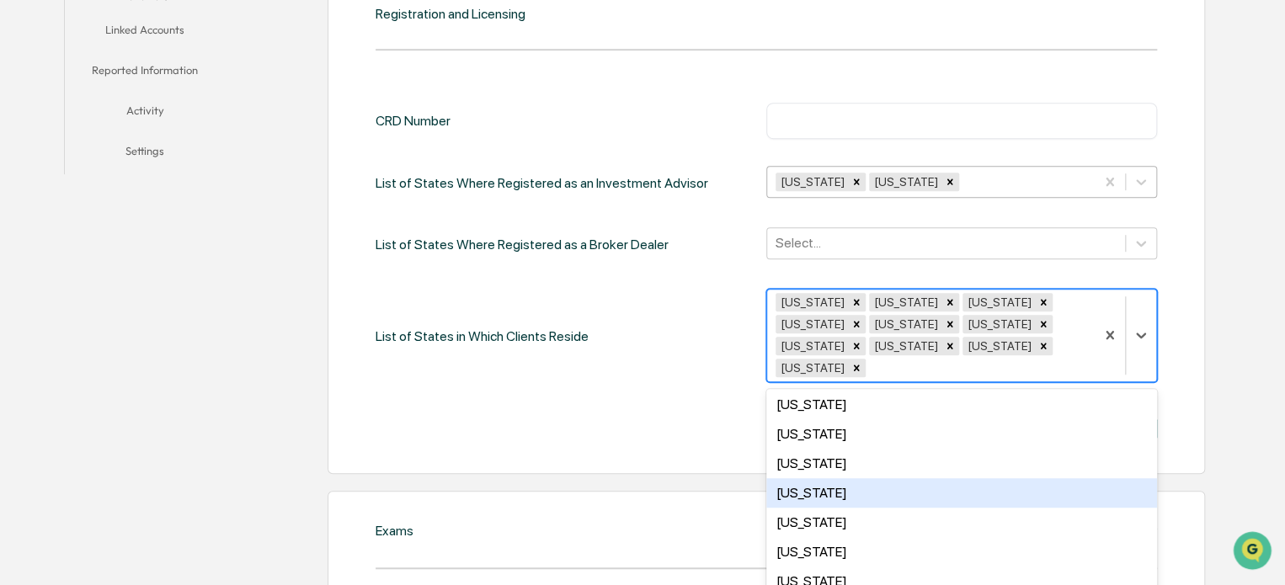
scroll to position [658, 0]
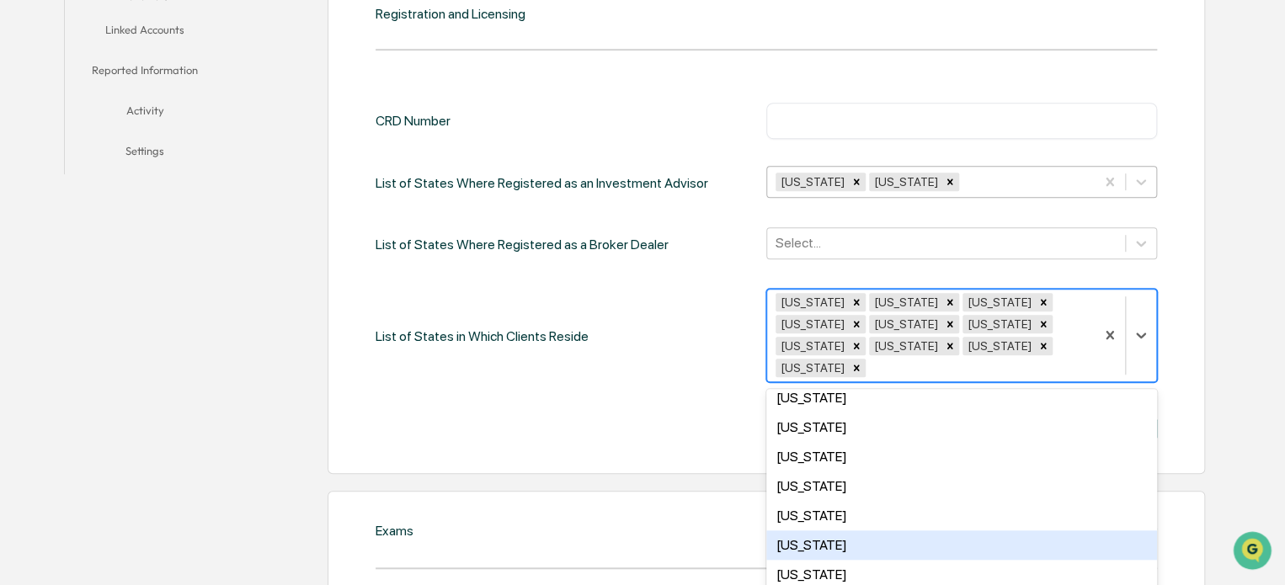
click at [866, 531] on div "[US_STATE]" at bounding box center [961, 545] width 391 height 29
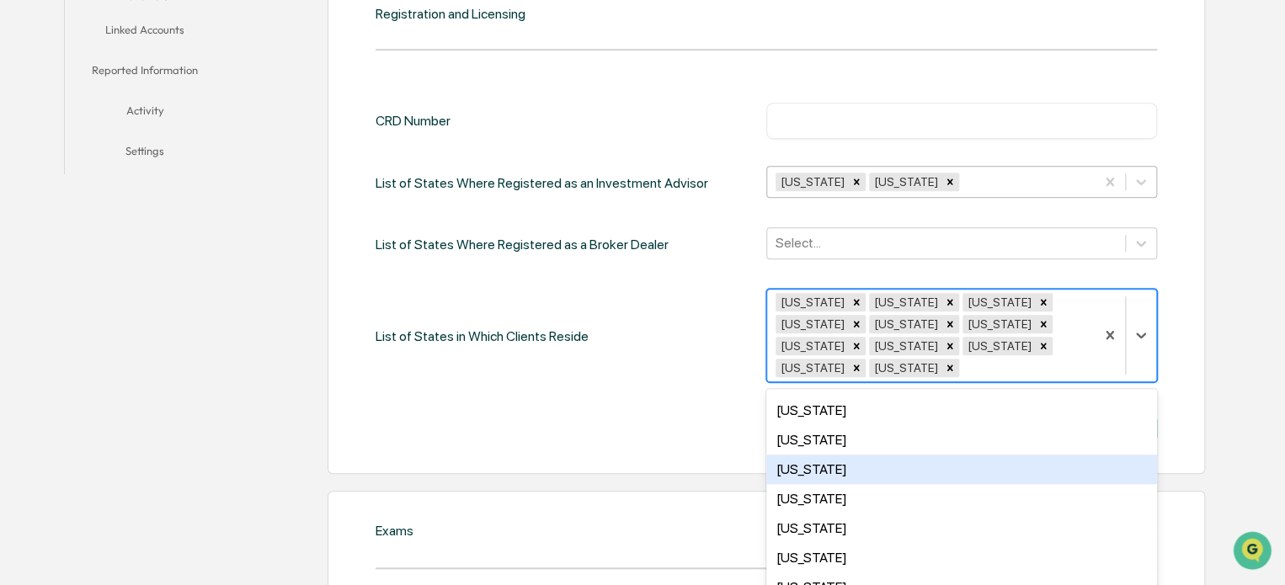
scroll to position [715, 0]
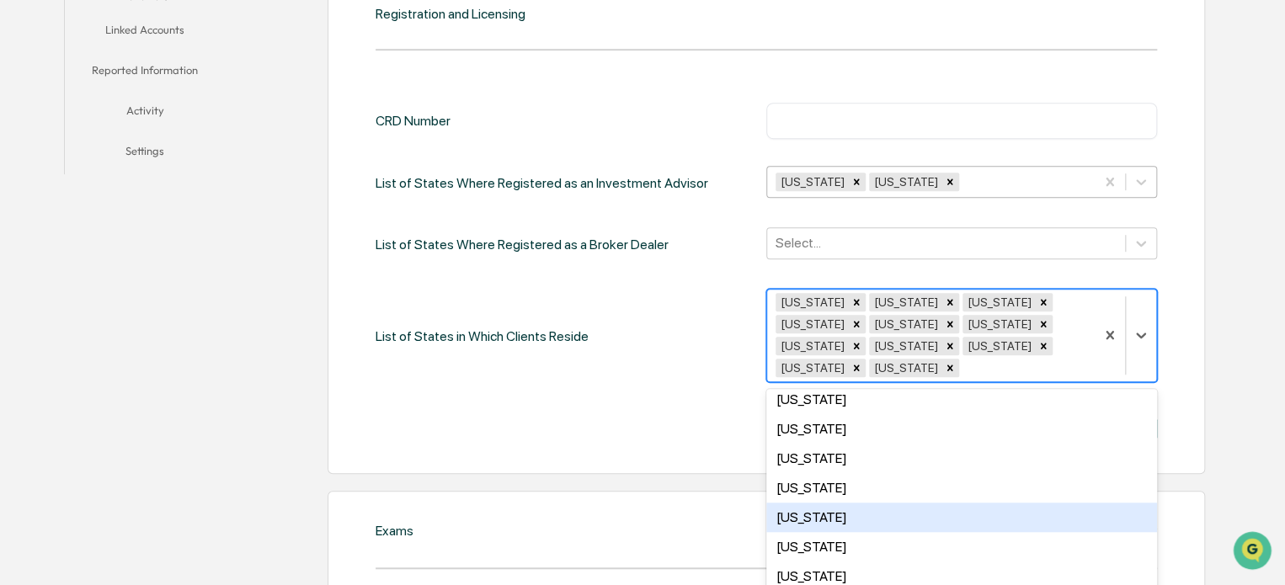
click at [866, 528] on div "[US_STATE]" at bounding box center [961, 517] width 391 height 29
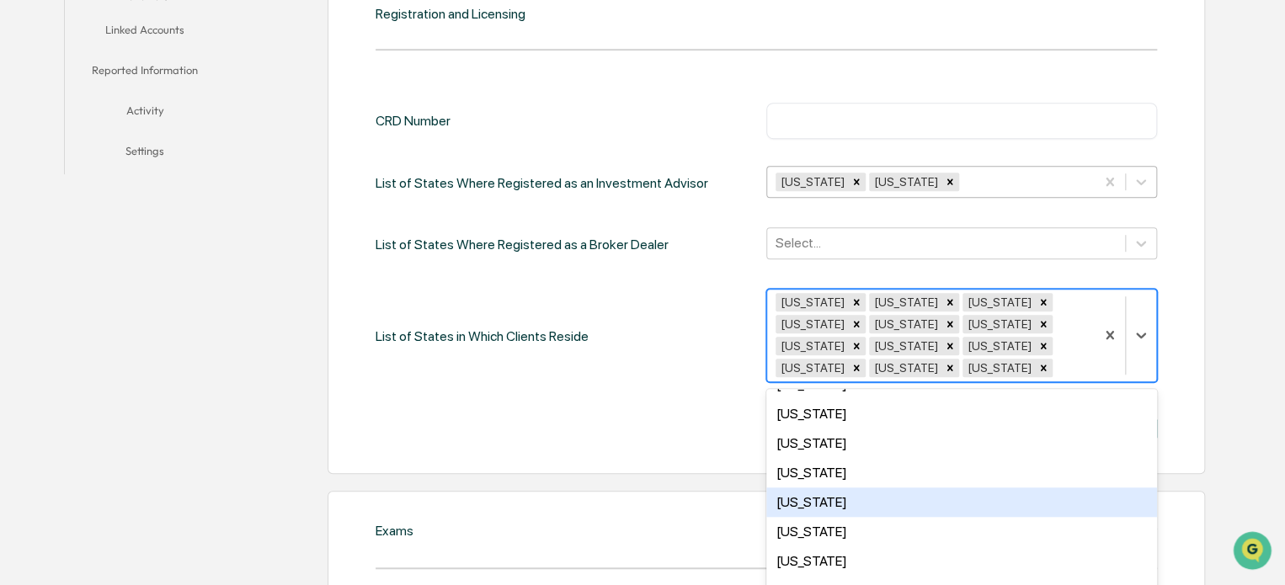
scroll to position [737, 0]
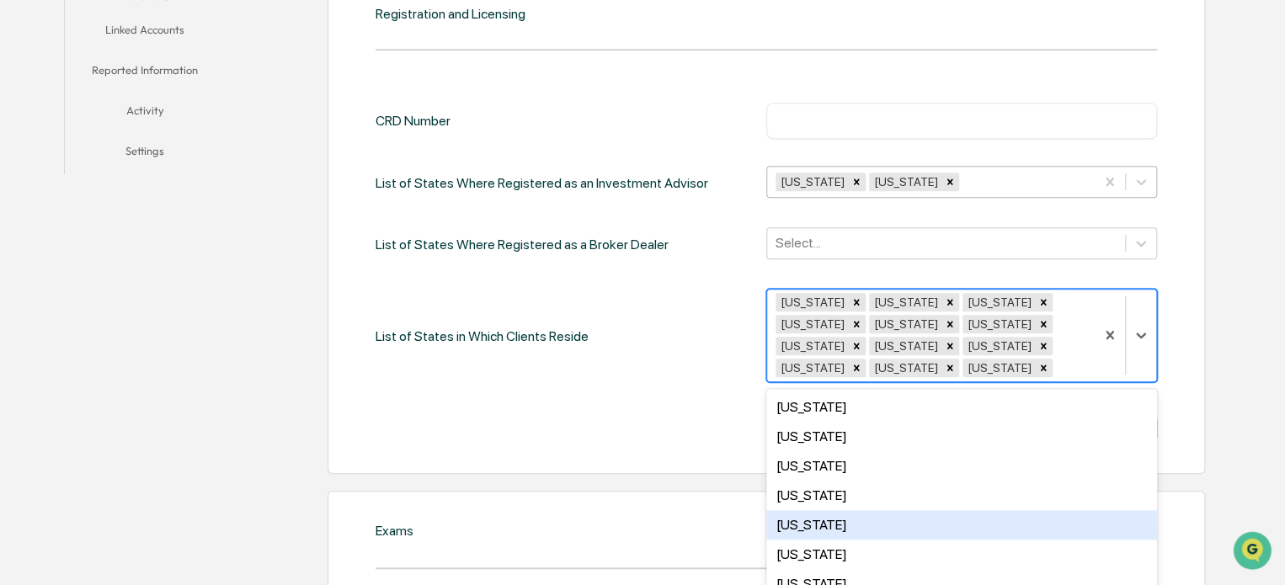
click at [866, 528] on div "[US_STATE]" at bounding box center [961, 524] width 391 height 29
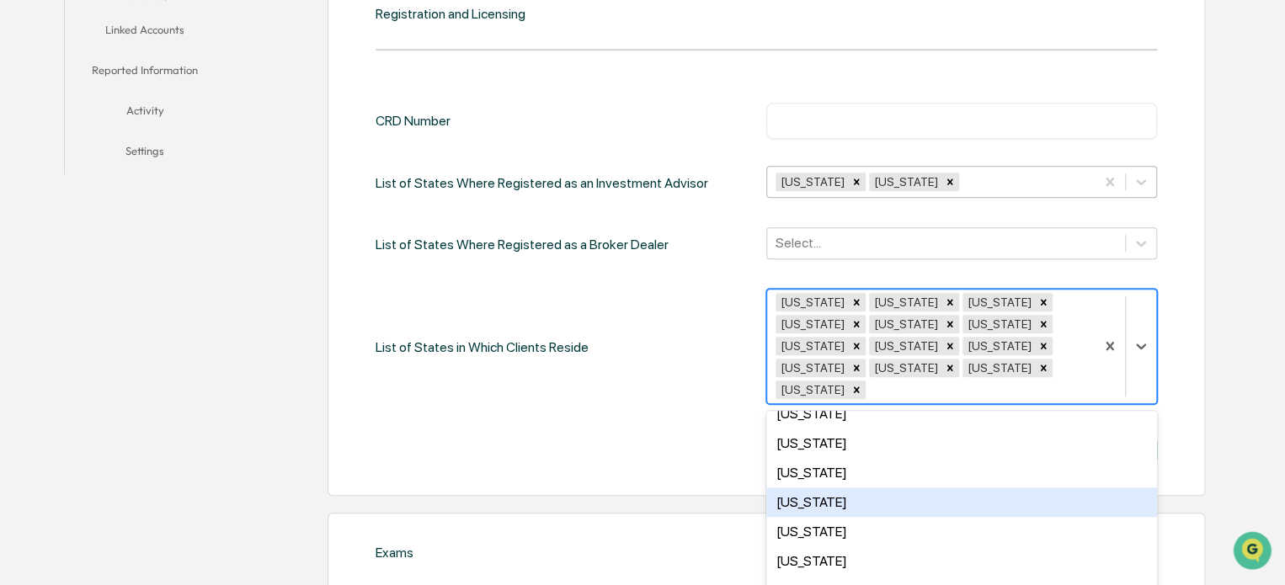
scroll to position [782, 0]
click at [869, 487] on div "[US_STATE]" at bounding box center [961, 501] width 391 height 29
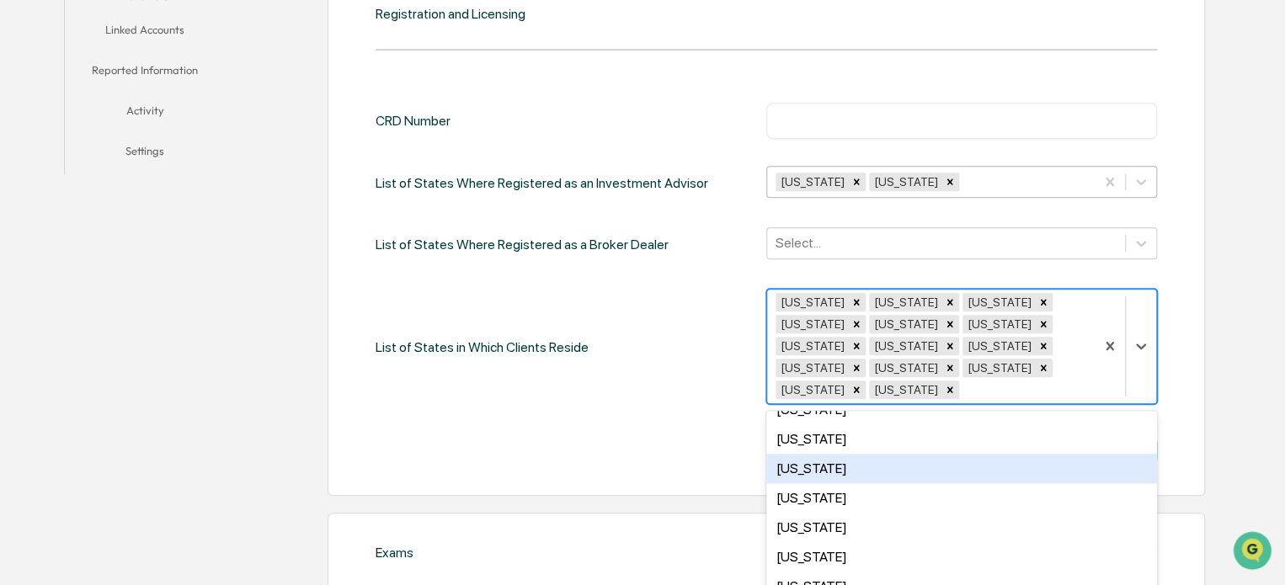
scroll to position [821, 0]
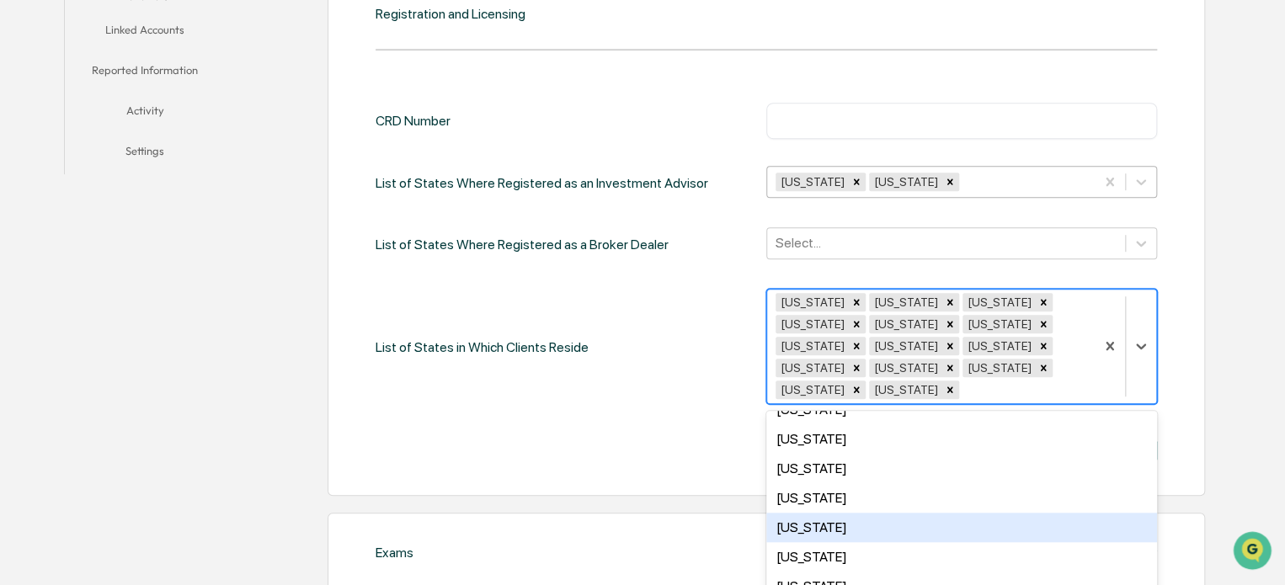
click at [864, 523] on div "[US_STATE]" at bounding box center [961, 527] width 391 height 29
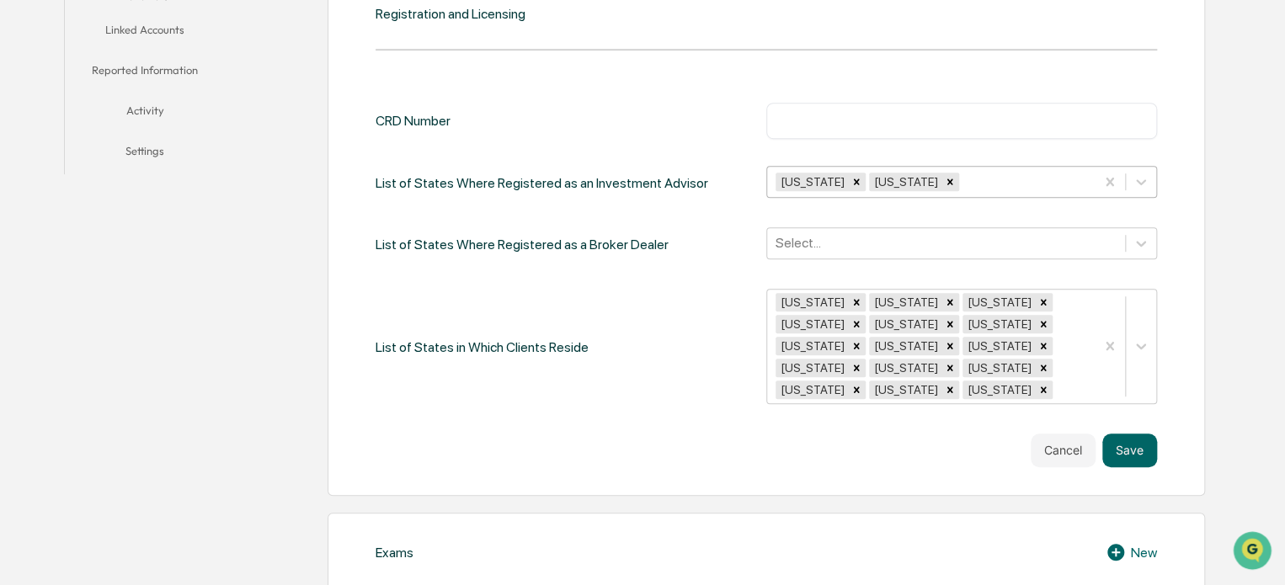
click at [617, 446] on div "Cancel Save" at bounding box center [767, 451] width 782 height 34
click at [1124, 452] on button "Save" at bounding box center [1130, 451] width 55 height 34
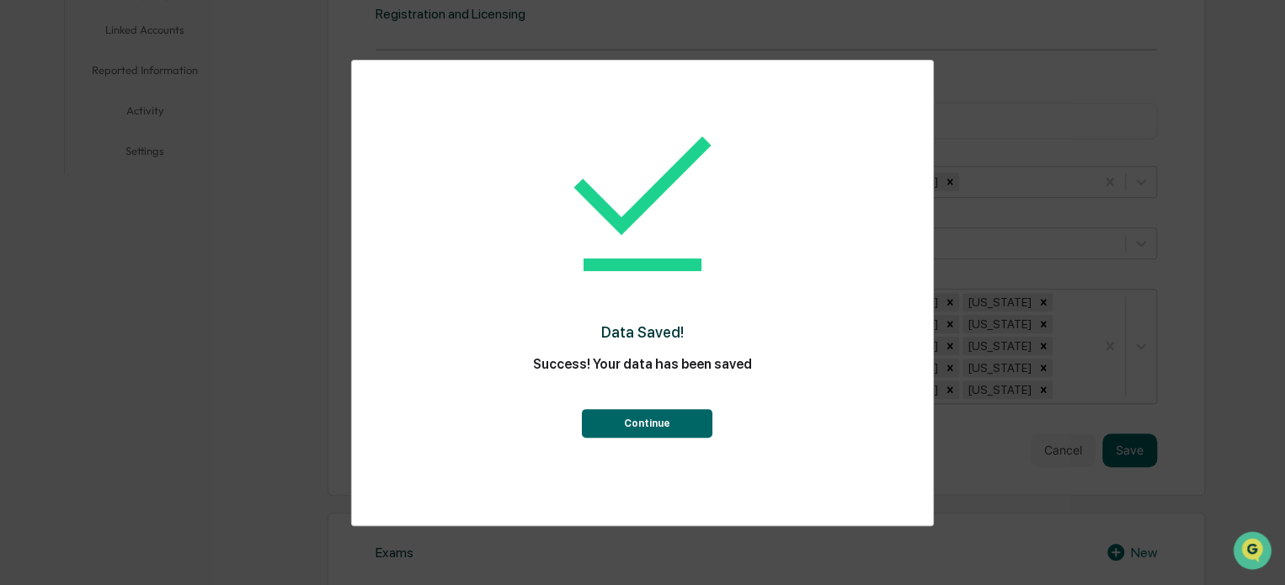
click at [657, 417] on button "Continue" at bounding box center [646, 423] width 131 height 29
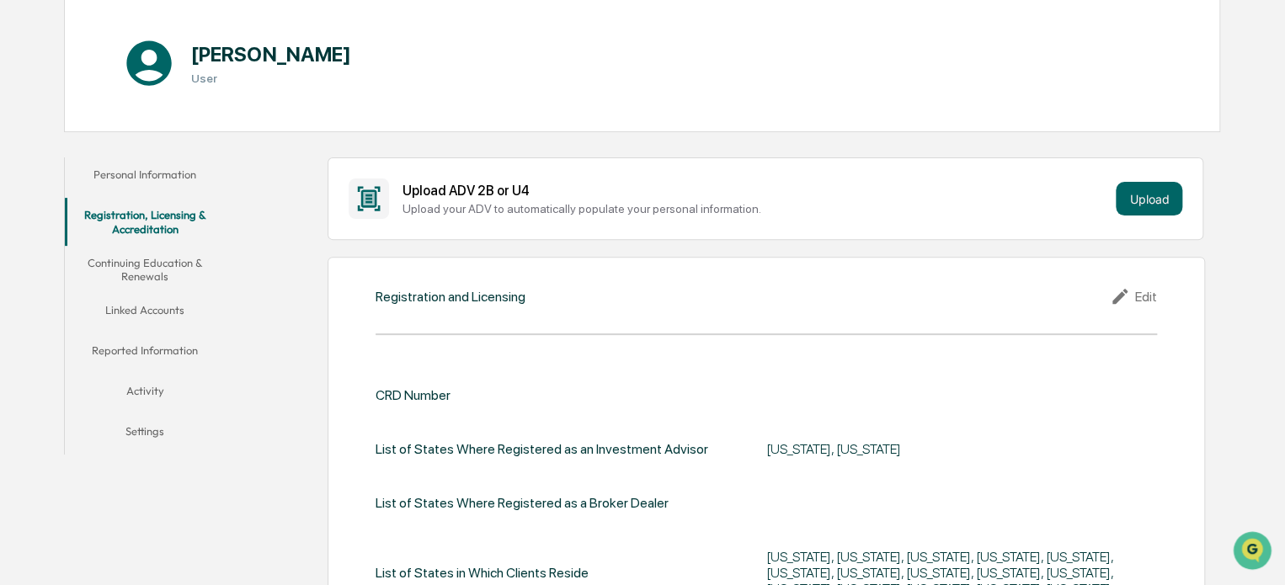
scroll to position [0, 0]
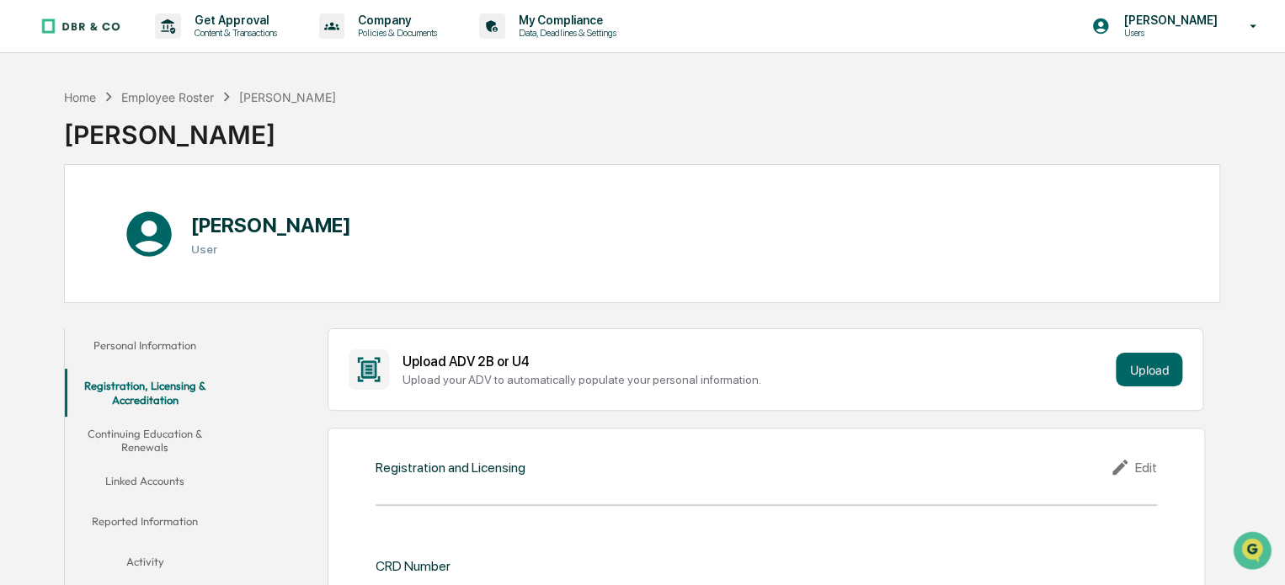
click at [142, 511] on button "Reported Information" at bounding box center [145, 525] width 161 height 40
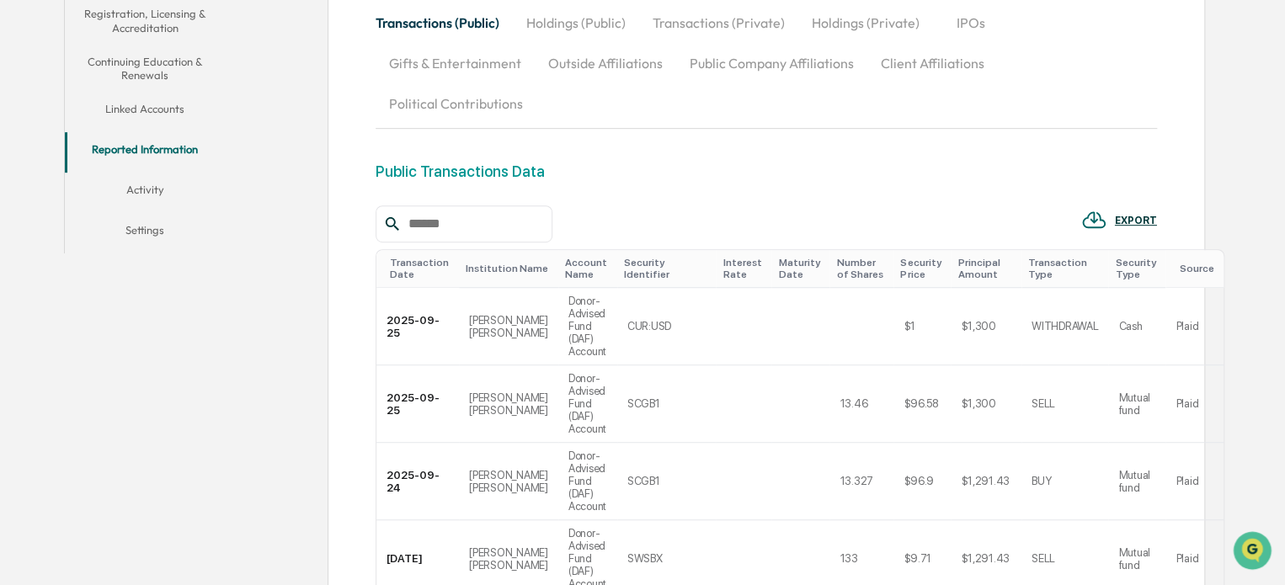
scroll to position [369, 0]
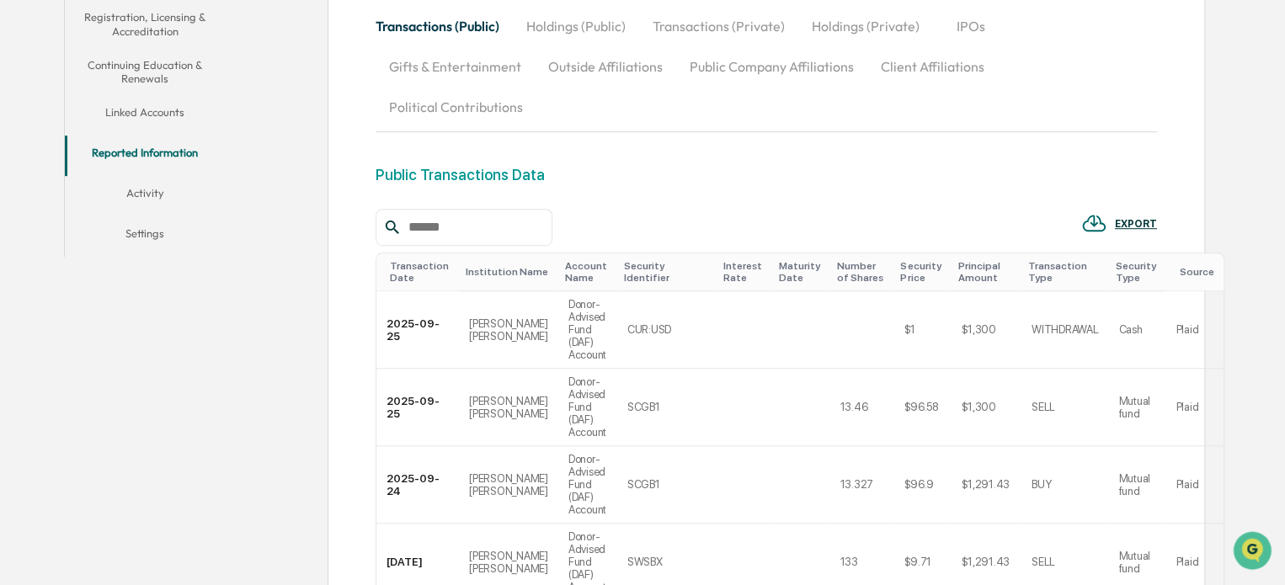
click at [130, 205] on button "Activity" at bounding box center [145, 196] width 161 height 40
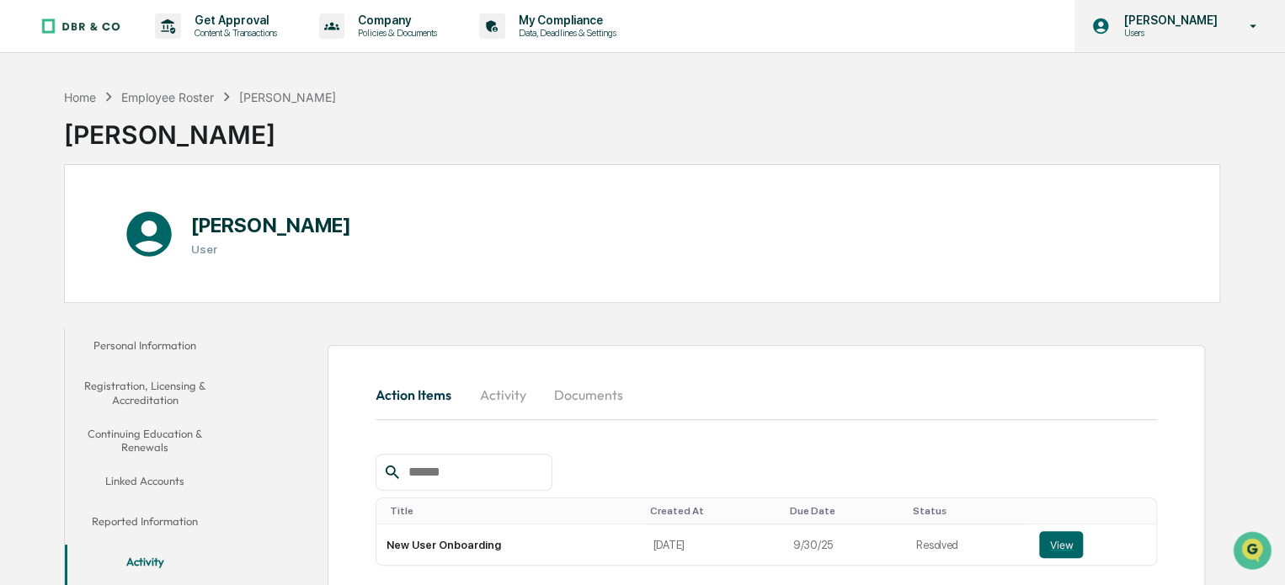
click at [1146, 19] on p "[PERSON_NAME]" at bounding box center [1167, 19] width 115 height 13
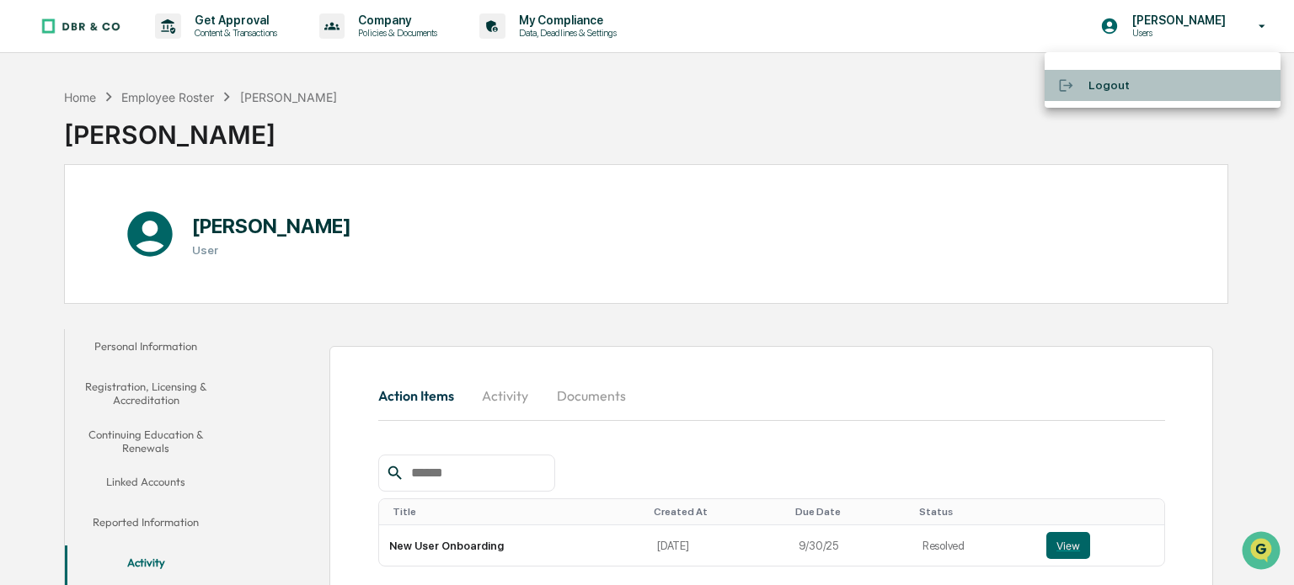
click at [1101, 95] on li "Logout" at bounding box center [1162, 85] width 236 height 31
